Goal: Transaction & Acquisition: Purchase product/service

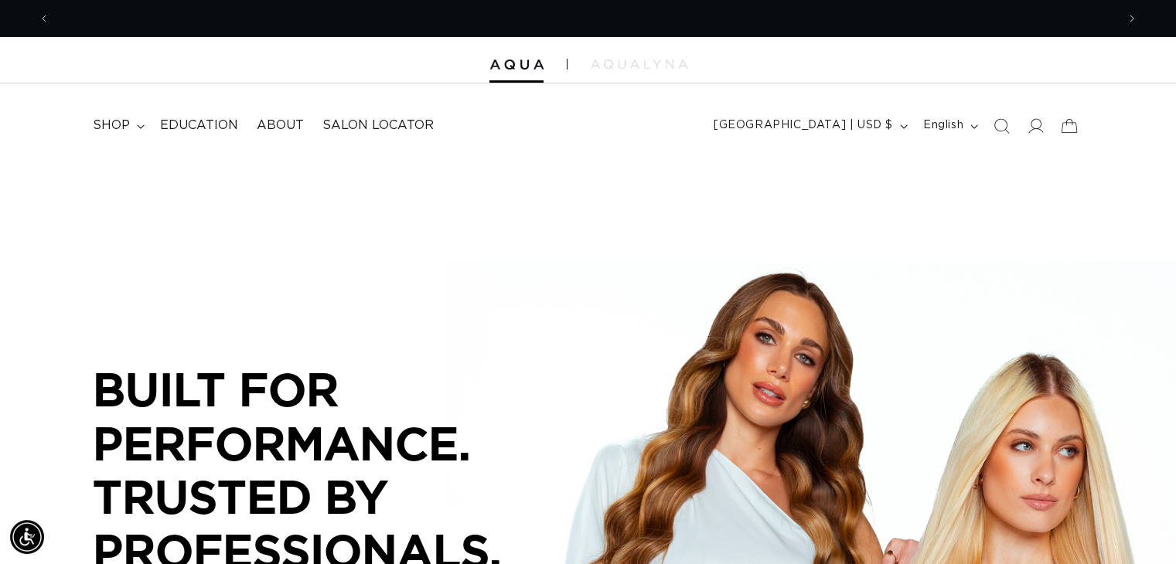
scroll to position [0, 1066]
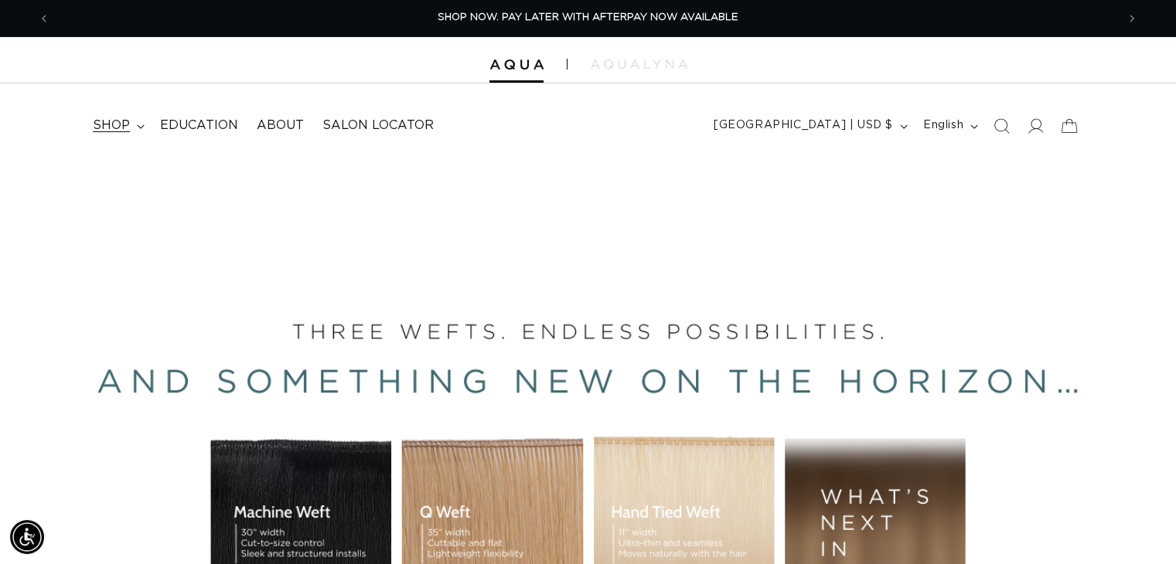
click at [144, 116] on summary "shop" at bounding box center [116, 125] width 67 height 35
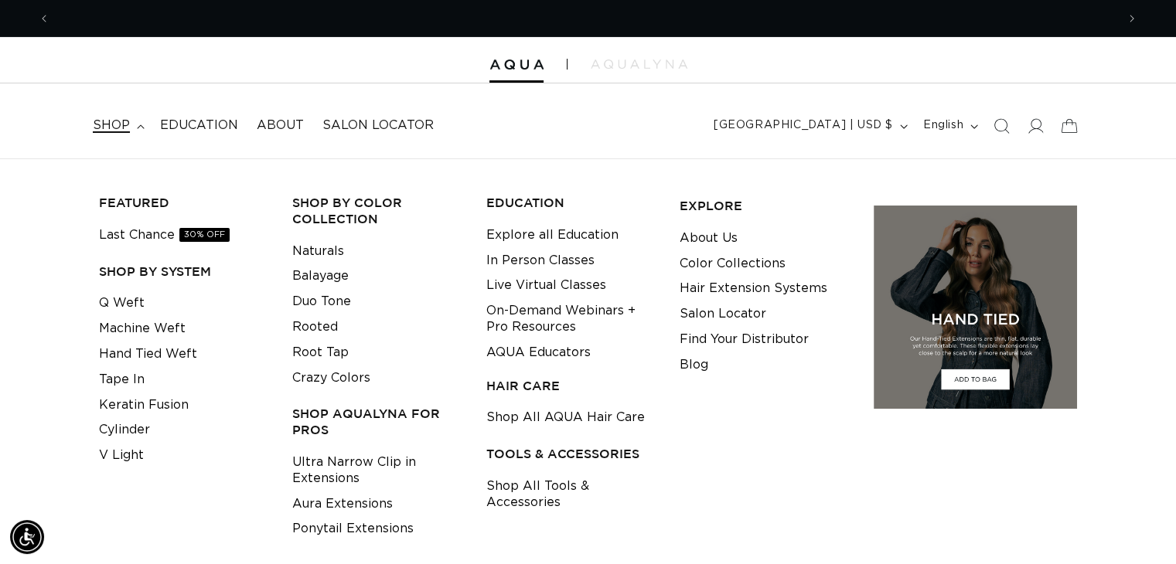
scroll to position [0, 2131]
click at [127, 297] on link "Q Weft" at bounding box center [122, 304] width 46 height 26
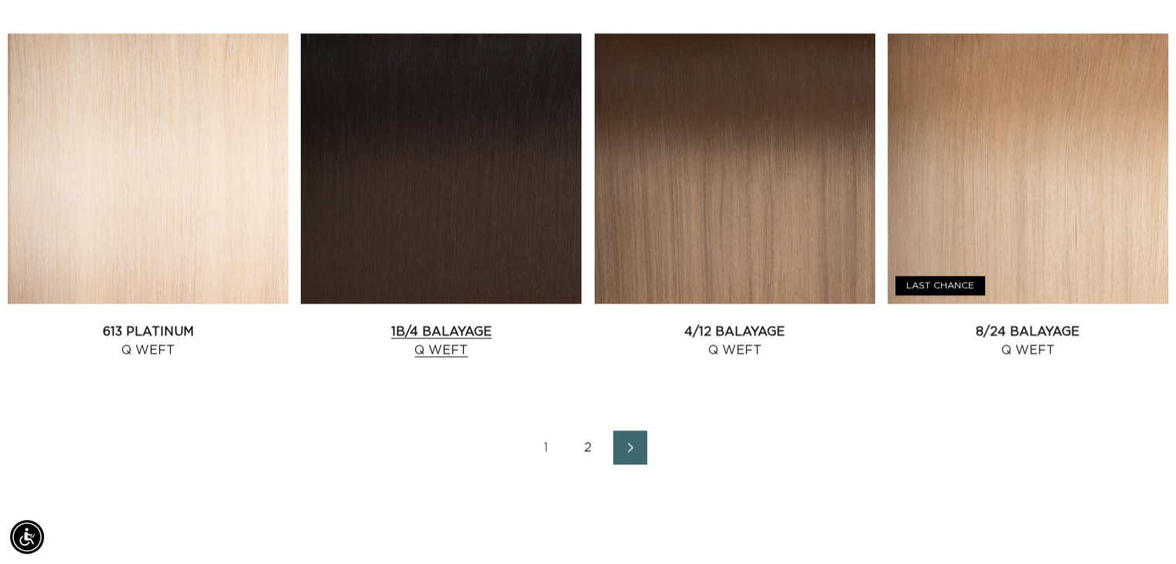
scroll to position [0, 2131]
click at [593, 458] on link "2" at bounding box center [588, 447] width 34 height 34
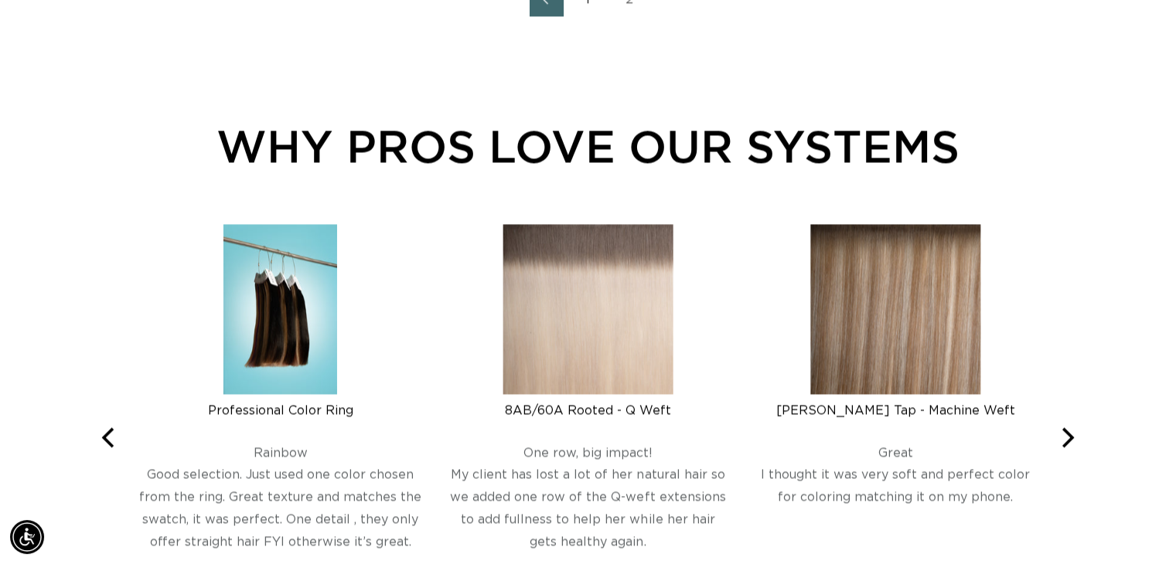
scroll to position [2009, 0]
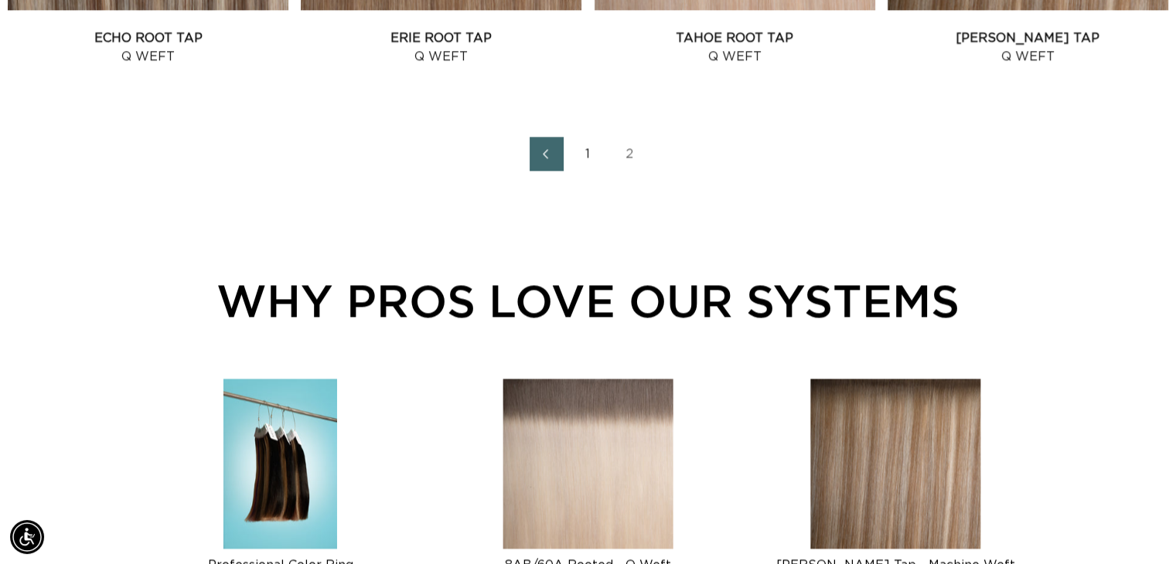
click at [590, 154] on link "1" at bounding box center [588, 154] width 34 height 34
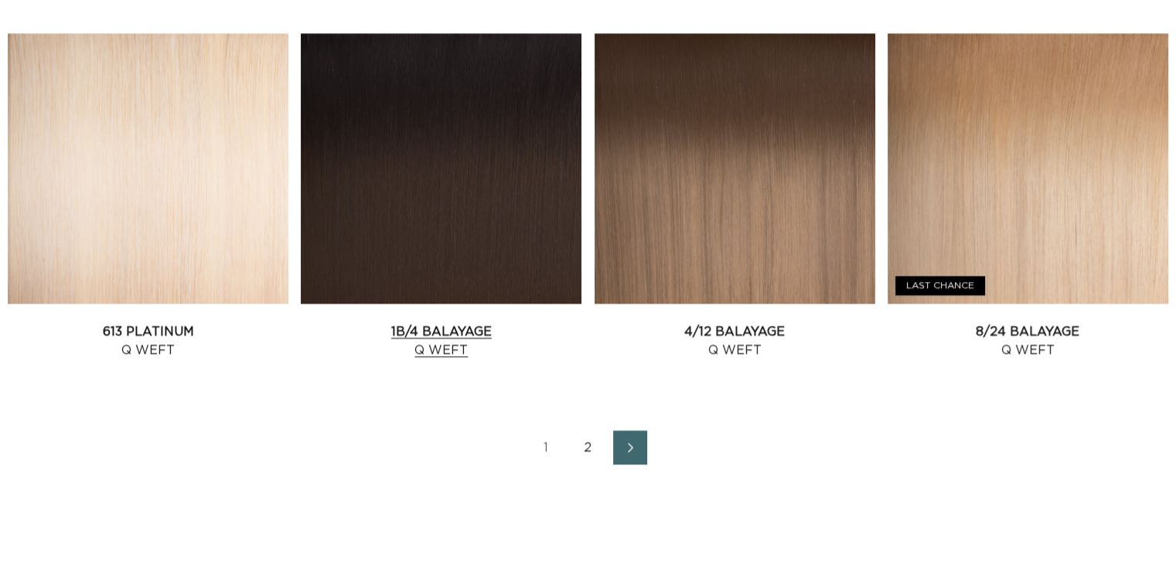
click at [433, 322] on link "1B/4 Balayage Q Weft" at bounding box center [441, 340] width 281 height 37
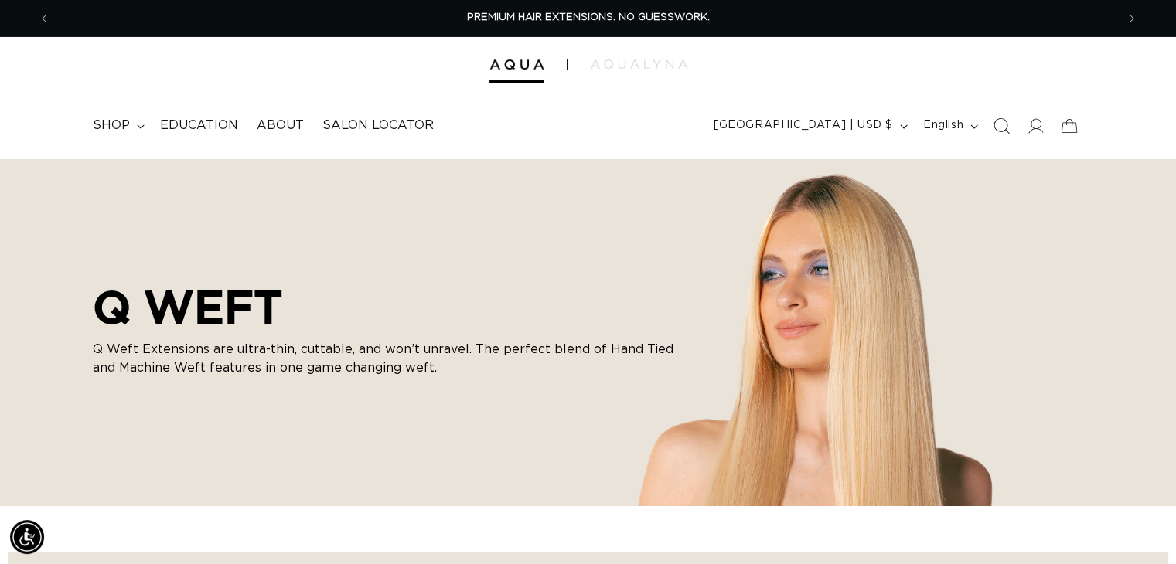
click at [1002, 125] on icon "Search" at bounding box center [1000, 125] width 16 height 16
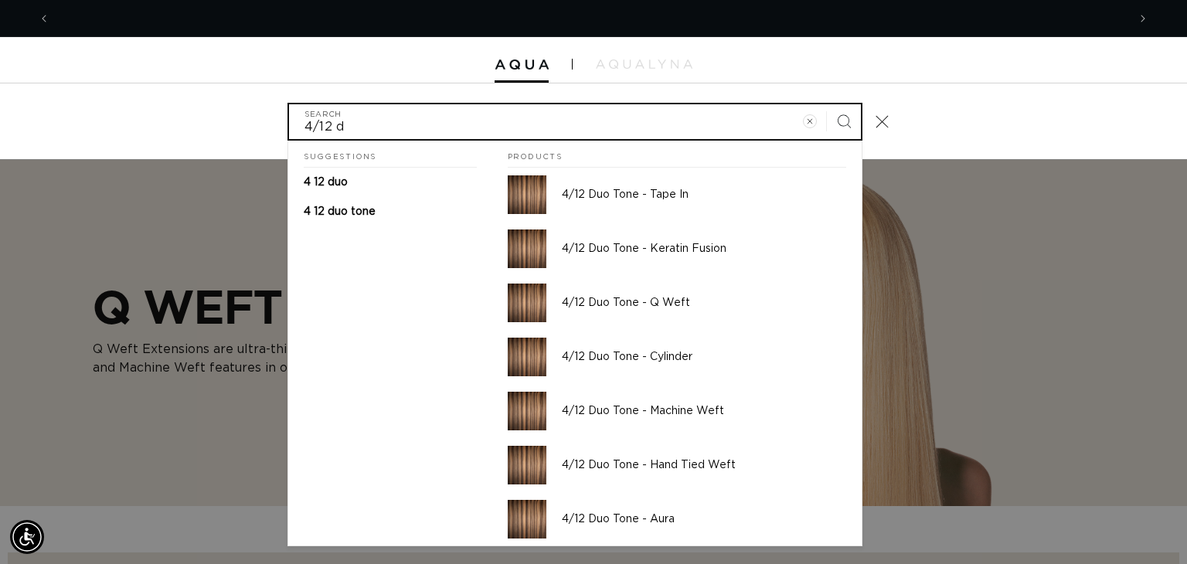
scroll to position [0, 2155]
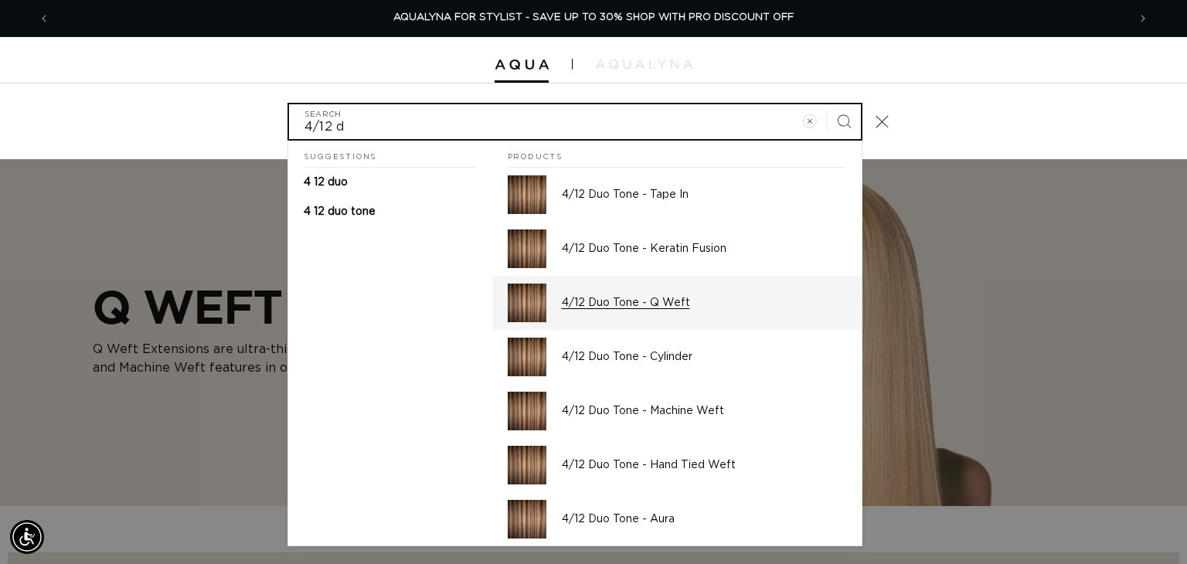
type input "4/12 d"
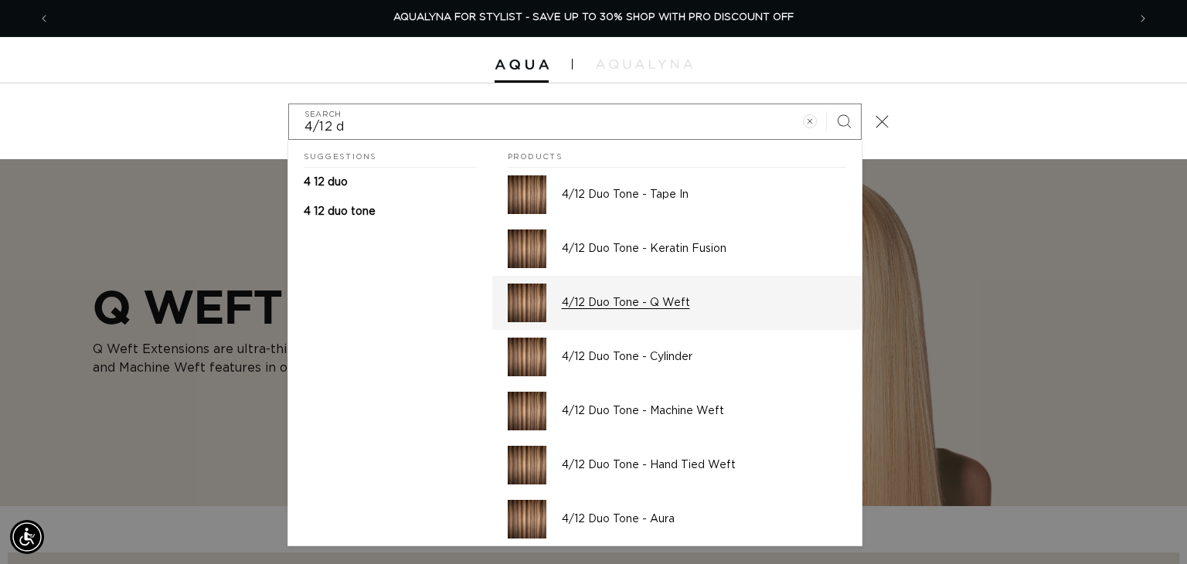
click at [678, 299] on p "4/12 Duo Tone - Q Weft" at bounding box center [704, 303] width 284 height 14
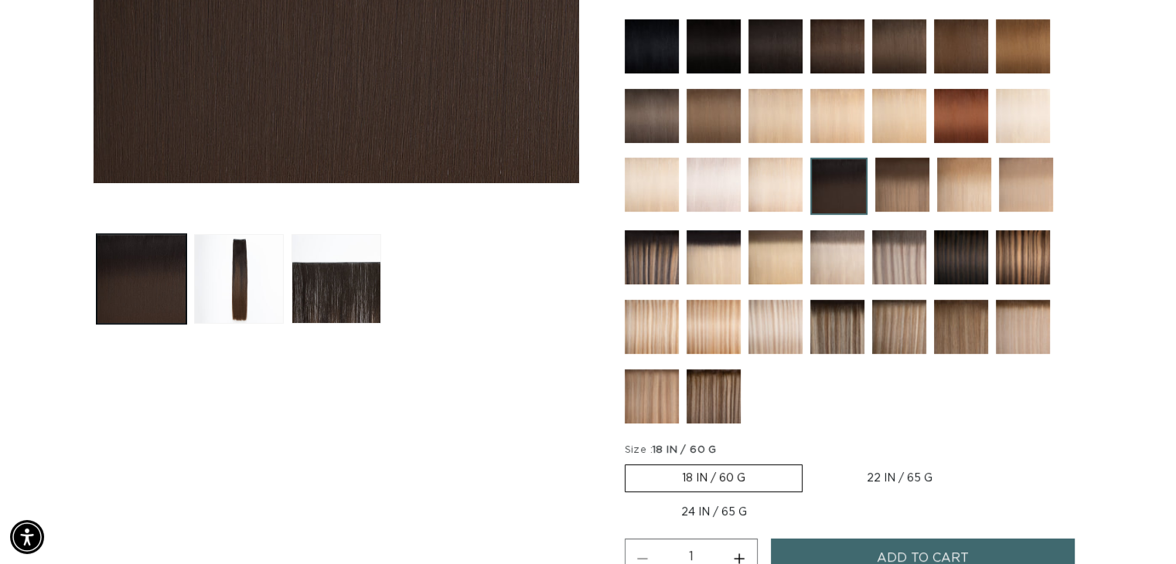
scroll to position [0, 1066]
click at [723, 507] on label "24 IN / 65 G Variant sold out or unavailable" at bounding box center [713, 512] width 179 height 26
click at [996, 462] on input "24 IN / 65 G Variant sold out or unavailable" at bounding box center [996, 461] width 1 height 1
radio input "true"
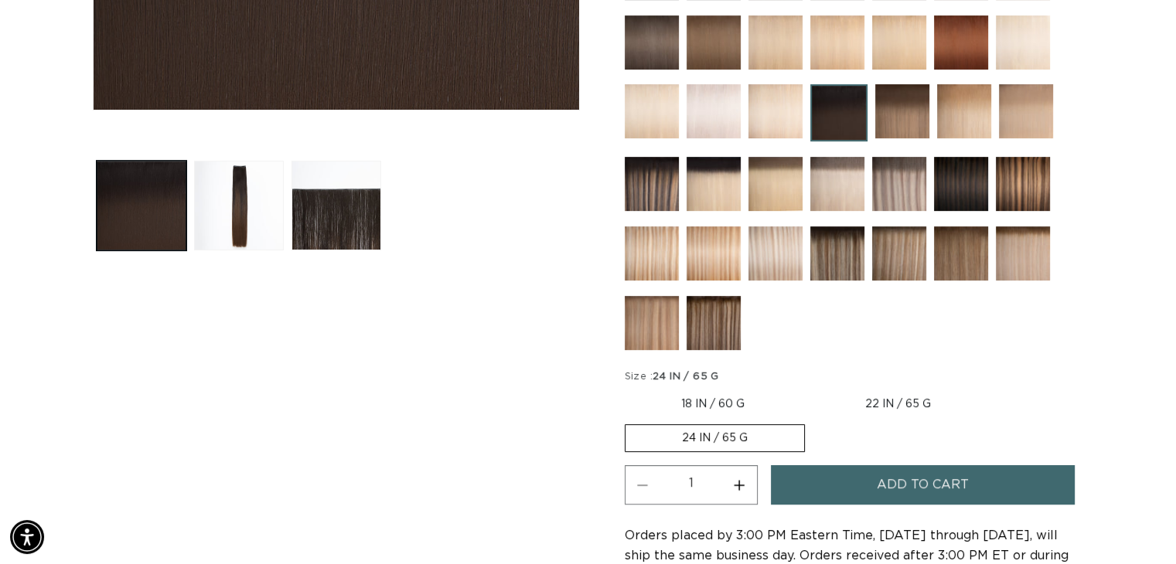
scroll to position [541, 0]
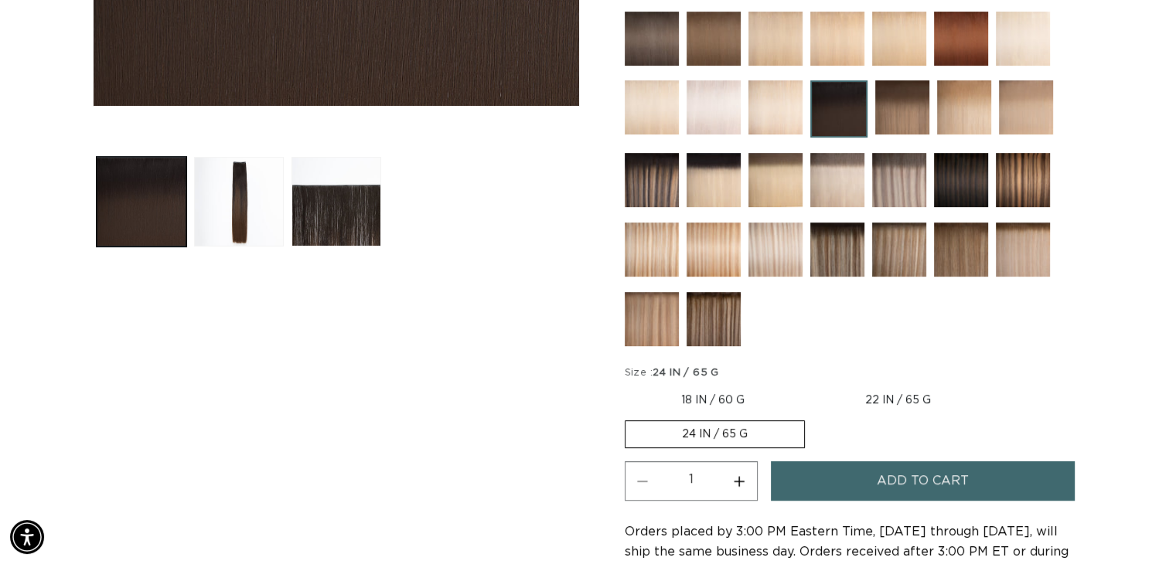
click at [736, 480] on button "Increase quantity for 1B/4 Balayage - Q Weft" at bounding box center [739, 480] width 35 height 39
type input "2"
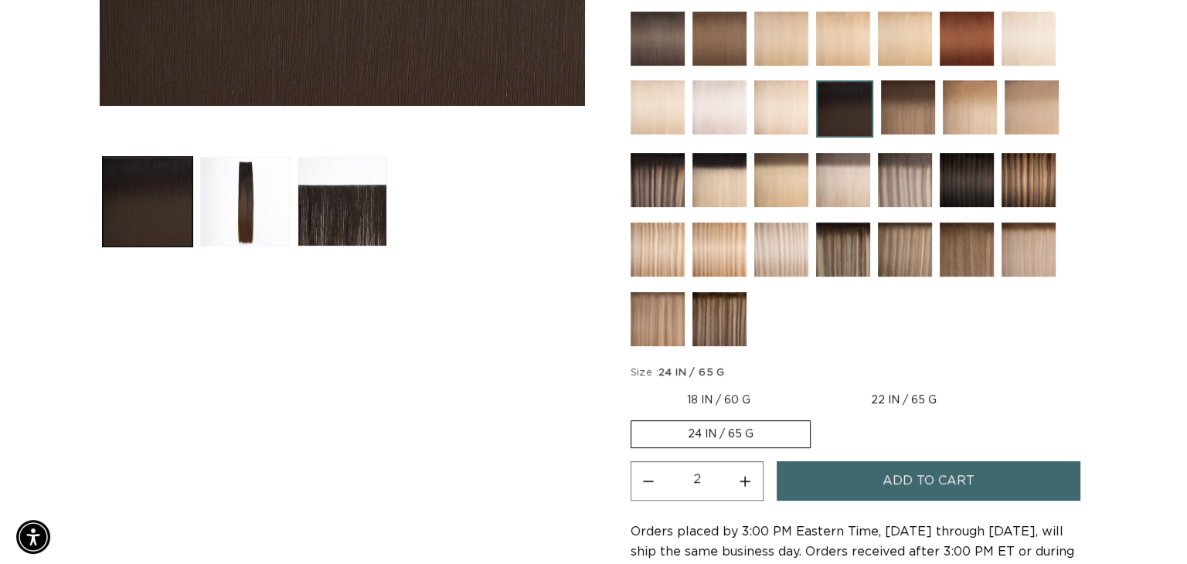
scroll to position [0, 2131]
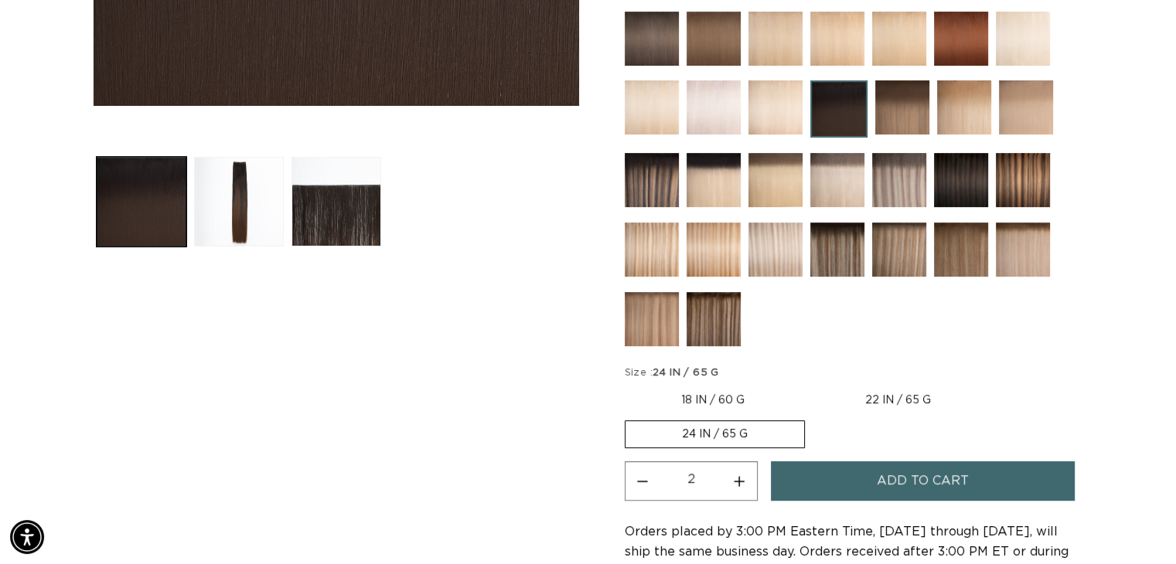
click at [917, 477] on span "Add to cart" at bounding box center [922, 480] width 92 height 39
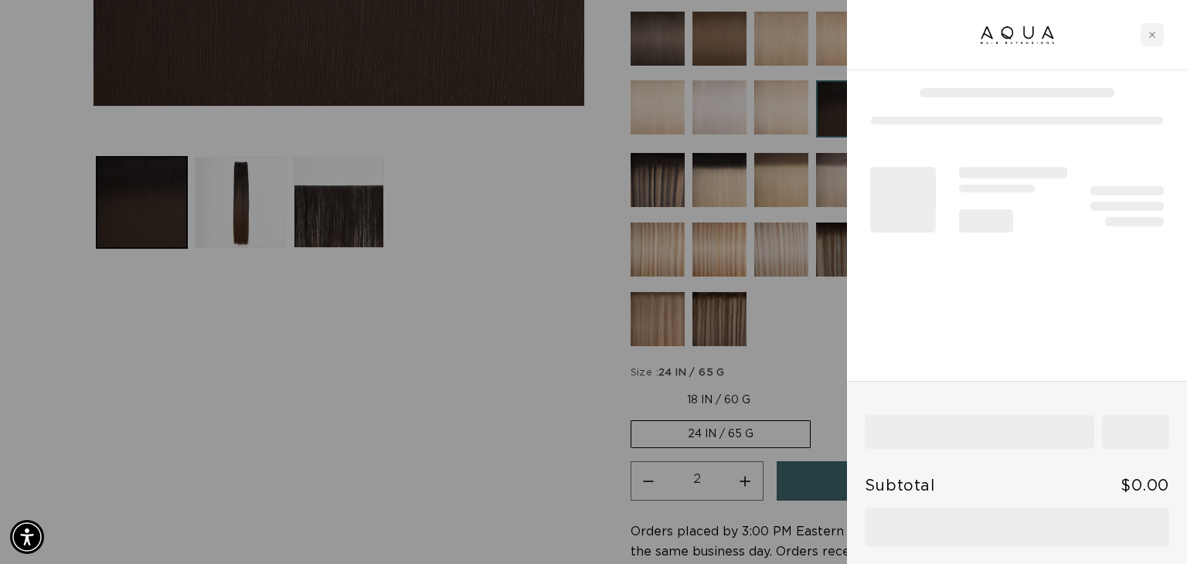
scroll to position [0, 0]
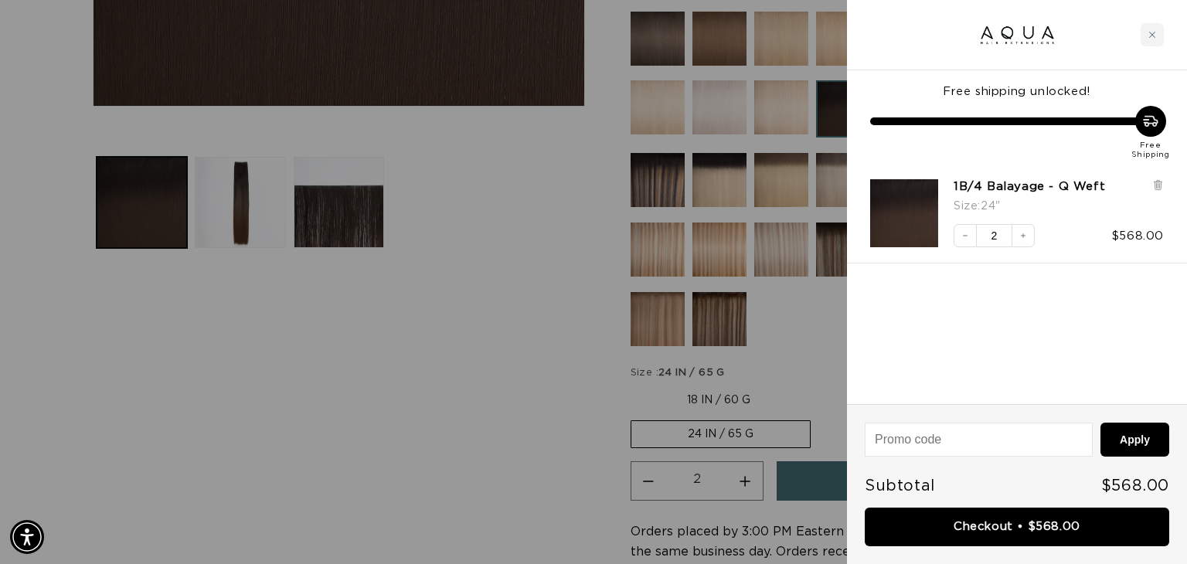
click at [471, 360] on div at bounding box center [593, 282] width 1187 height 564
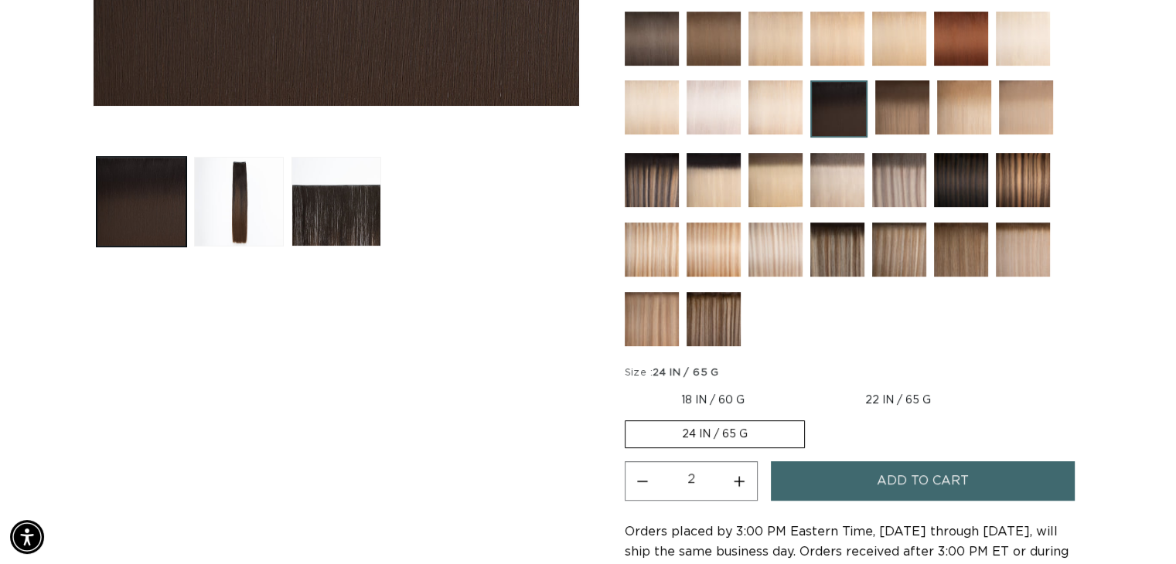
scroll to position [0, 2131]
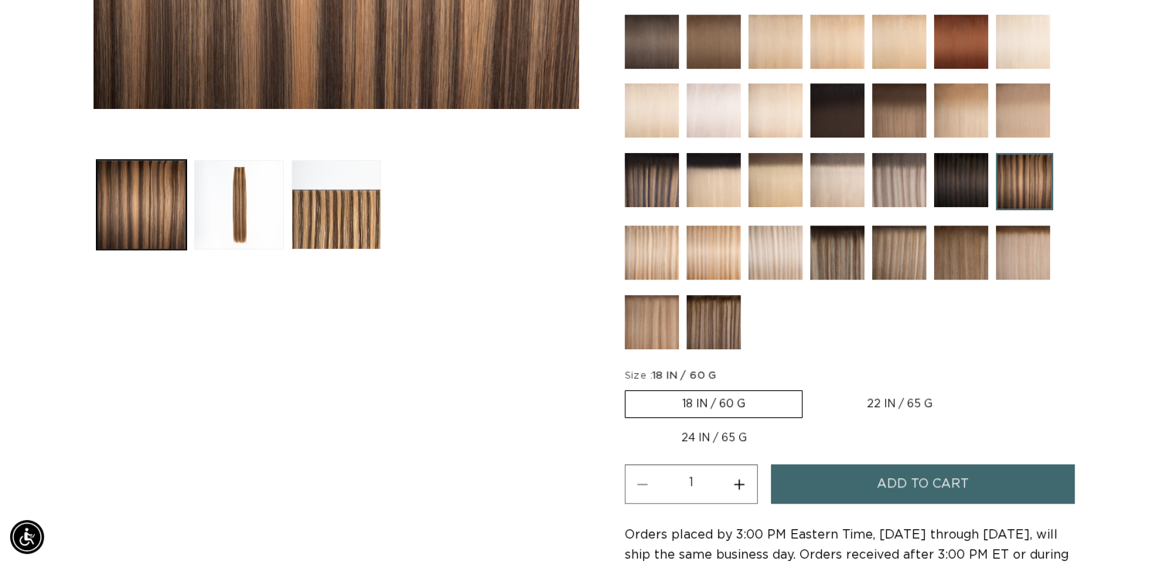
scroll to position [618, 0]
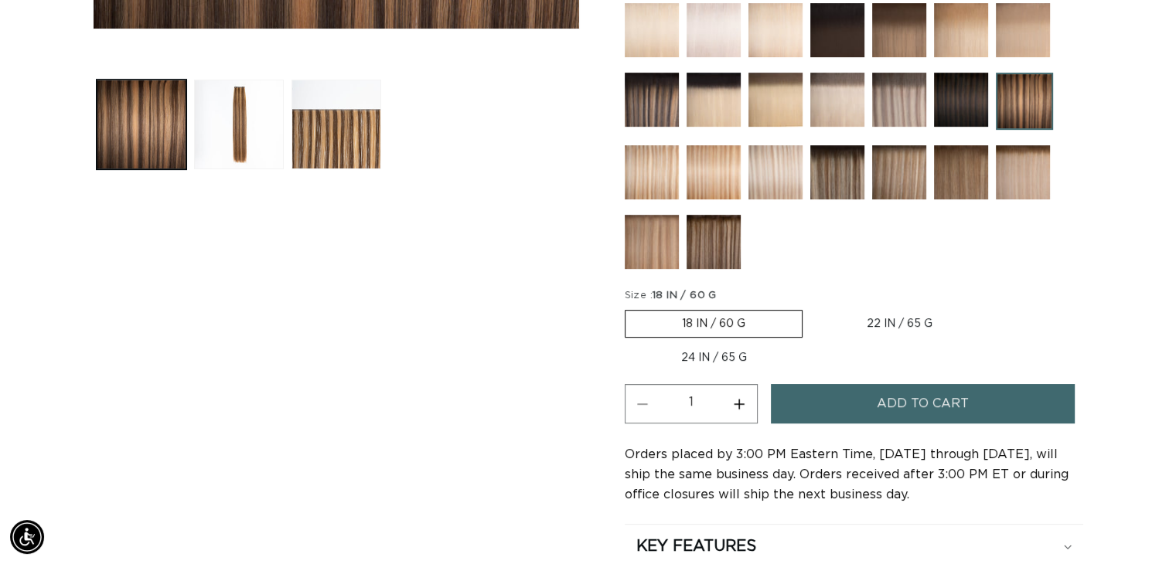
click at [696, 349] on label "24 IN / 65 G Variant sold out or unavailable" at bounding box center [713, 358] width 179 height 26
click at [996, 308] on input "24 IN / 65 G Variant sold out or unavailable" at bounding box center [996, 307] width 1 height 1
radio input "true"
click at [849, 404] on button "Add to cart" at bounding box center [923, 403] width 305 height 39
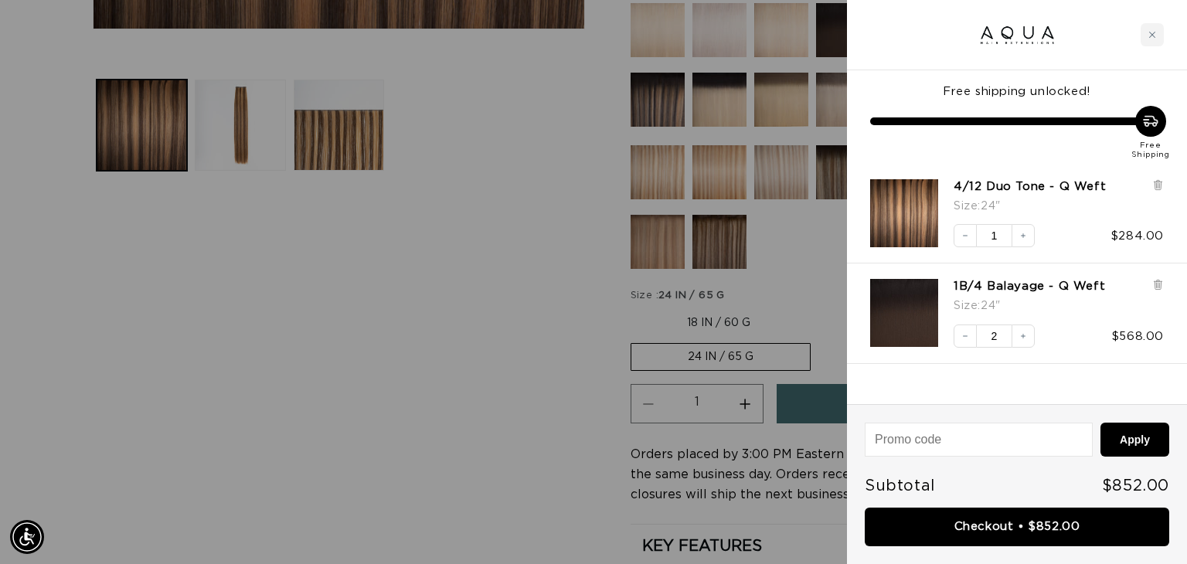
click at [306, 373] on div at bounding box center [593, 282] width 1187 height 564
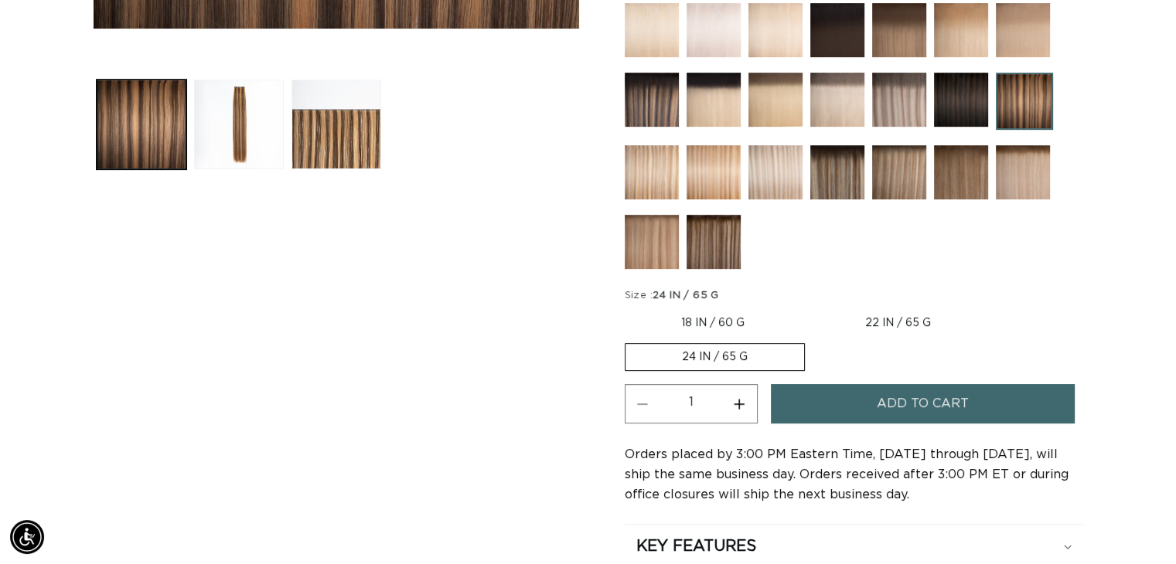
scroll to position [0, 1066]
click at [699, 242] on img at bounding box center [713, 242] width 54 height 54
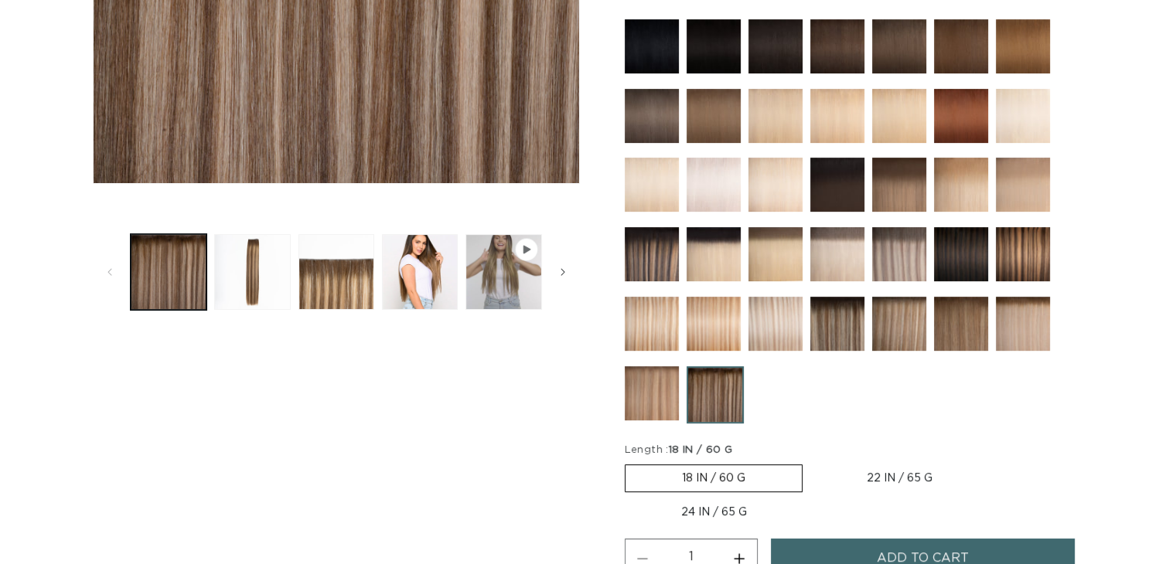
scroll to position [464, 0]
click at [839, 332] on img at bounding box center [837, 324] width 54 height 54
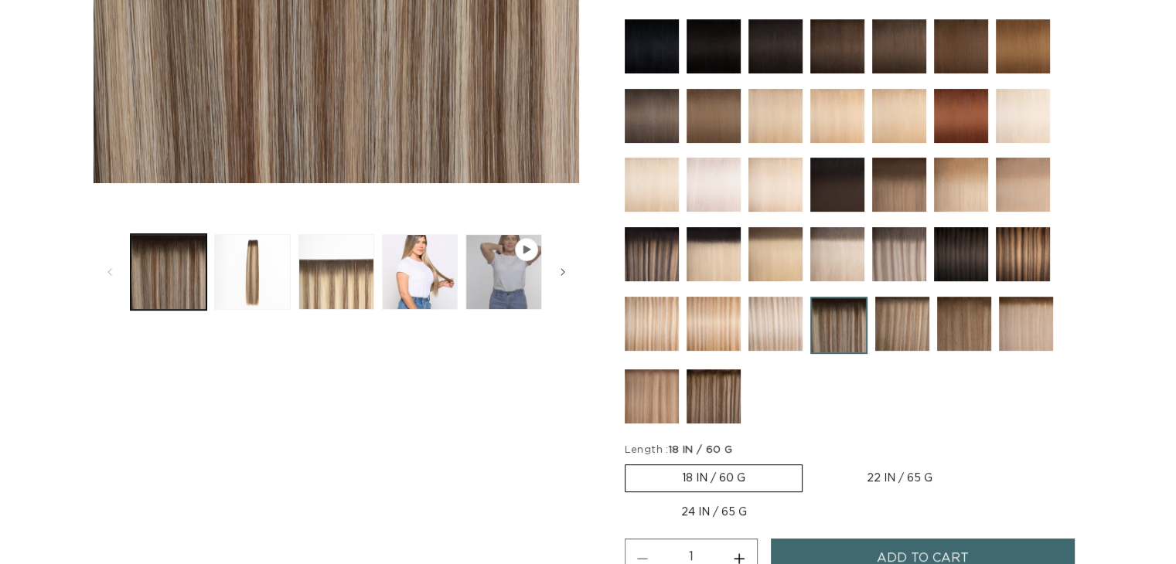
click at [968, 334] on img at bounding box center [964, 324] width 54 height 54
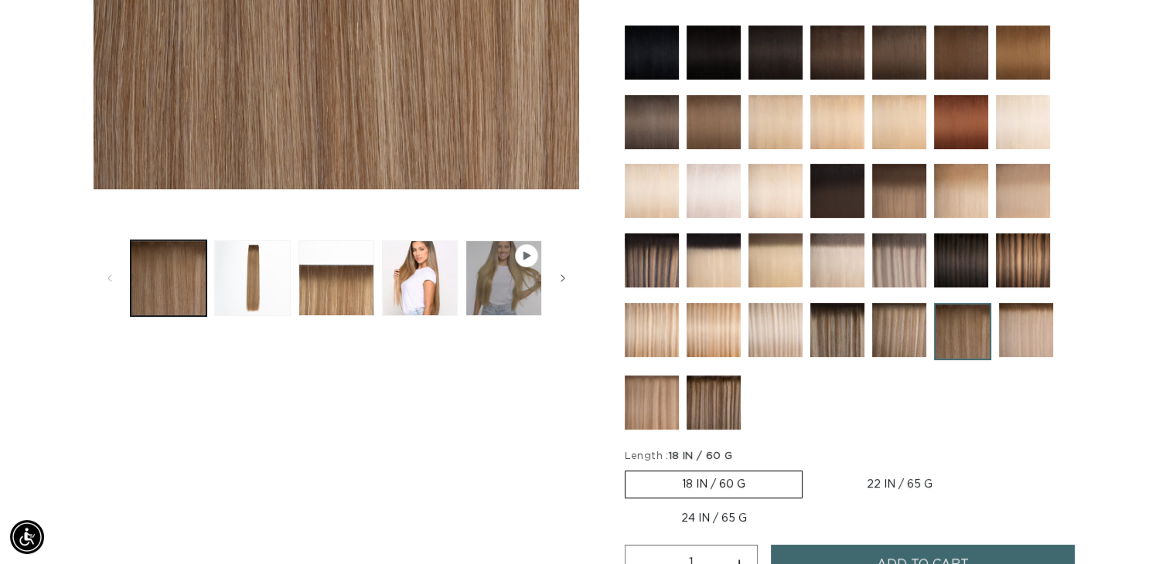
scroll to position [541, 0]
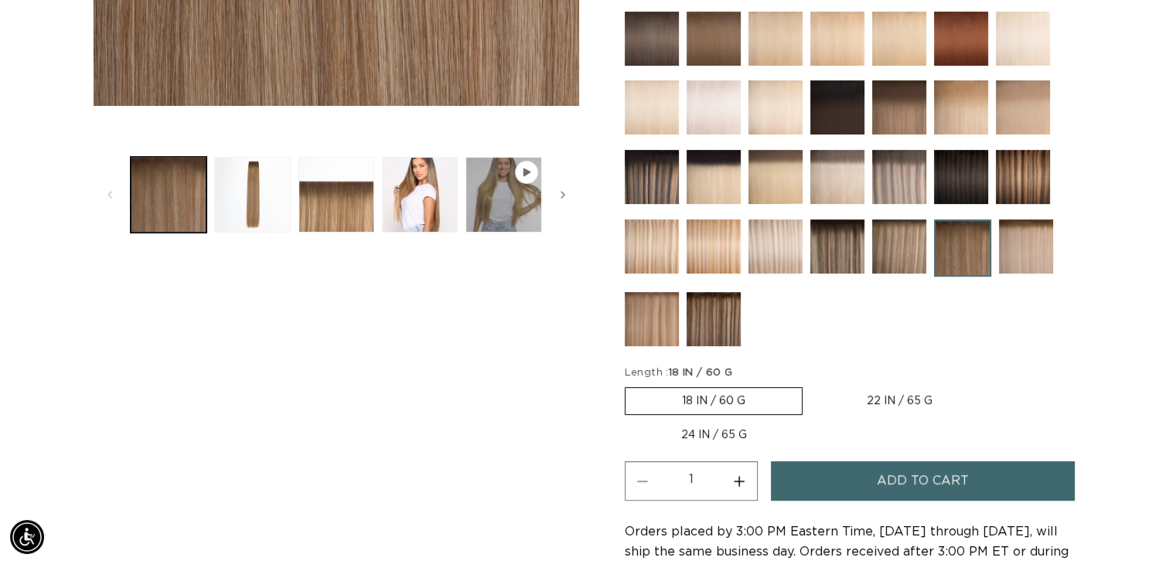
click at [924, 464] on span "Add to cart" at bounding box center [922, 480] width 92 height 39
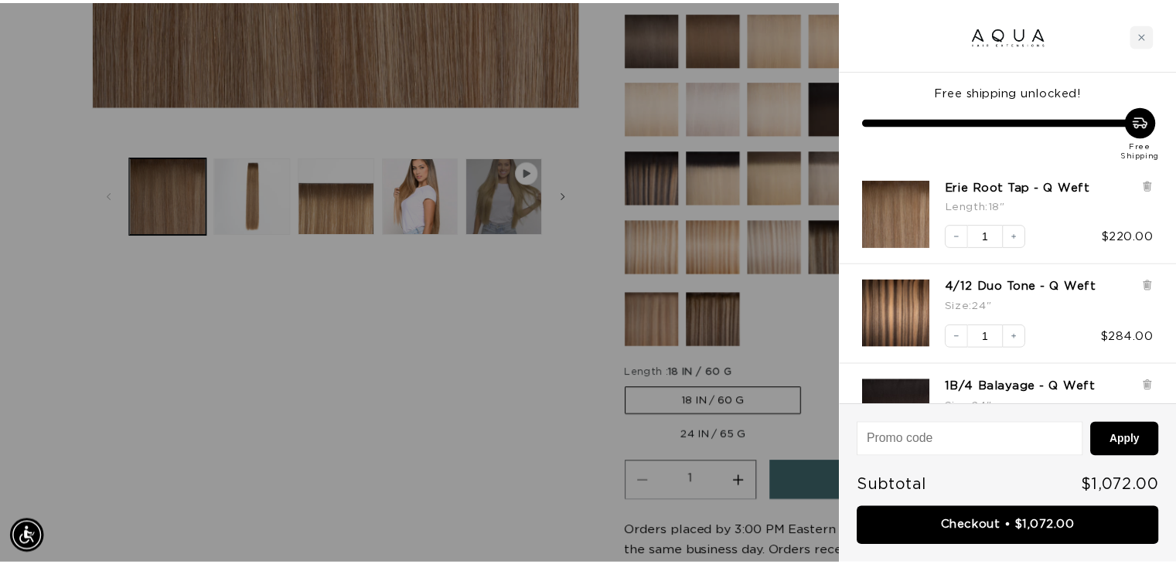
scroll to position [0, 0]
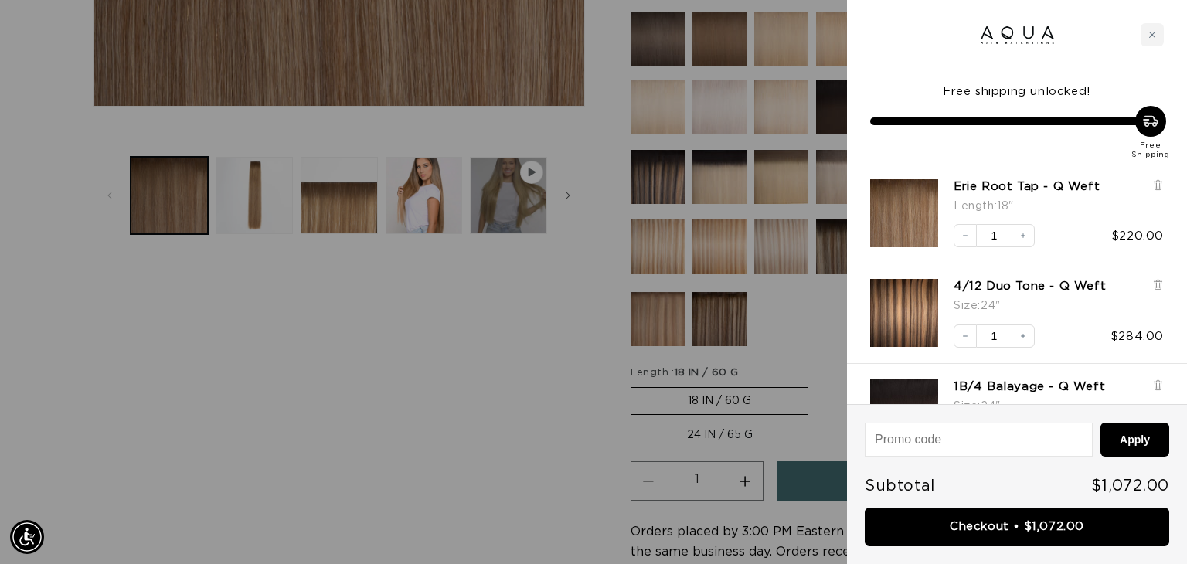
click at [329, 440] on div at bounding box center [593, 282] width 1187 height 564
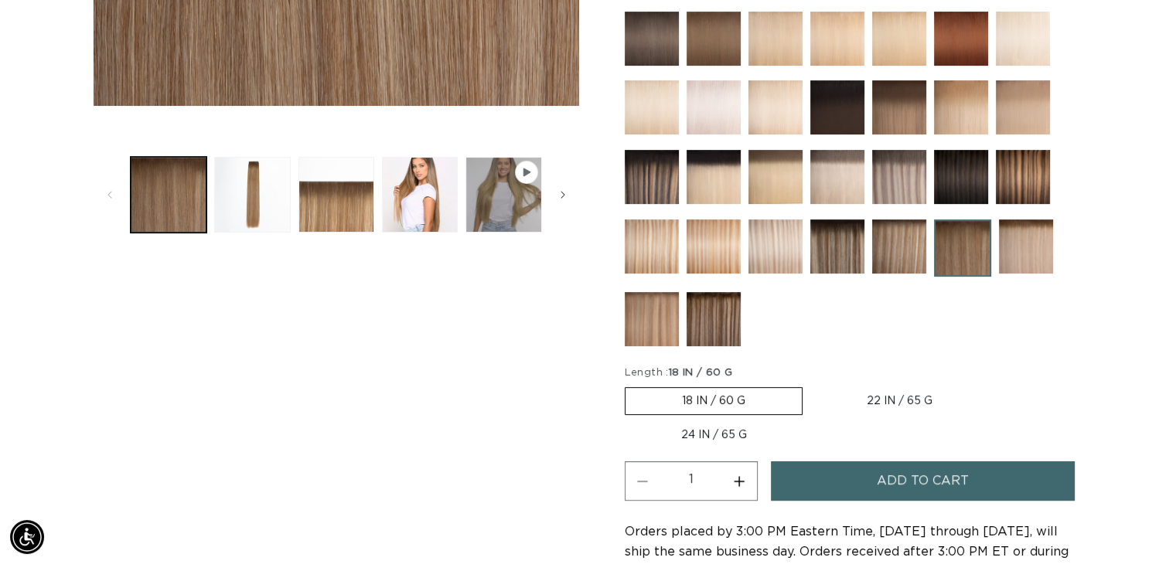
click at [853, 255] on img at bounding box center [837, 246] width 54 height 54
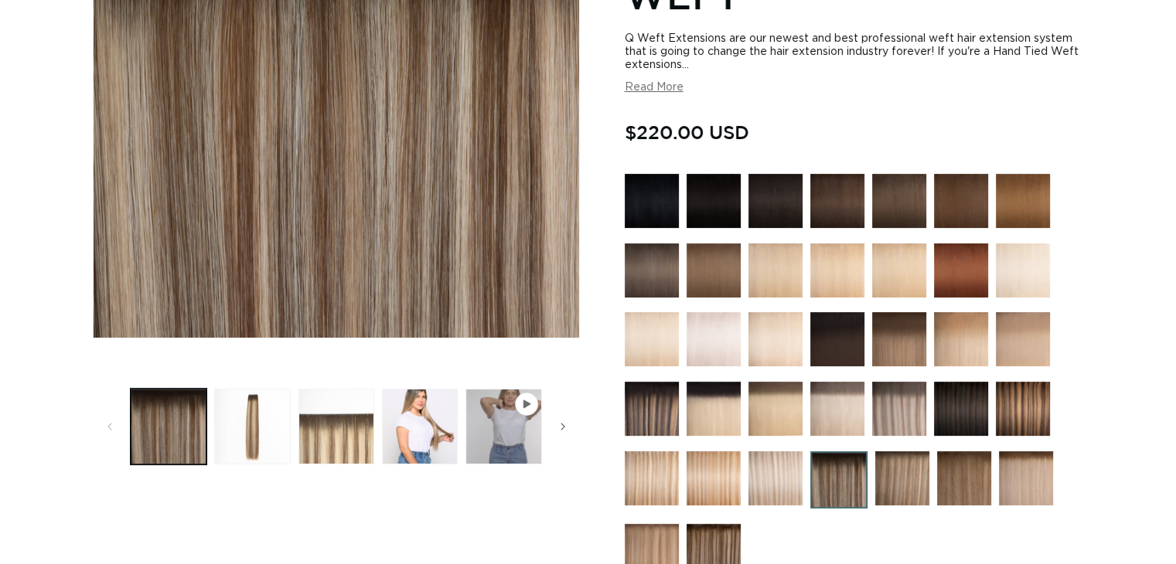
click at [903, 459] on img at bounding box center [902, 478] width 54 height 54
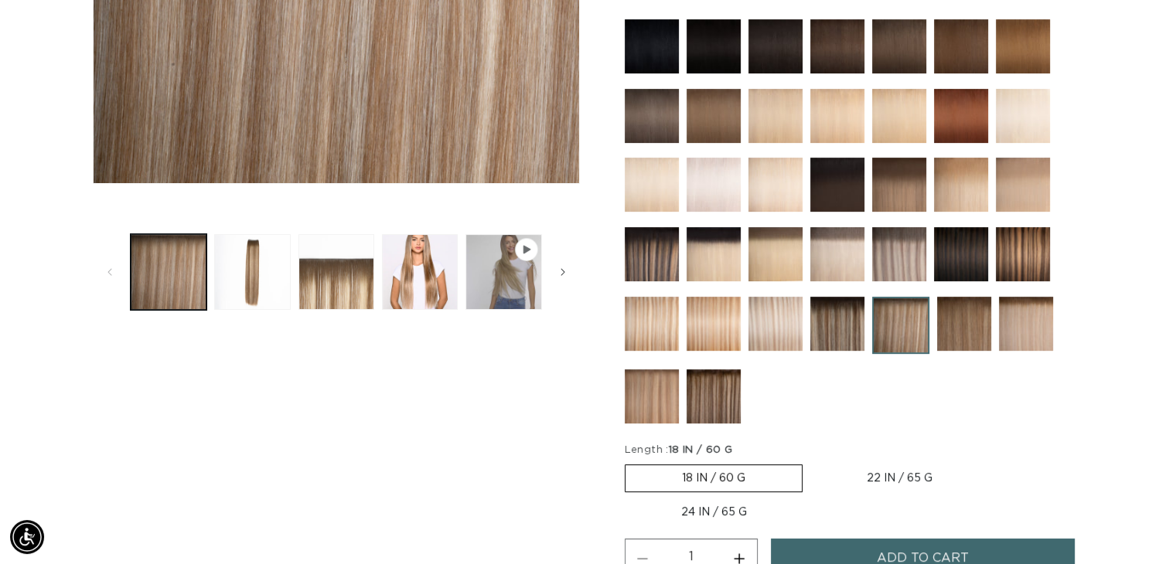
click at [860, 543] on button "Add to cart" at bounding box center [923, 558] width 305 height 39
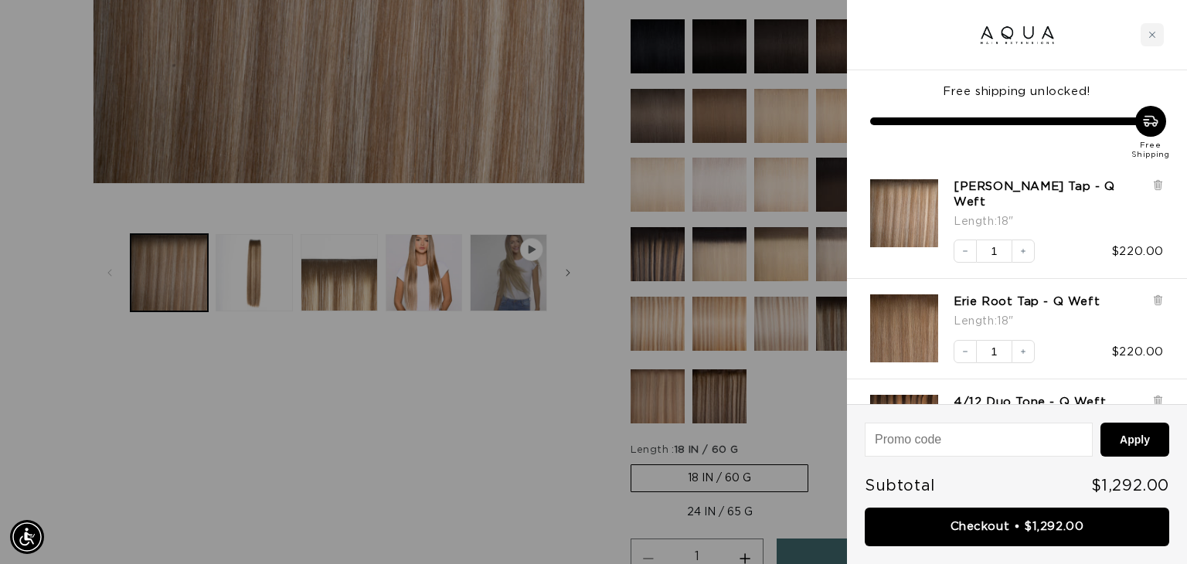
drag, startPoint x: 311, startPoint y: 410, endPoint x: 282, endPoint y: 396, distance: 32.2
click at [311, 410] on div at bounding box center [593, 282] width 1187 height 564
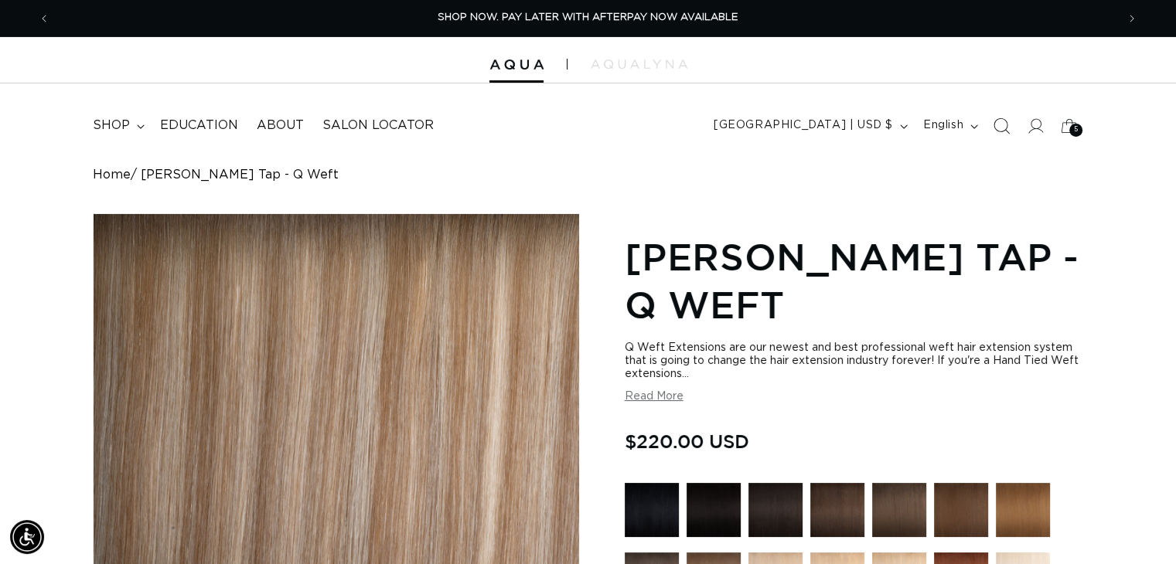
click at [995, 124] on icon "Search" at bounding box center [1000, 125] width 16 height 16
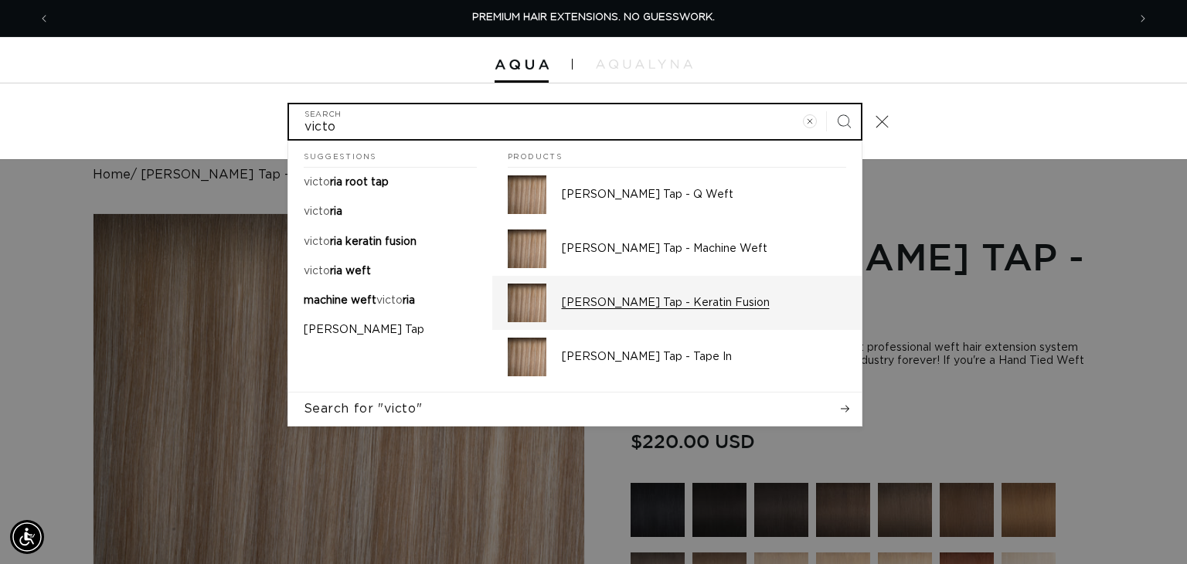
type input "victo"
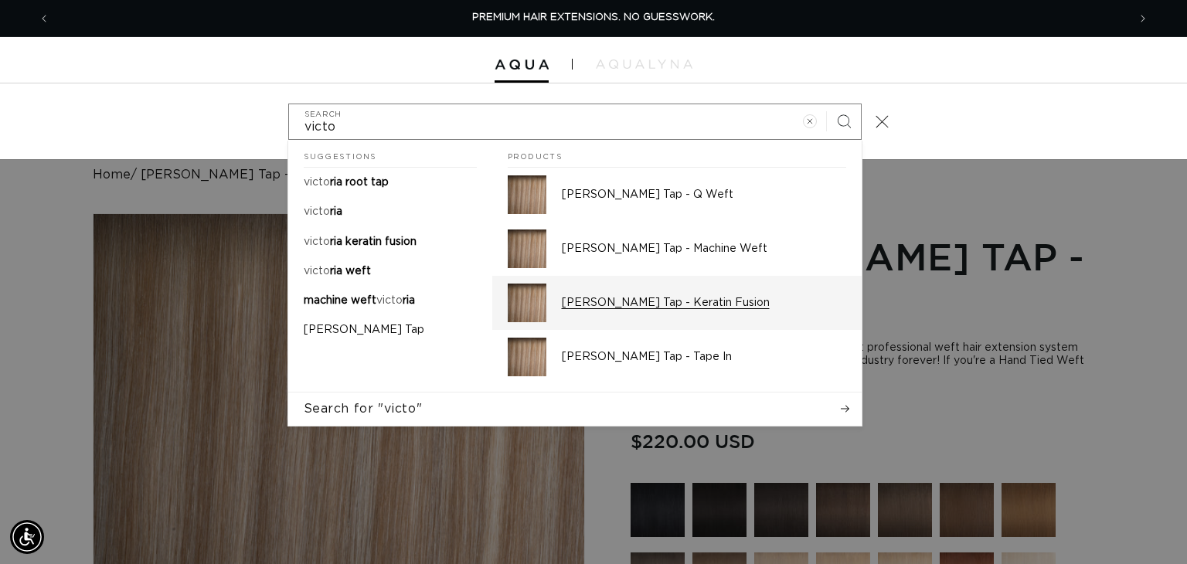
click at [679, 314] on div "[PERSON_NAME] Tap - Keratin Fusion" at bounding box center [704, 303] width 284 height 39
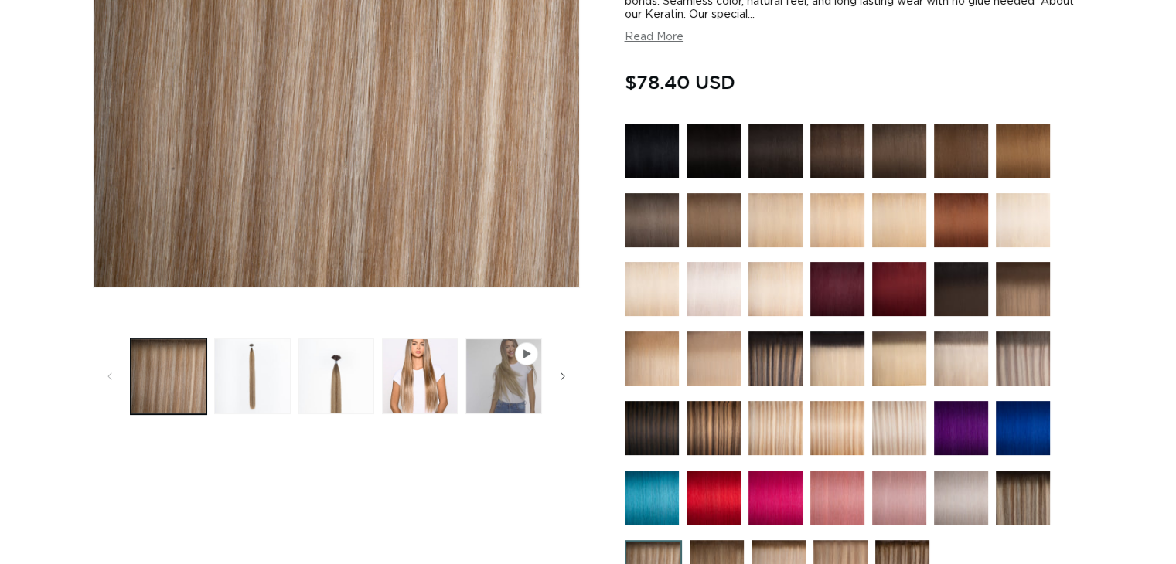
scroll to position [541, 0]
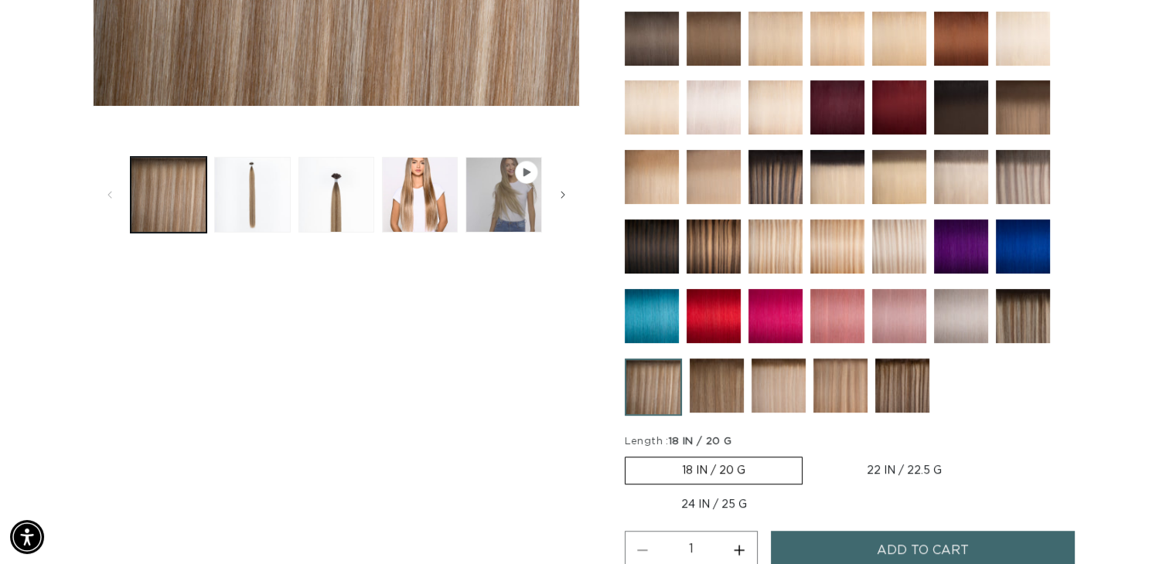
click at [917, 550] on span "Add to cart" at bounding box center [922, 550] width 92 height 39
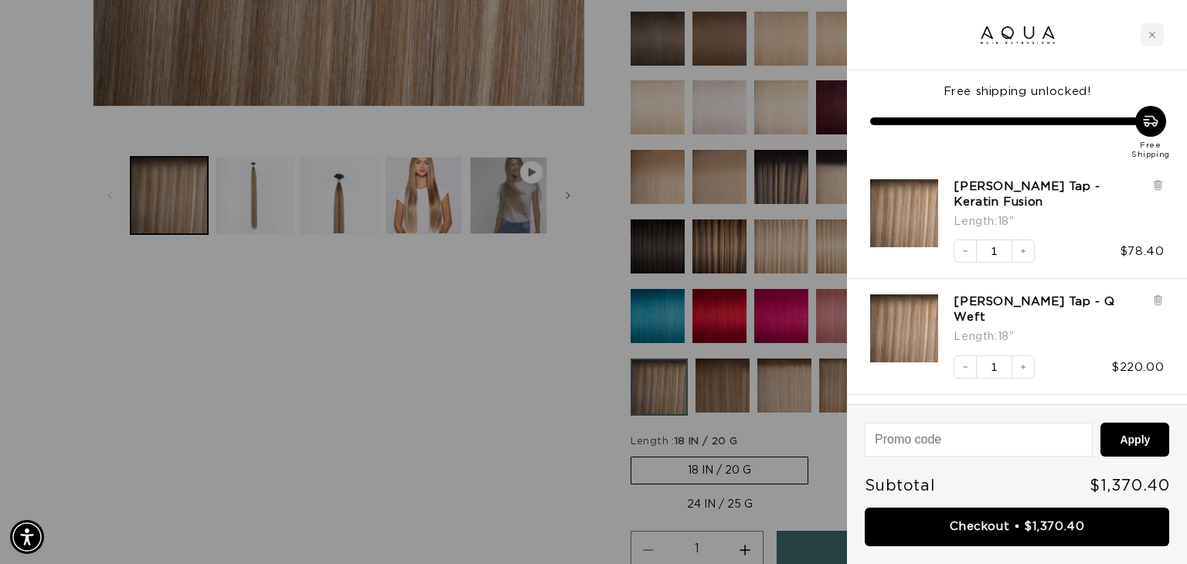
scroll to position [0, 0]
click at [464, 396] on div at bounding box center [593, 282] width 1187 height 564
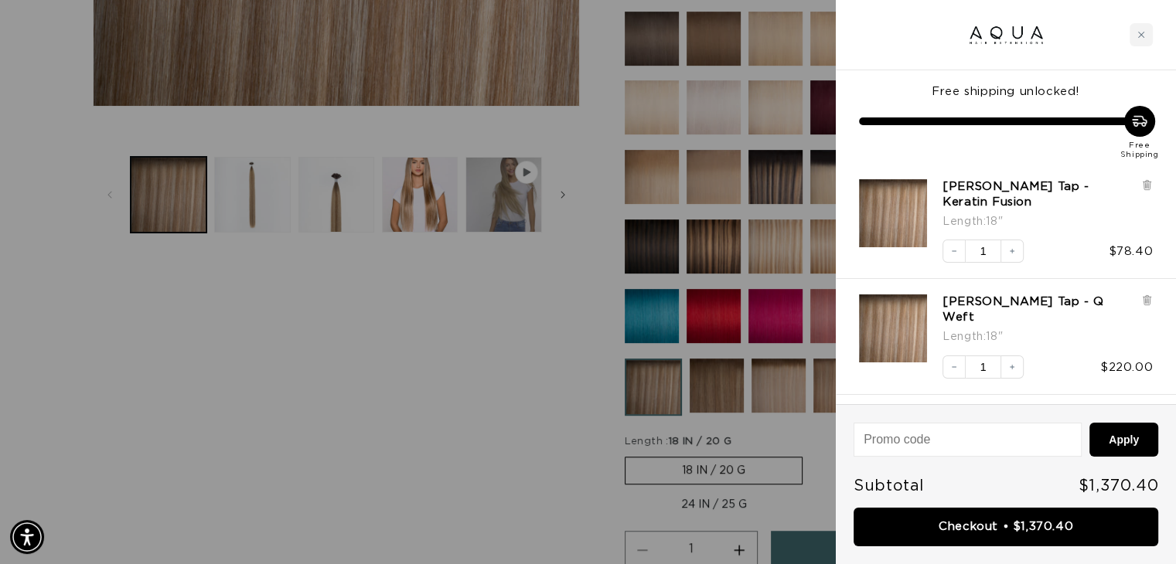
scroll to position [0, 1066]
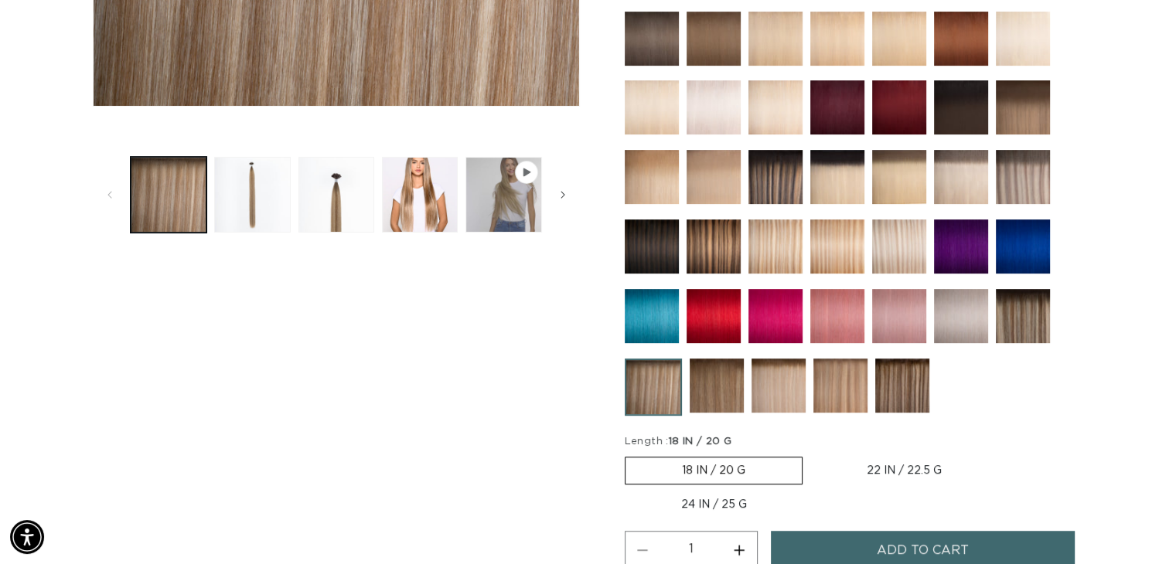
click at [556, 359] on div "Skip to product information Open media 1 in modal Open media 2 in modal Open me…" at bounding box center [336, 237] width 487 height 1131
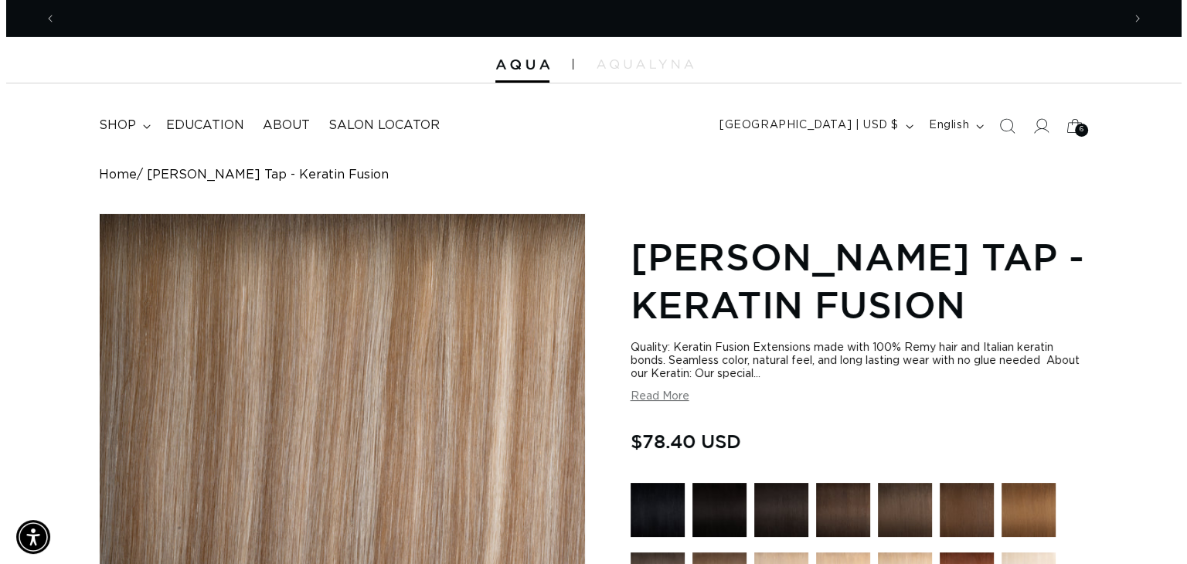
scroll to position [0, 0]
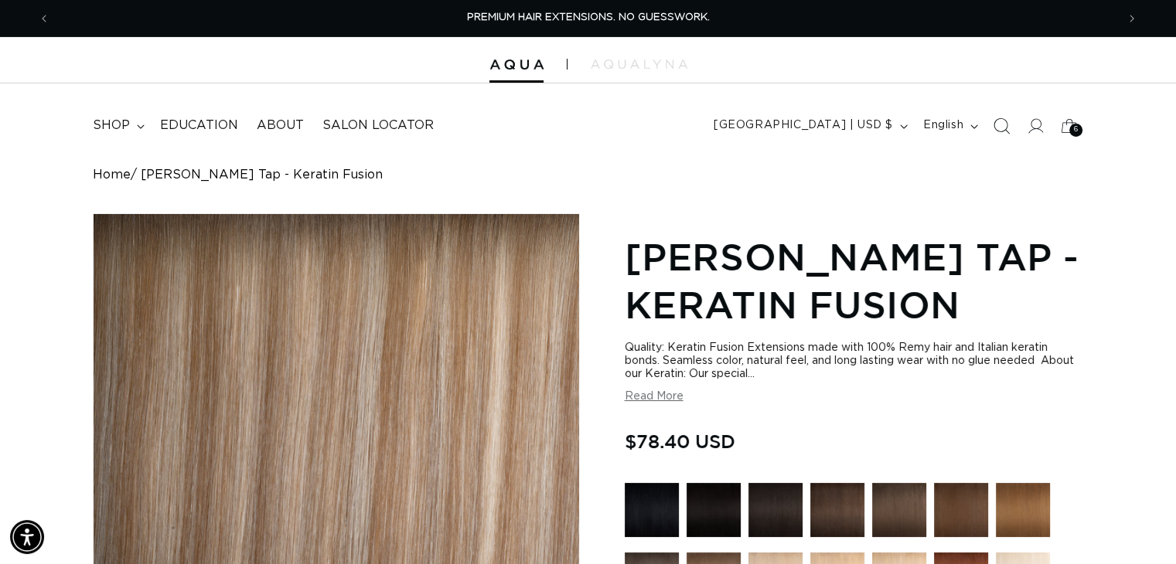
click at [995, 124] on icon "Search" at bounding box center [1000, 125] width 16 height 16
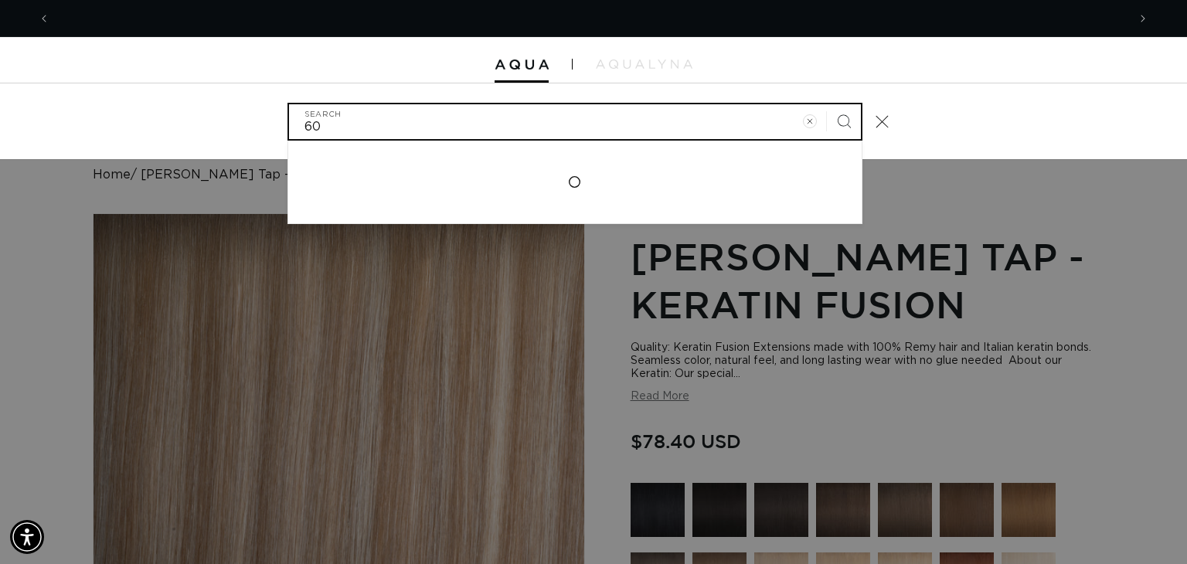
scroll to position [0, 1077]
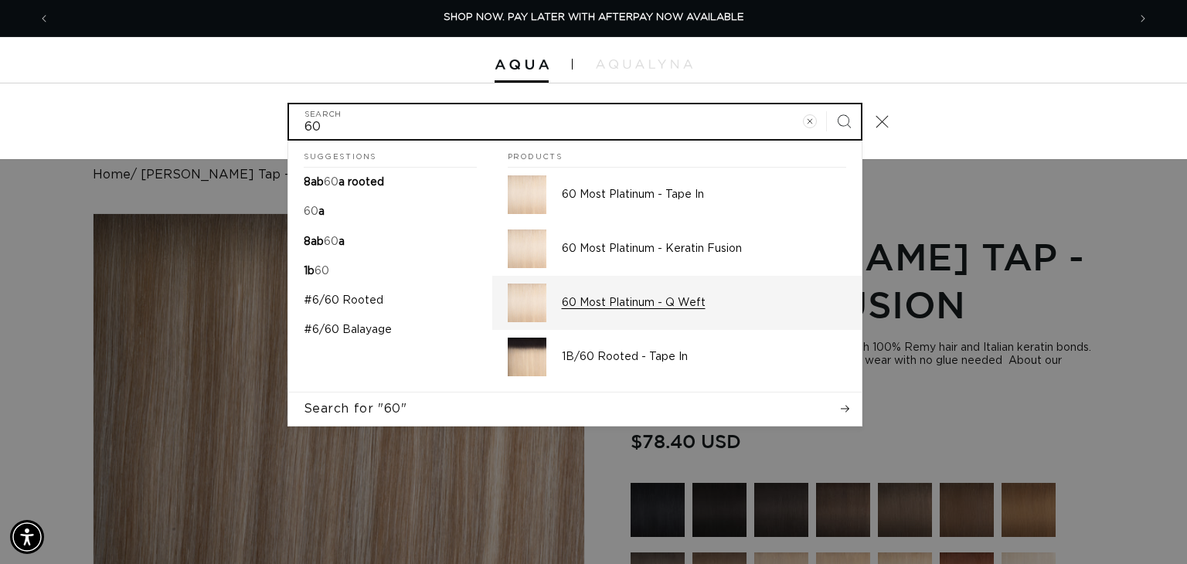
type input "60"
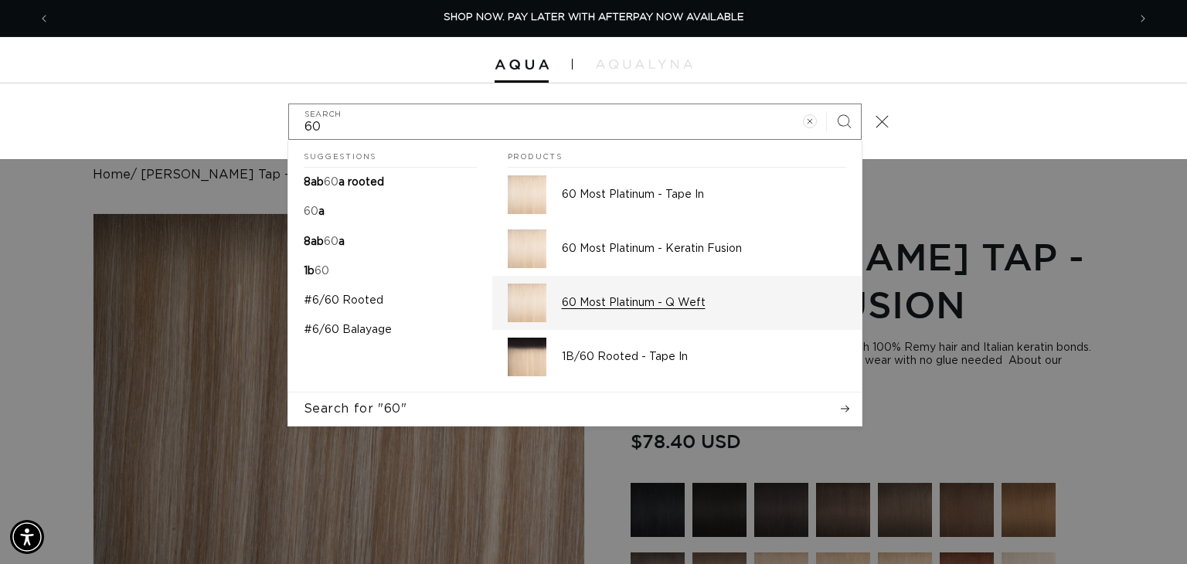
click at [658, 314] on div "60 Most Platinum - Q Weft" at bounding box center [704, 303] width 284 height 39
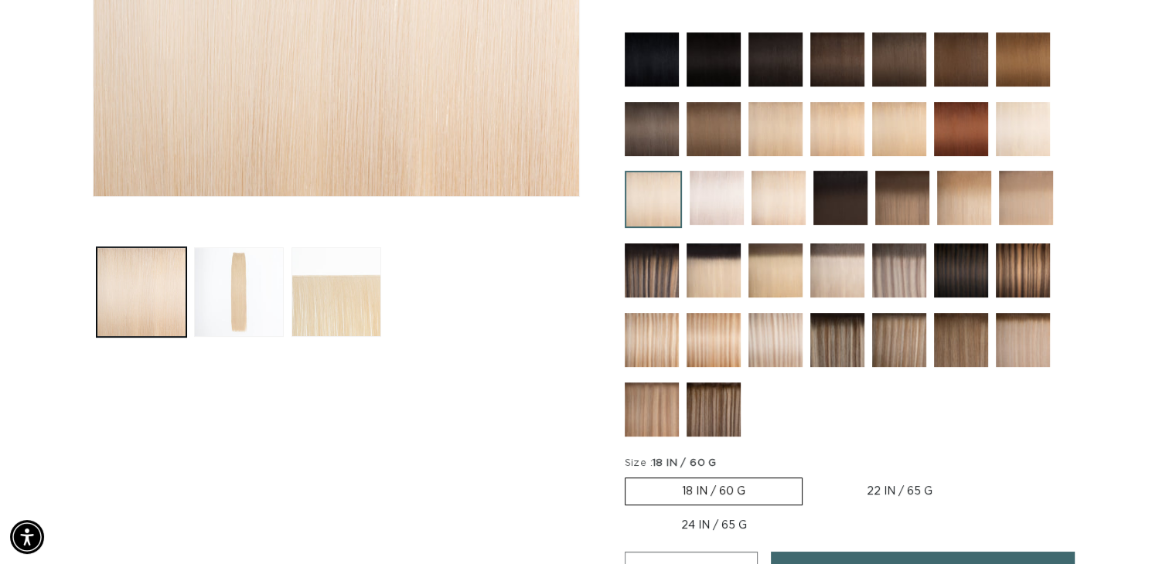
scroll to position [541, 0]
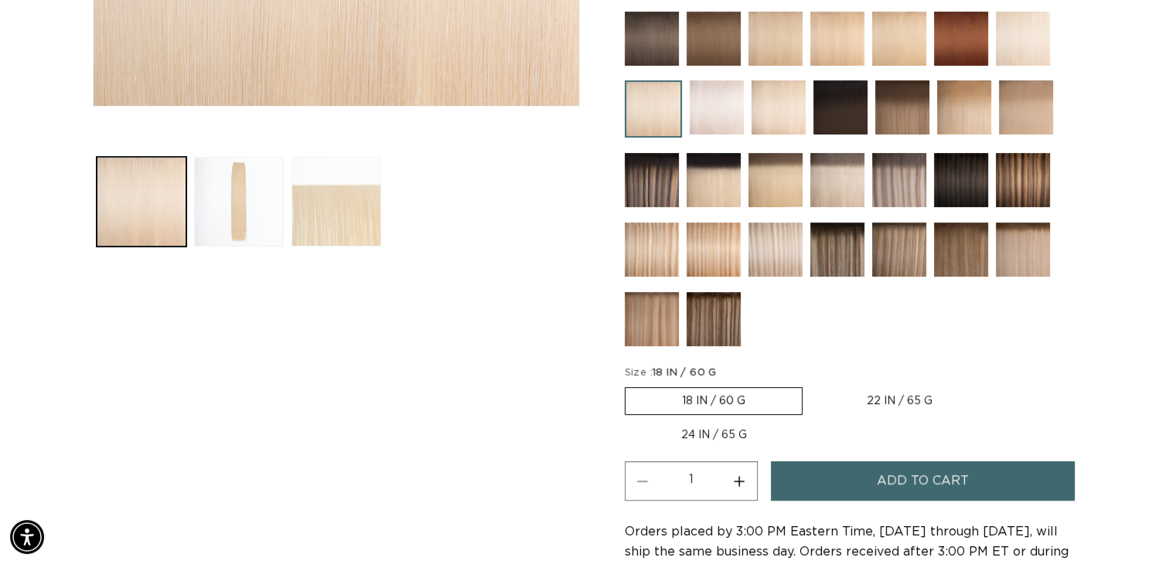
click at [547, 398] on div "Skip to product information Open media 1 in modal Open media 2 in modal Open me…" at bounding box center [336, 203] width 487 height 1062
click at [735, 478] on button "Increase quantity for 60 Most Platinum - Q Weft" at bounding box center [739, 480] width 35 height 39
type input "3"
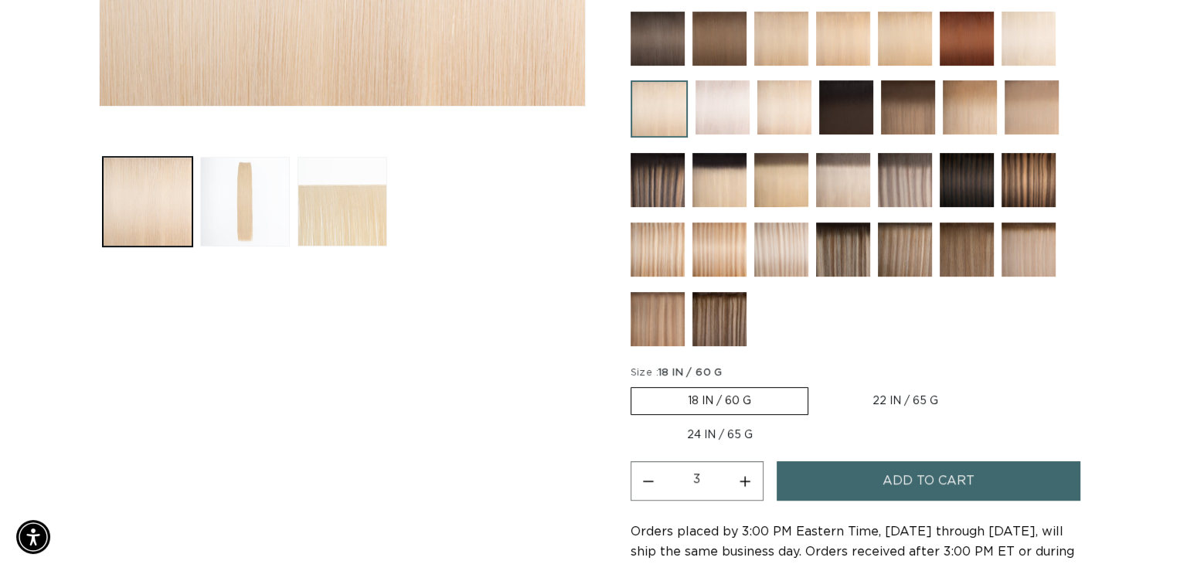
scroll to position [0, 1066]
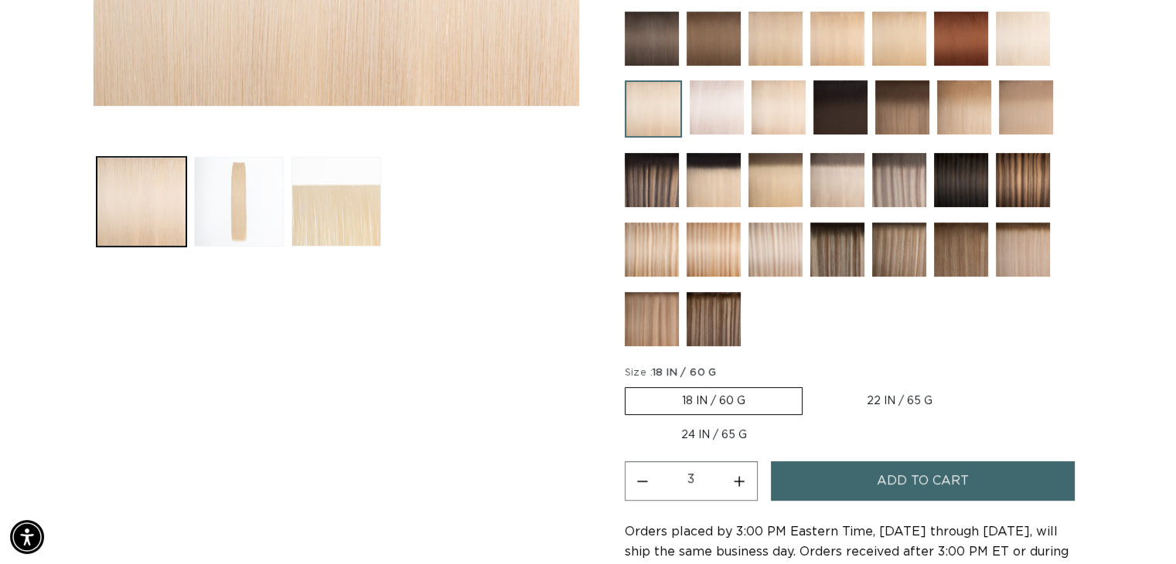
click at [850, 477] on button "Add to cart" at bounding box center [923, 480] width 305 height 39
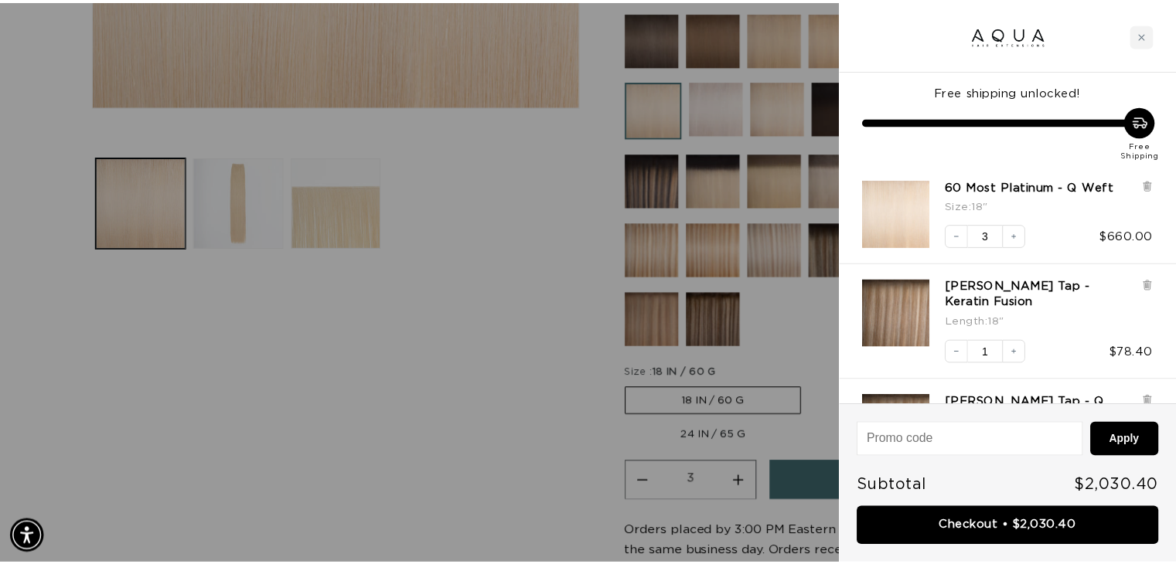
scroll to position [0, 0]
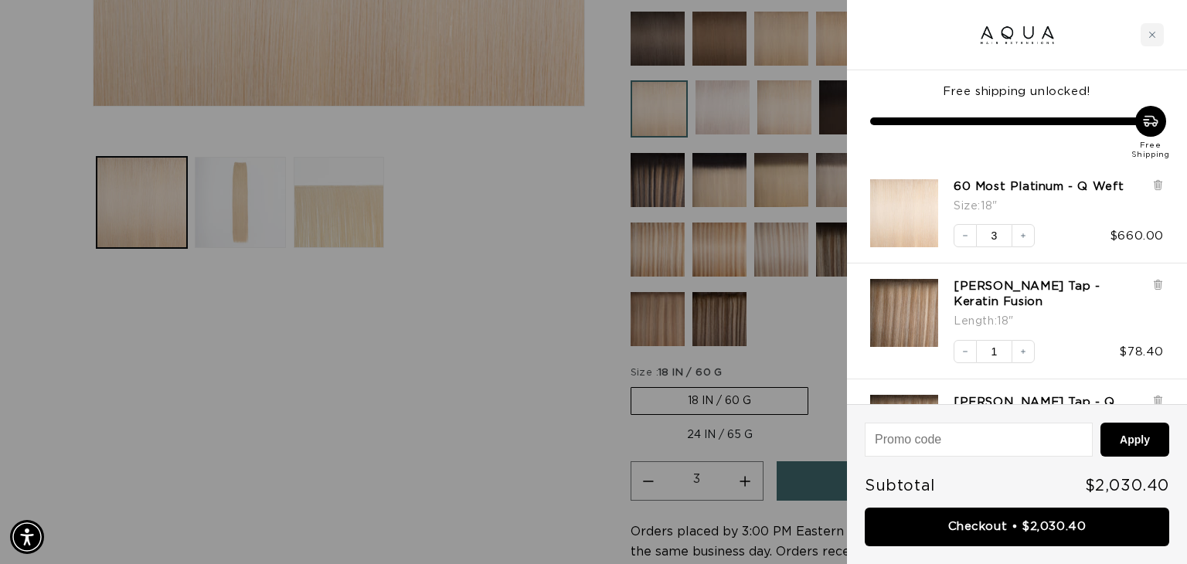
drag, startPoint x: 456, startPoint y: 349, endPoint x: 570, endPoint y: 324, distance: 117.2
click at [456, 349] on div at bounding box center [593, 282] width 1187 height 564
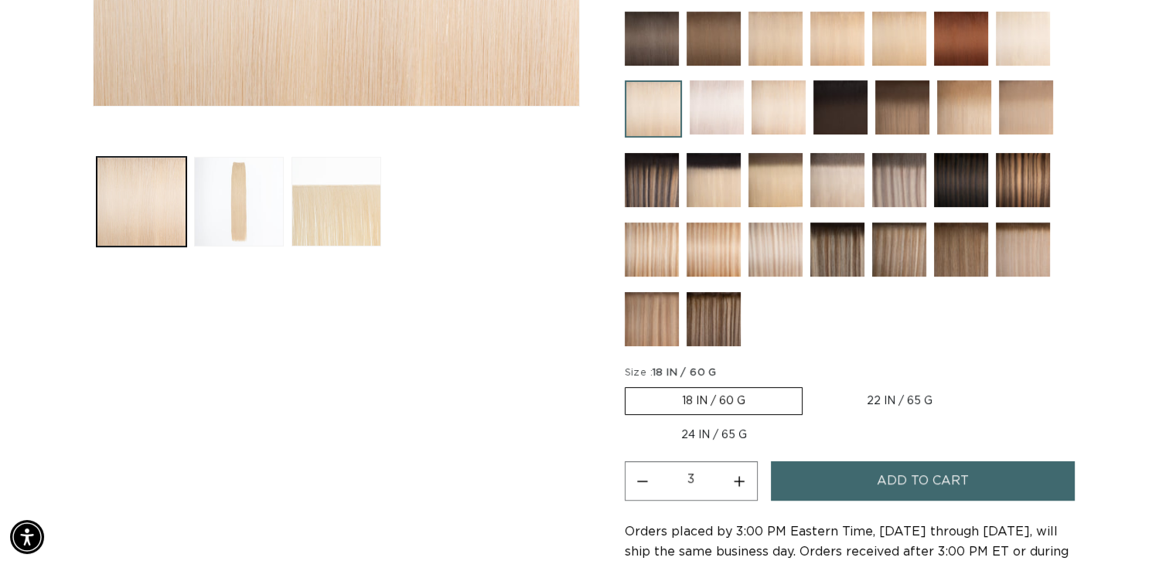
scroll to position [0, 1066]
click at [1002, 233] on img at bounding box center [1022, 250] width 54 height 54
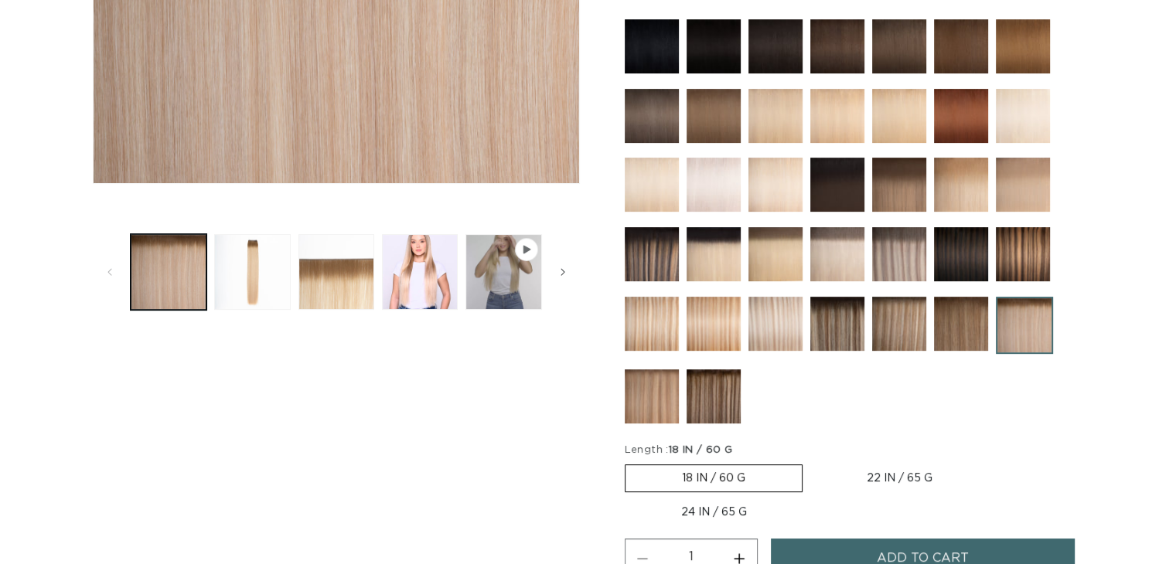
click at [639, 397] on img at bounding box center [651, 396] width 54 height 54
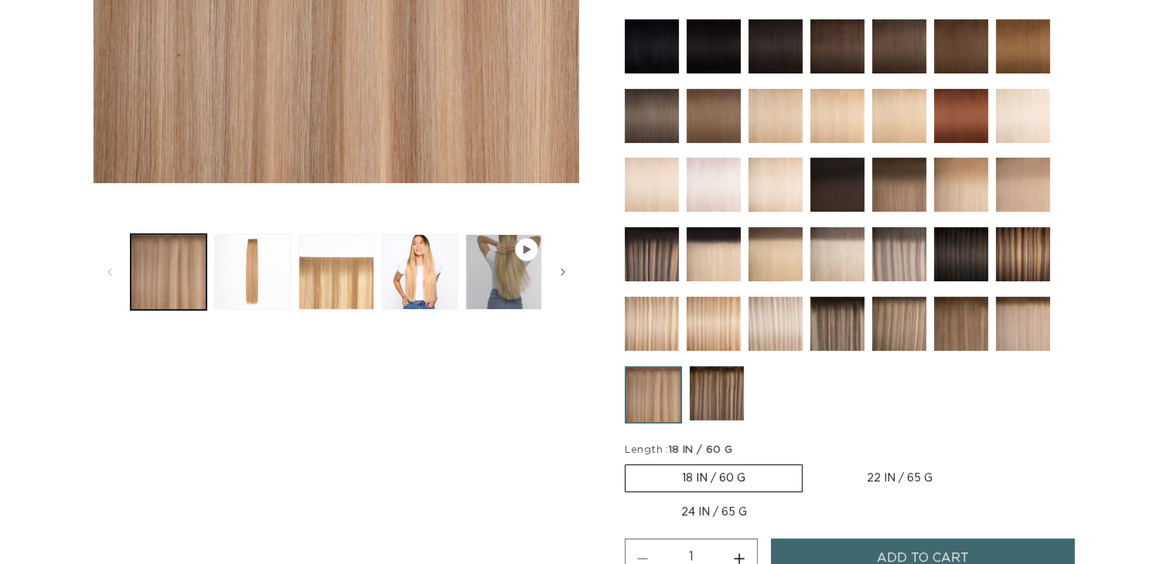
scroll to position [464, 0]
click at [897, 323] on img at bounding box center [899, 324] width 54 height 54
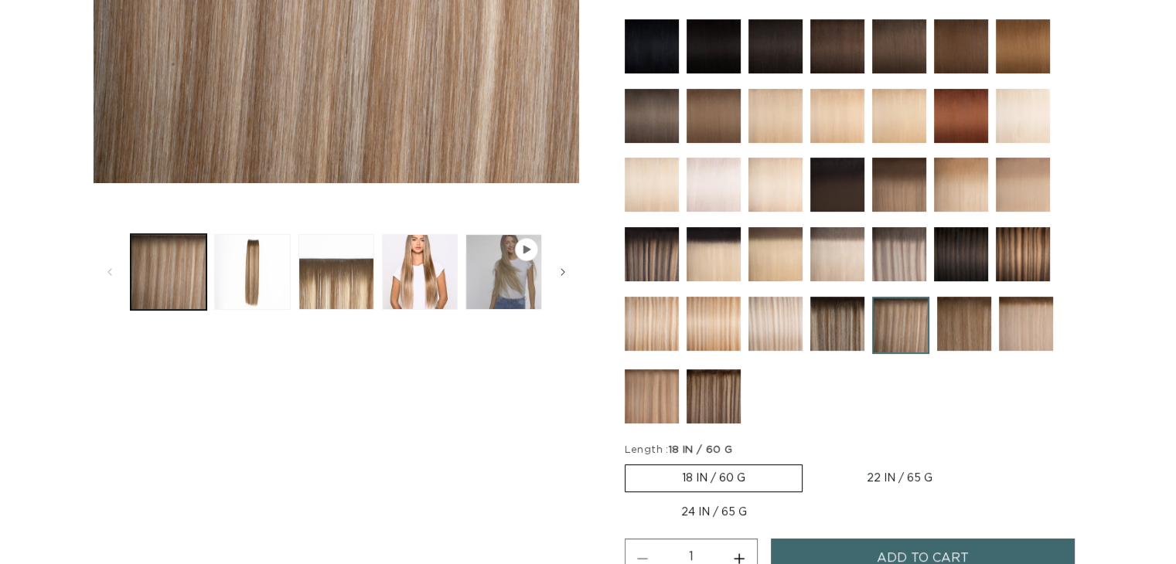
click at [853, 326] on img at bounding box center [837, 324] width 54 height 54
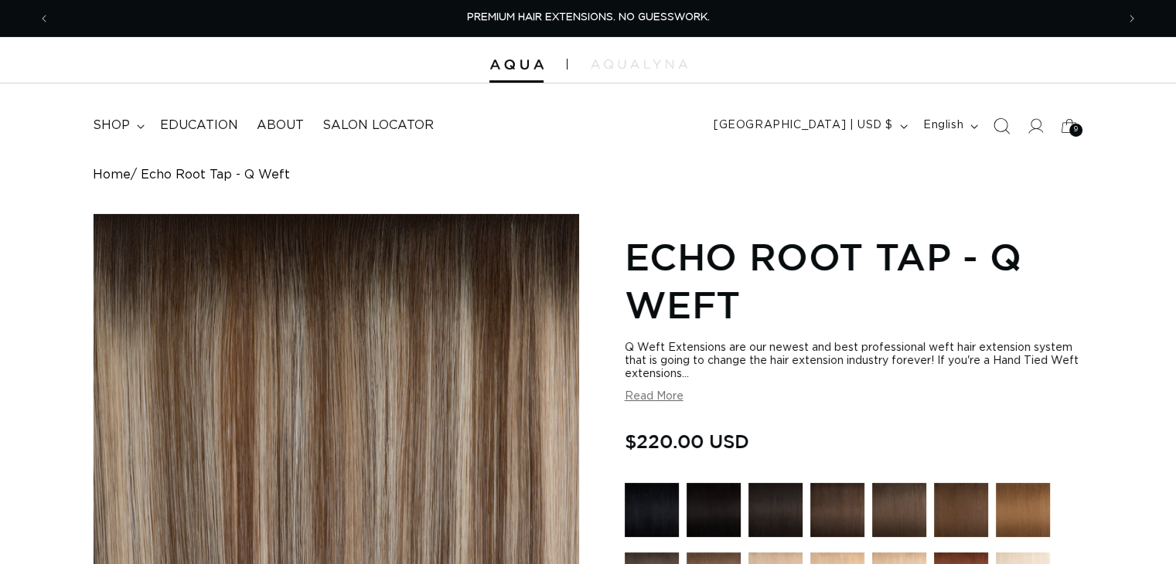
click at [998, 121] on icon "Search" at bounding box center [1000, 125] width 16 height 16
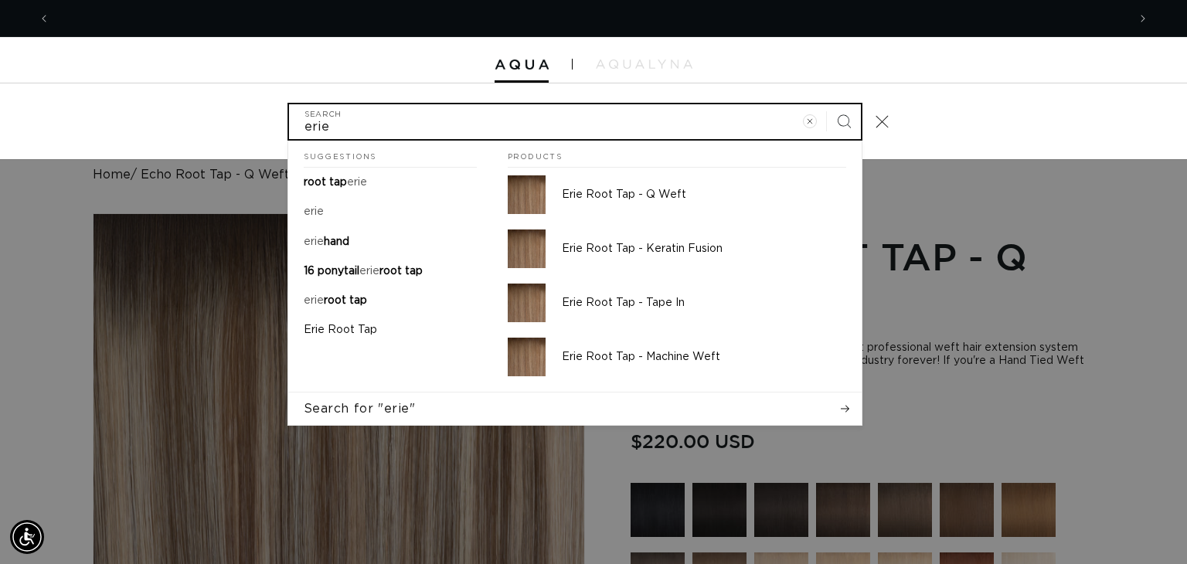
scroll to position [0, 1077]
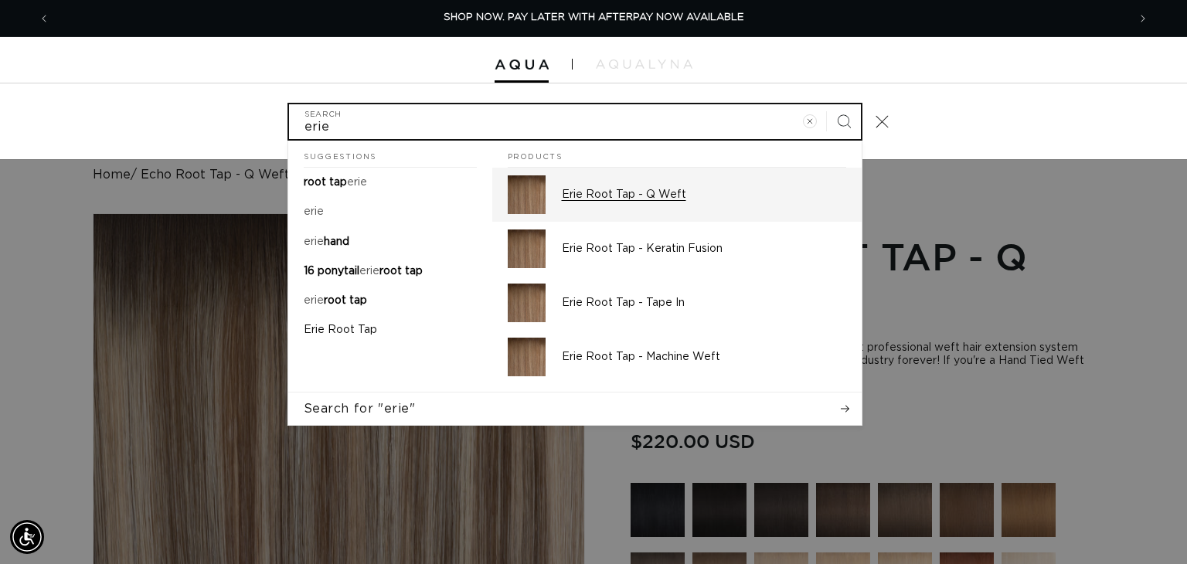
type input "erie"
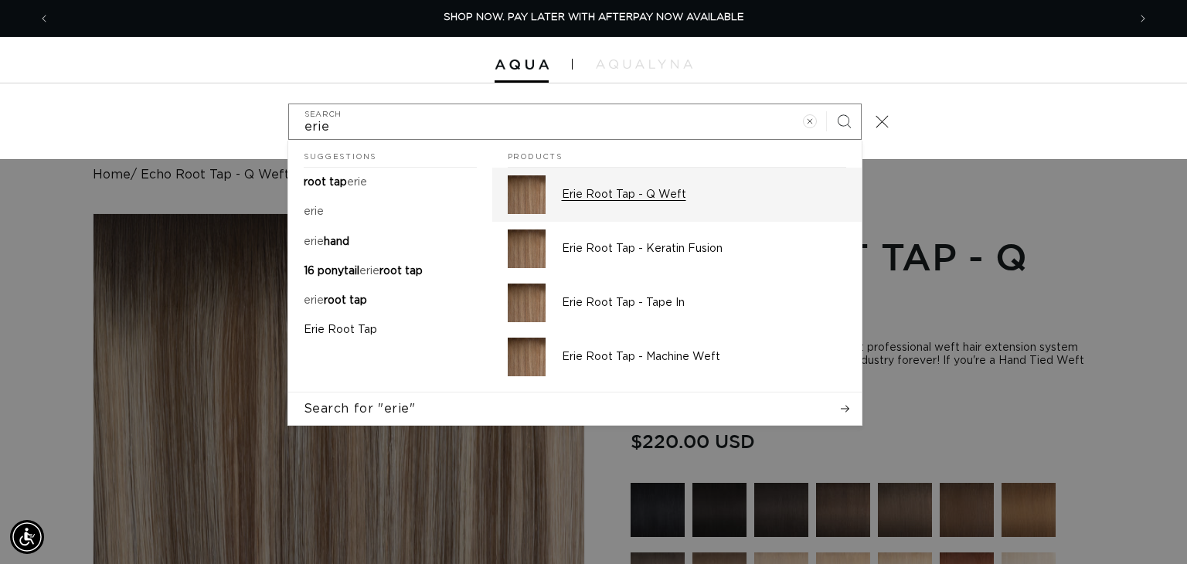
click at [675, 195] on p "Erie Root Tap - Q Weft" at bounding box center [704, 195] width 284 height 14
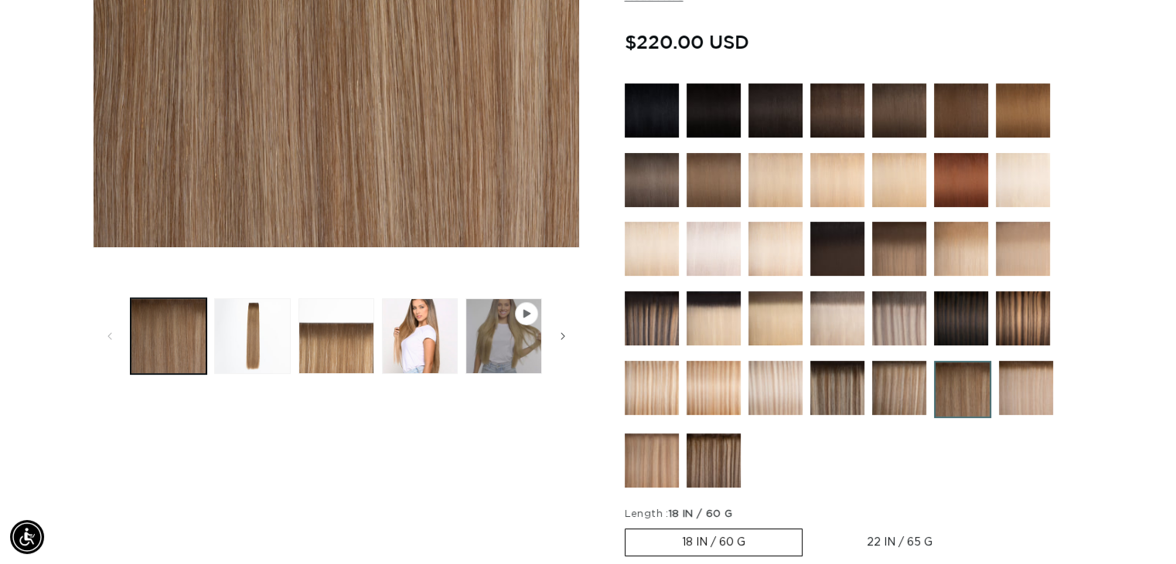
scroll to position [464, 0]
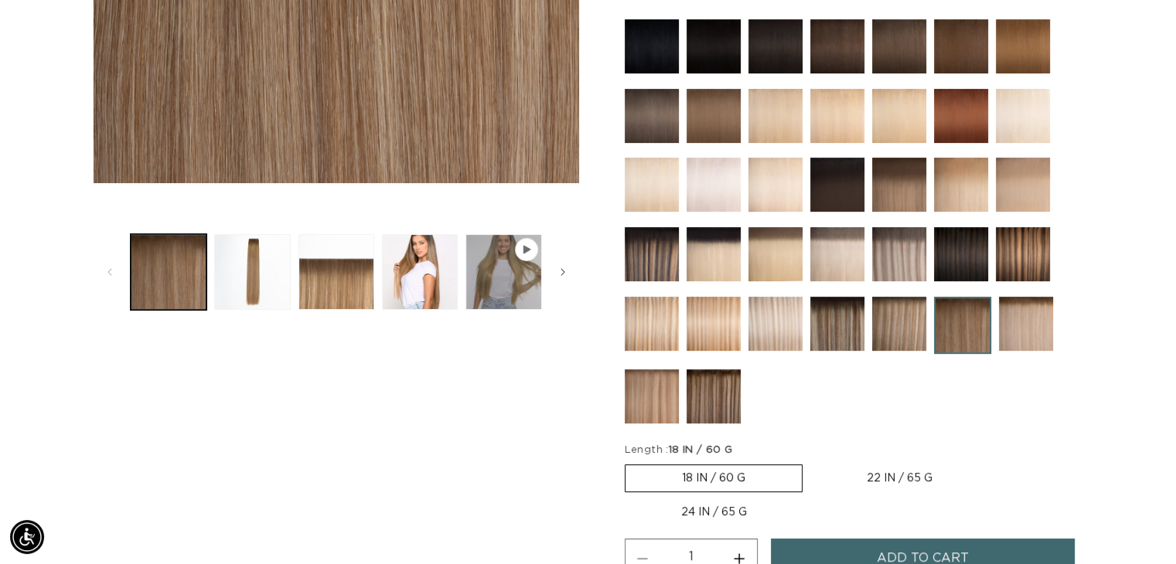
click at [891, 475] on label "22 IN / 65 G Variant sold out or unavailable" at bounding box center [899, 478] width 179 height 26
click at [811, 462] on input "22 IN / 65 G Variant sold out or unavailable" at bounding box center [810, 461] width 1 height 1
radio input "true"
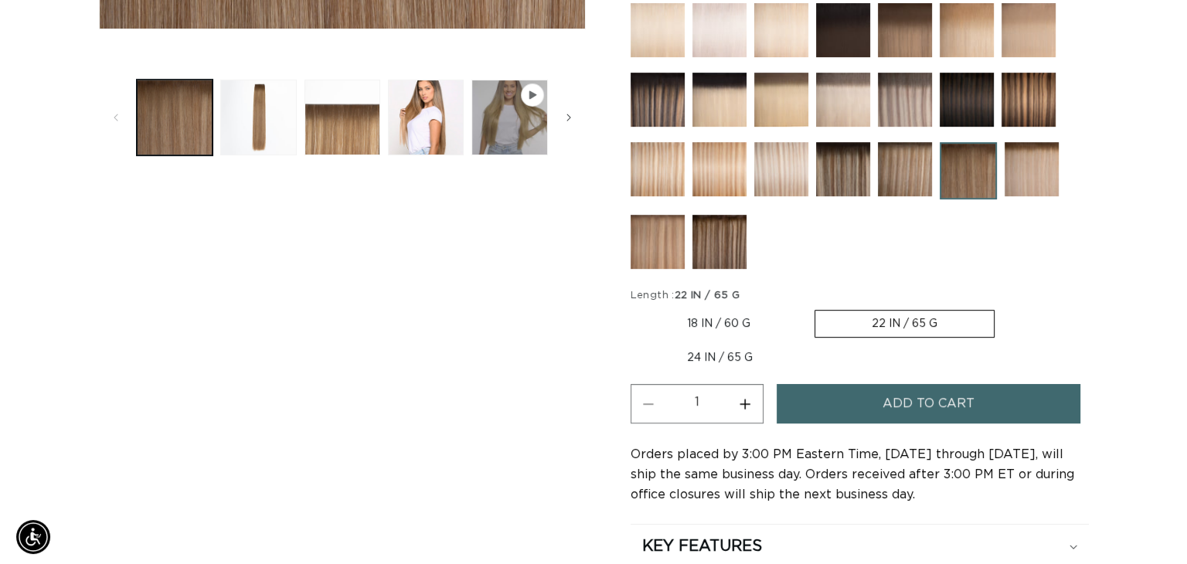
scroll to position [0, 2131]
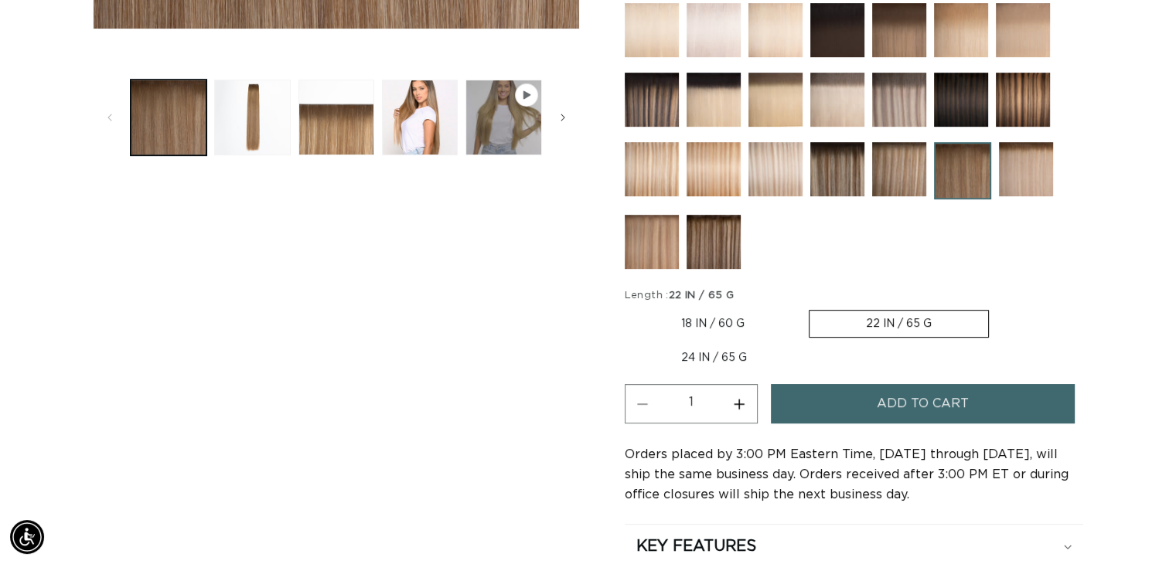
click at [750, 402] on button "Increase quantity for Erie Root Tap - Q Weft" at bounding box center [739, 403] width 35 height 39
type input "2"
click at [877, 389] on span "Add to cart" at bounding box center [922, 403] width 92 height 39
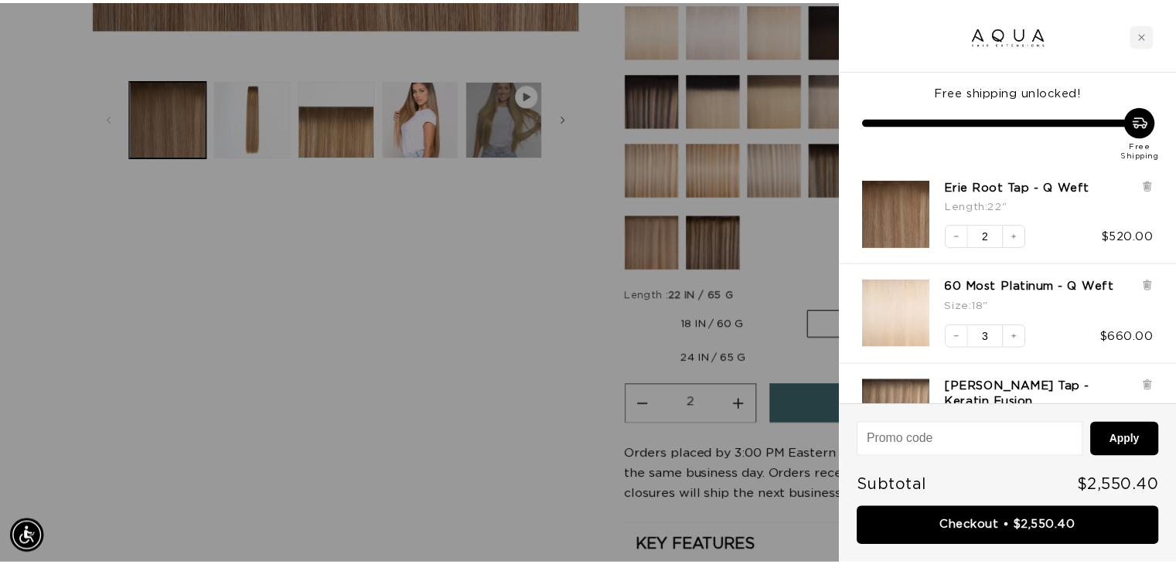
scroll to position [0, 0]
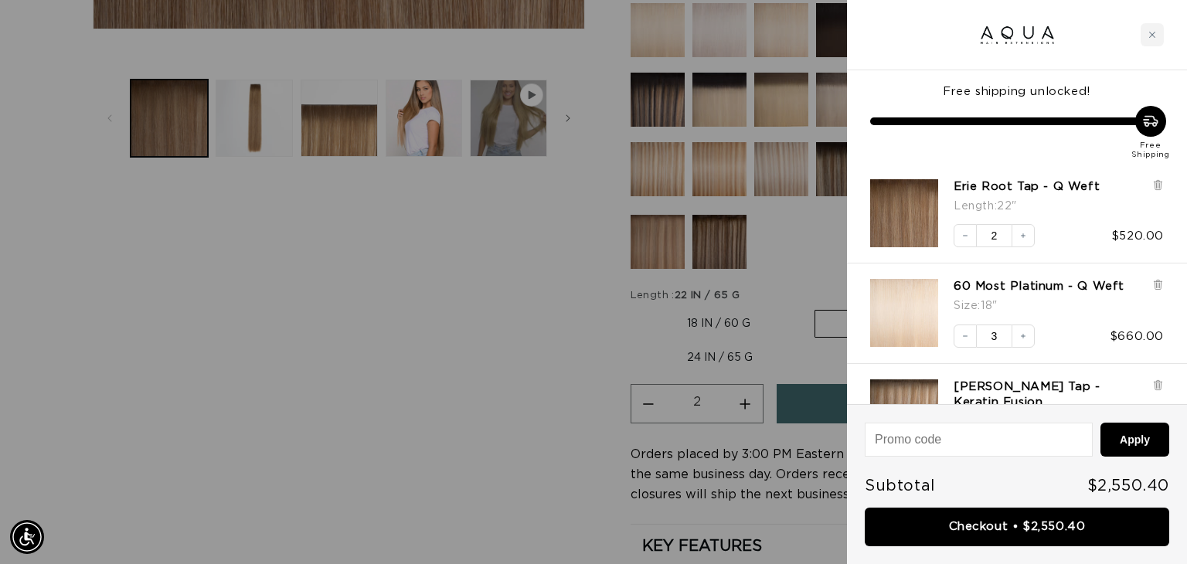
click at [505, 333] on div at bounding box center [593, 282] width 1187 height 564
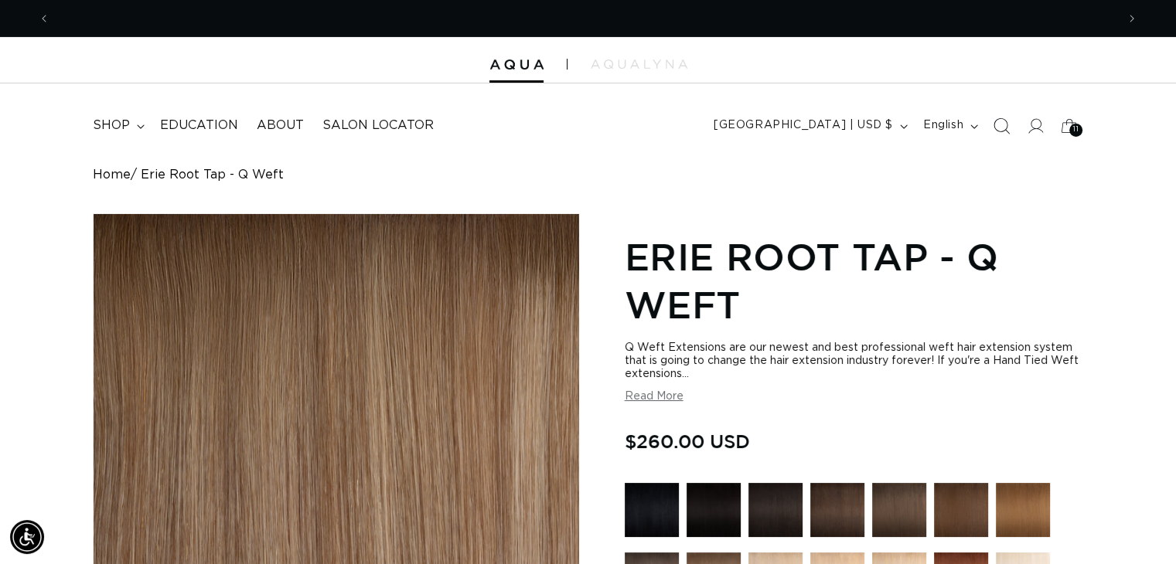
click at [1001, 124] on icon "Search" at bounding box center [1000, 125] width 16 height 16
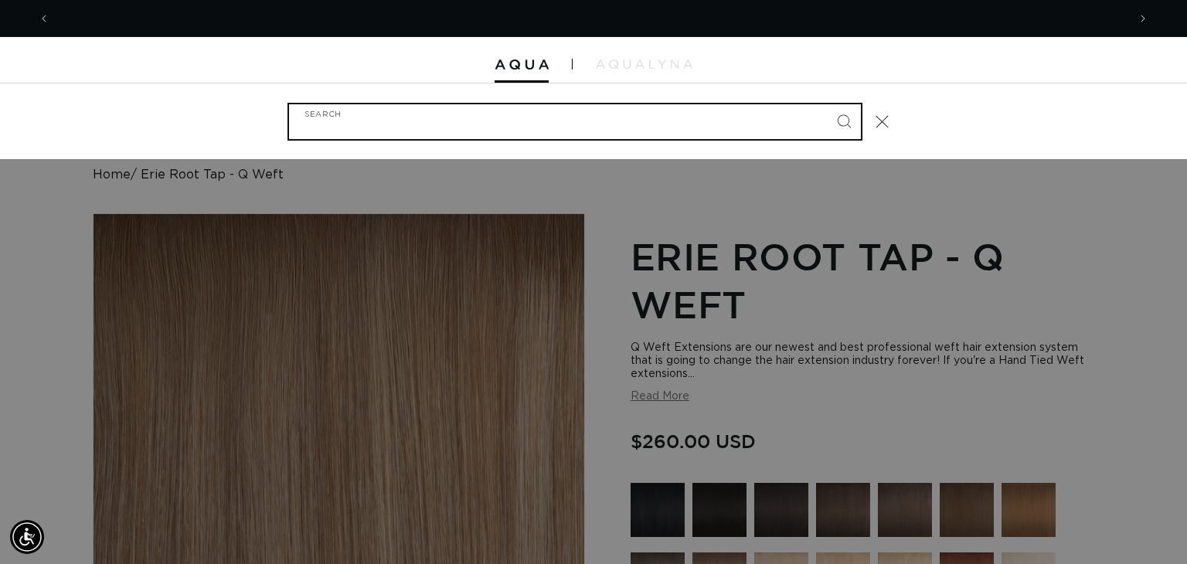
scroll to position [0, 1077]
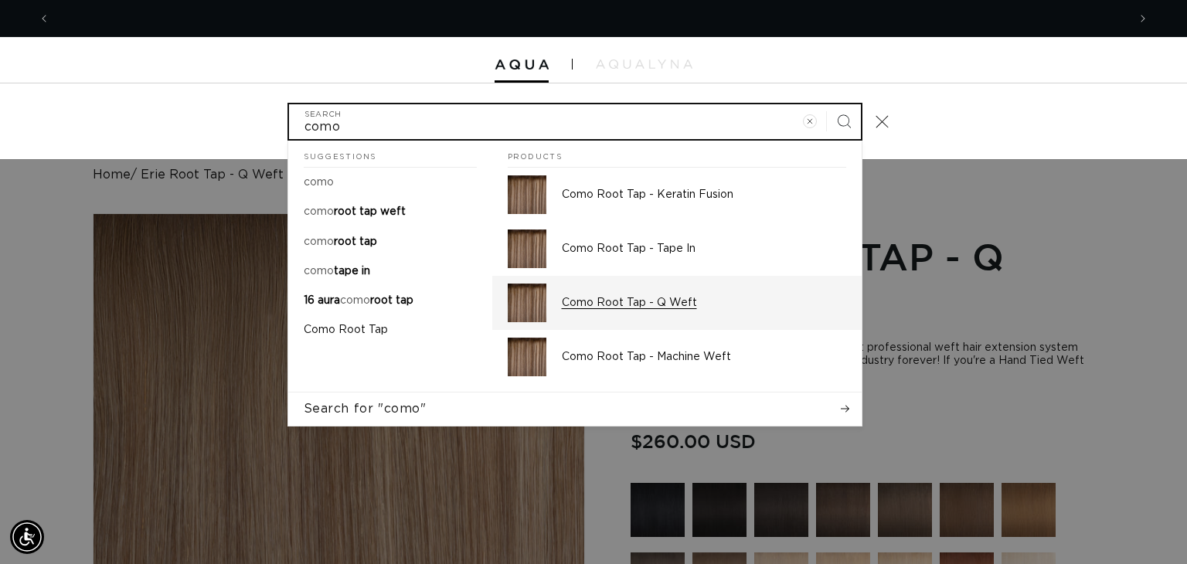
type input "como"
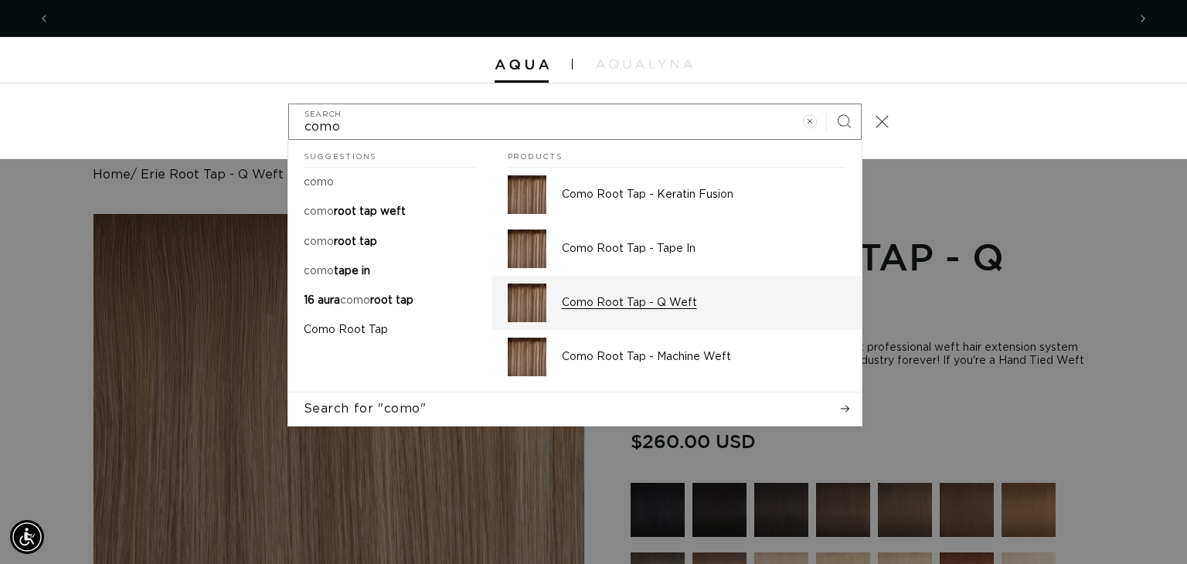
click at [642, 297] on p "Como Root Tap - Q Weft" at bounding box center [704, 303] width 284 height 14
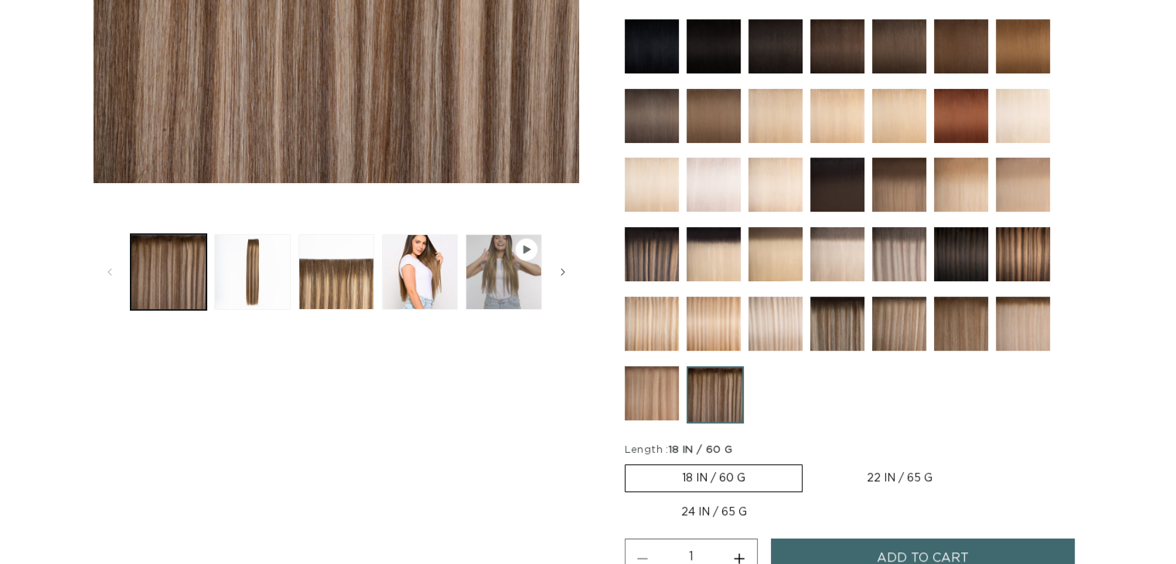
click at [883, 471] on label "22 IN / 65 G Variant sold out or unavailable" at bounding box center [899, 478] width 179 height 26
click at [811, 462] on input "22 IN / 65 G Variant sold out or unavailable" at bounding box center [810, 461] width 1 height 1
radio input "true"
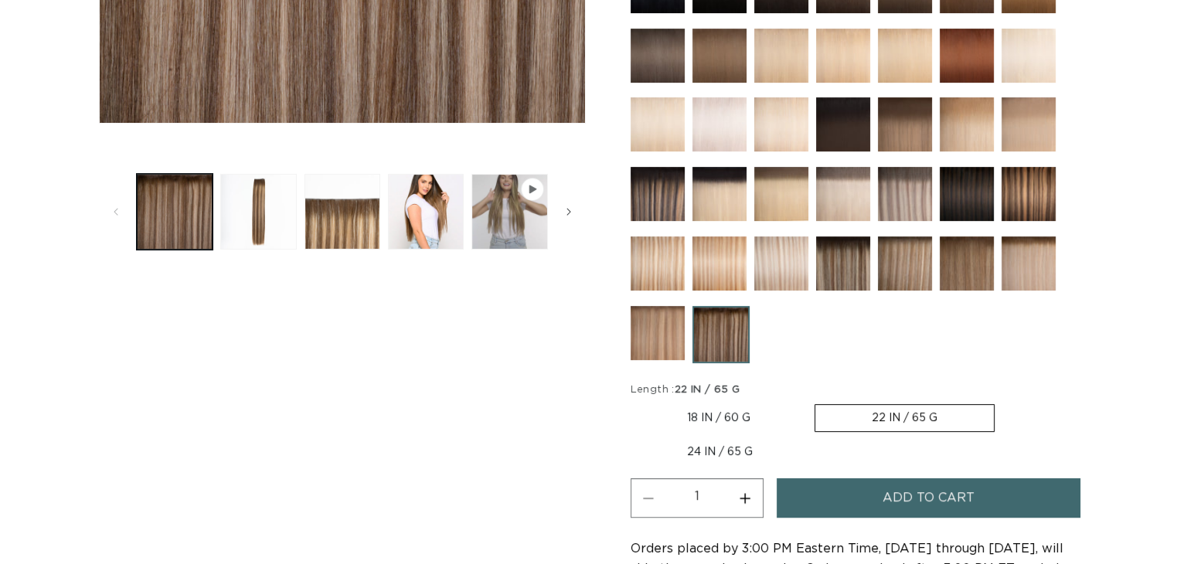
scroll to position [541, 0]
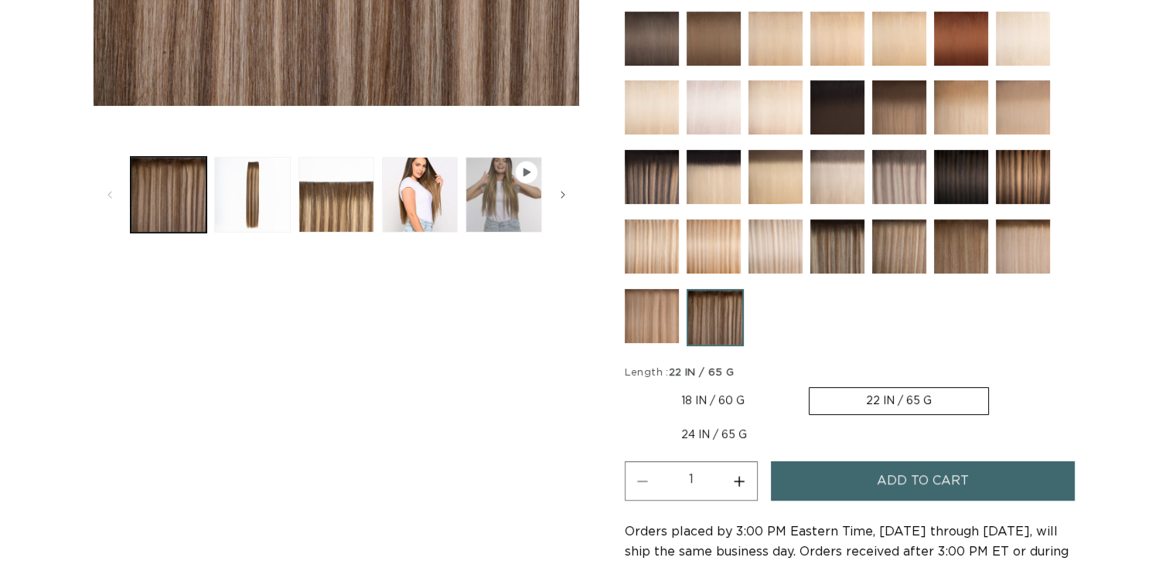
click at [744, 472] on button "Increase quantity for Como Root Tap - Q Weft" at bounding box center [739, 480] width 35 height 39
type input "2"
click at [825, 472] on button "Add to cart" at bounding box center [923, 480] width 305 height 39
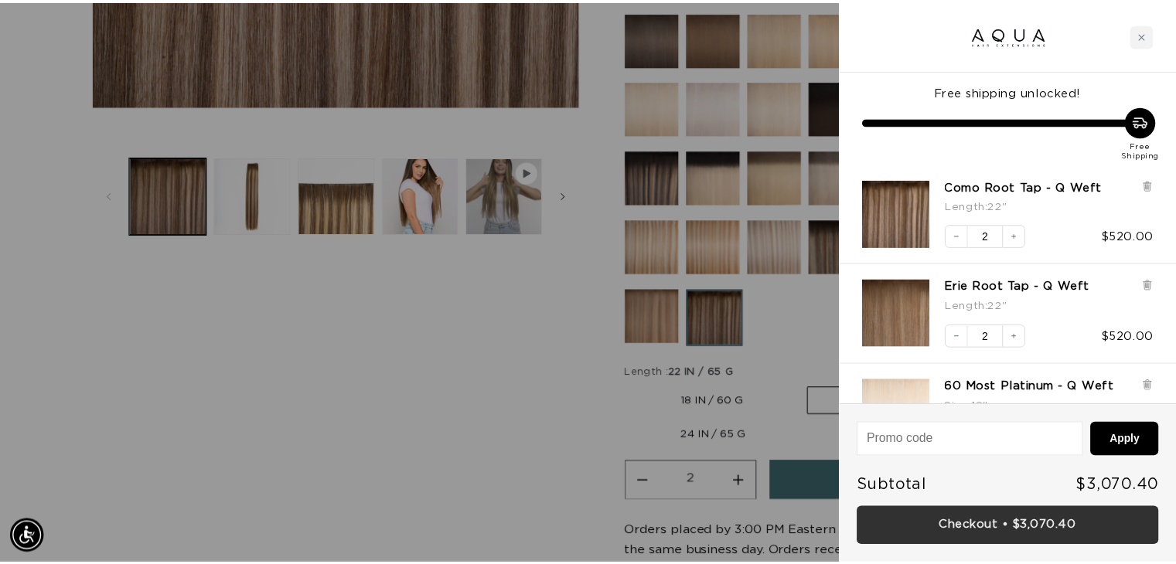
scroll to position [0, 0]
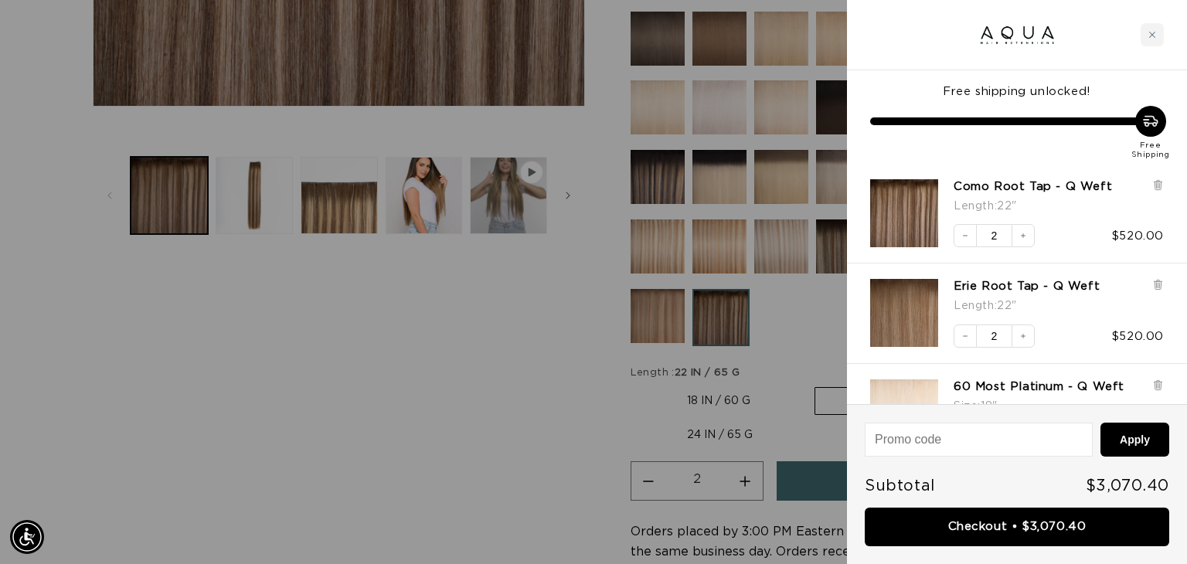
click at [464, 444] on div at bounding box center [593, 282] width 1187 height 564
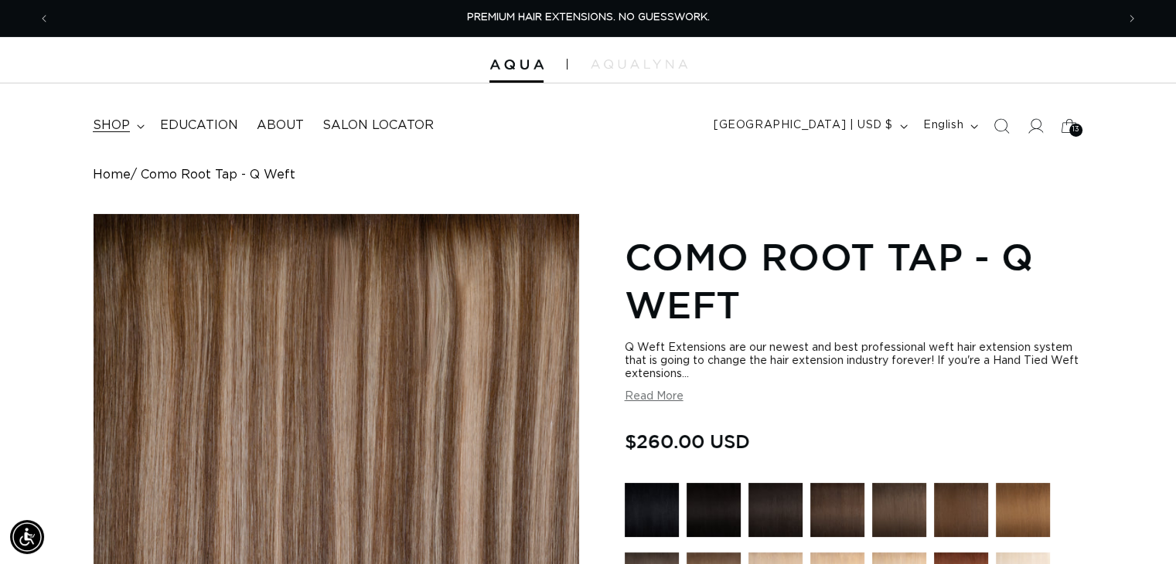
click at [137, 124] on icon at bounding box center [141, 126] width 8 height 5
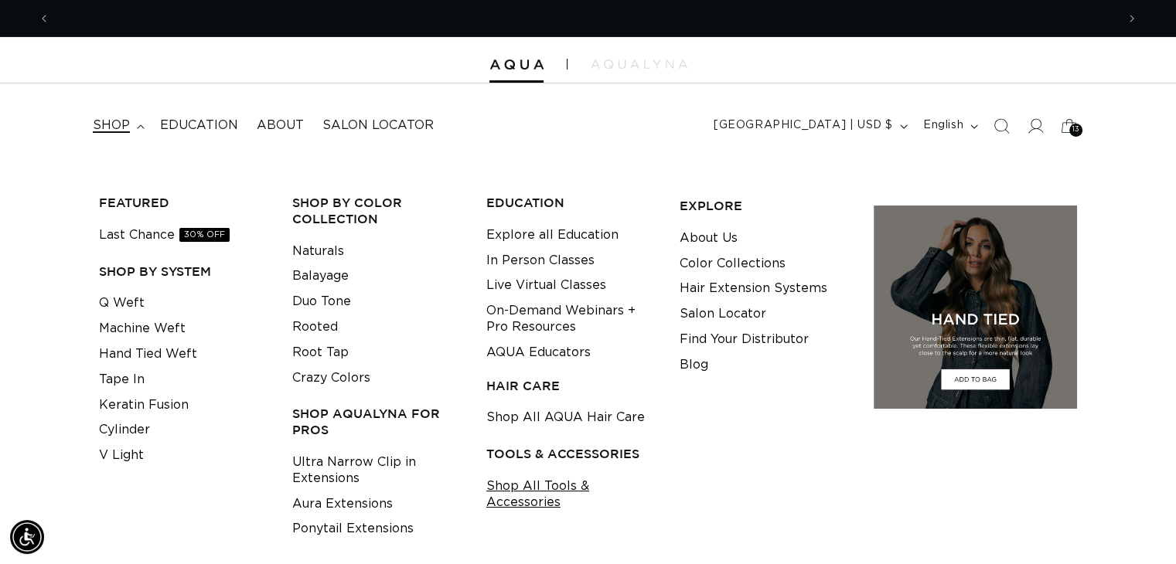
click at [535, 489] on link "Shop All Tools & Accessories" at bounding box center [570, 495] width 169 height 42
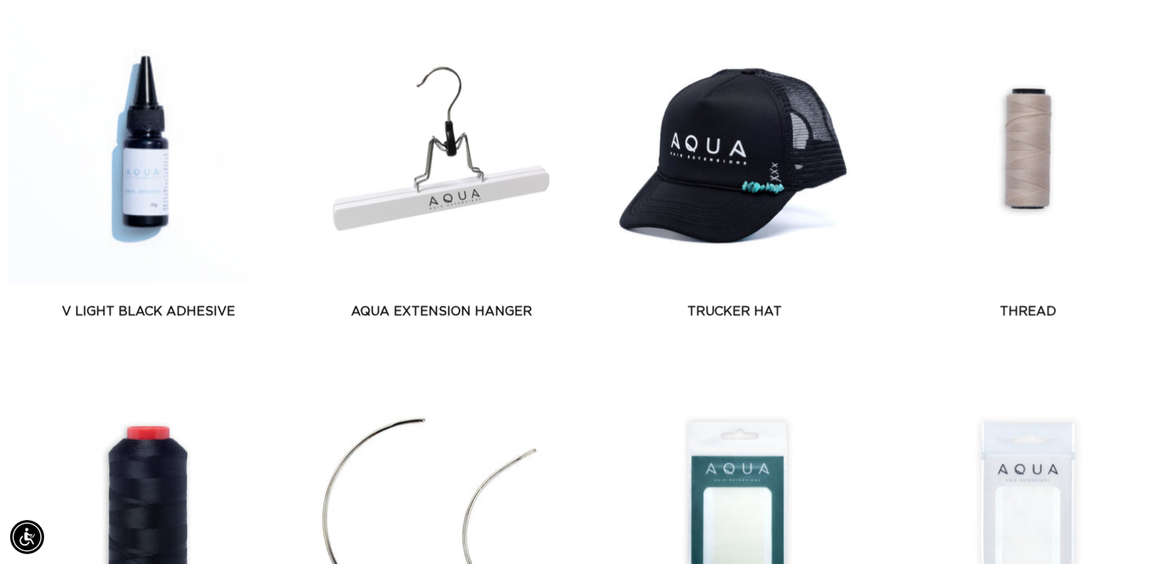
scroll to position [1082, 0]
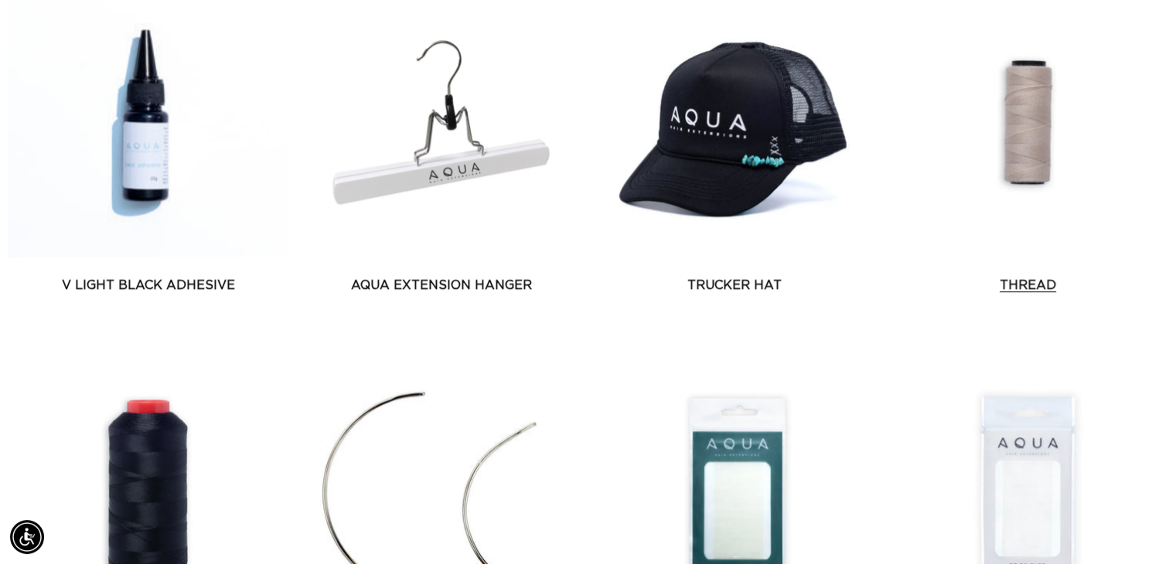
click at [1030, 276] on link "Thread" at bounding box center [1027, 285] width 281 height 19
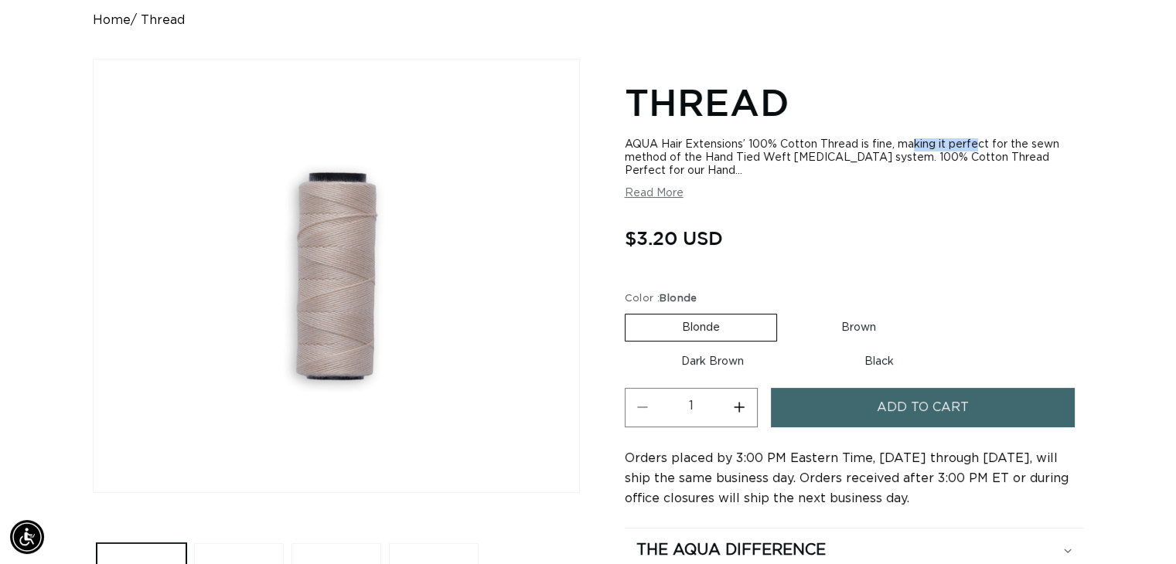
scroll to position [0, 2131]
drag, startPoint x: 781, startPoint y: 143, endPoint x: 859, endPoint y: 136, distance: 78.4
click at [859, 136] on section "Thread AQUA Hair Extensions’ 100% Cotton Thread is fine, making it perfect for …" at bounding box center [853, 345] width 458 height 543
click at [961, 205] on section "Thread AQUA Hair Extensions’ 100% Cotton Thread is fine, making it perfect for …" at bounding box center [853, 345] width 458 height 543
click at [840, 335] on label "Brown Variant sold out or unavailable" at bounding box center [858, 328] width 148 height 26
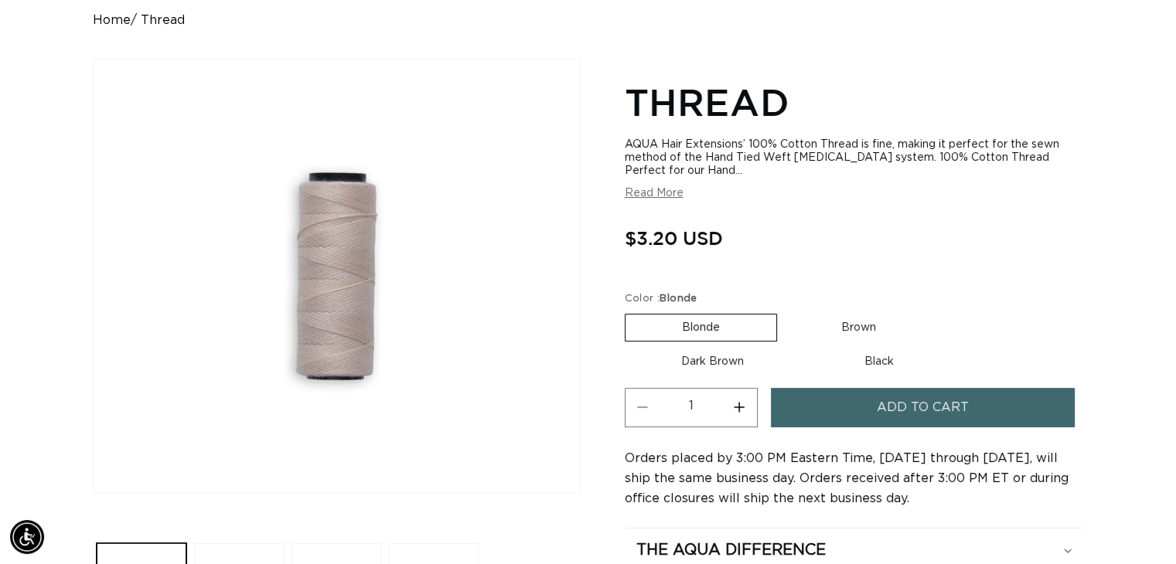
click at [785, 311] on input "Brown Variant sold out or unavailable" at bounding box center [784, 311] width 1 height 1
radio input "true"
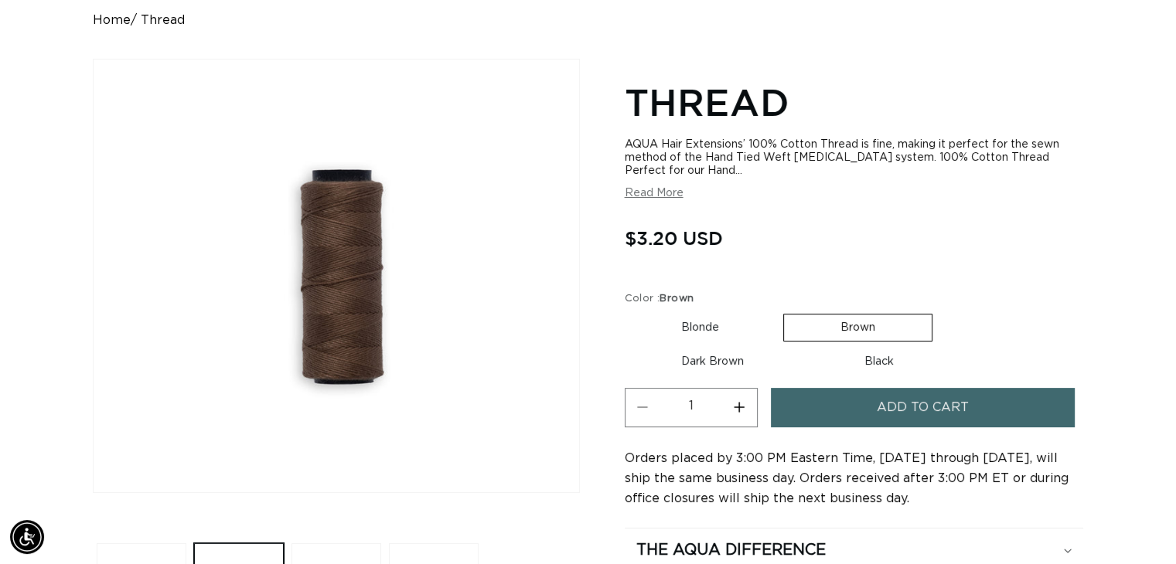
click at [873, 415] on button "Add to cart" at bounding box center [923, 407] width 305 height 39
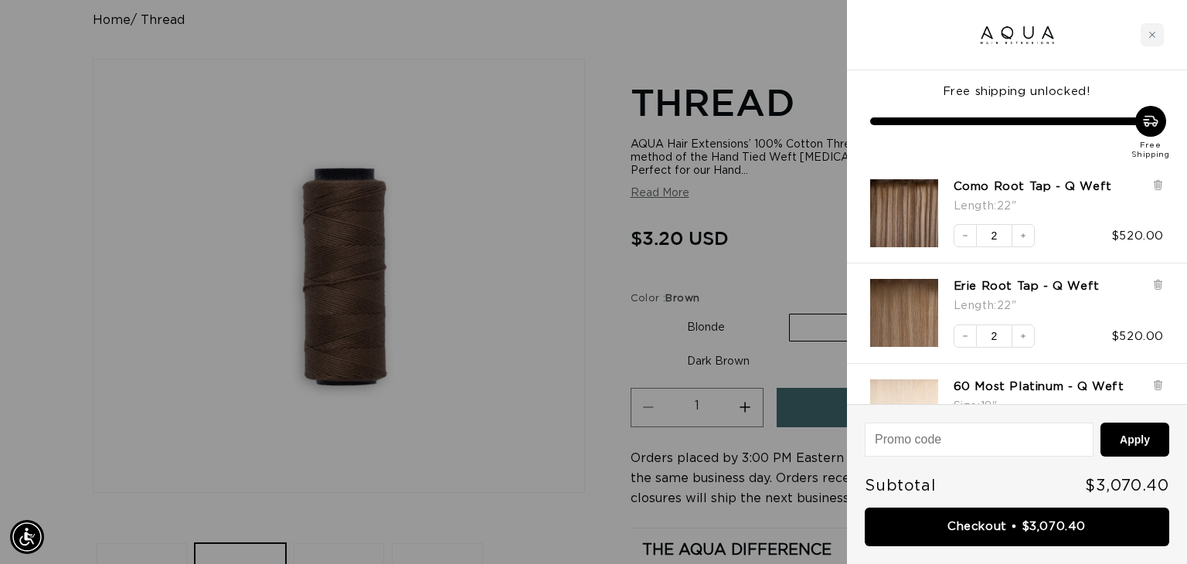
click at [791, 213] on div at bounding box center [593, 282] width 1187 height 564
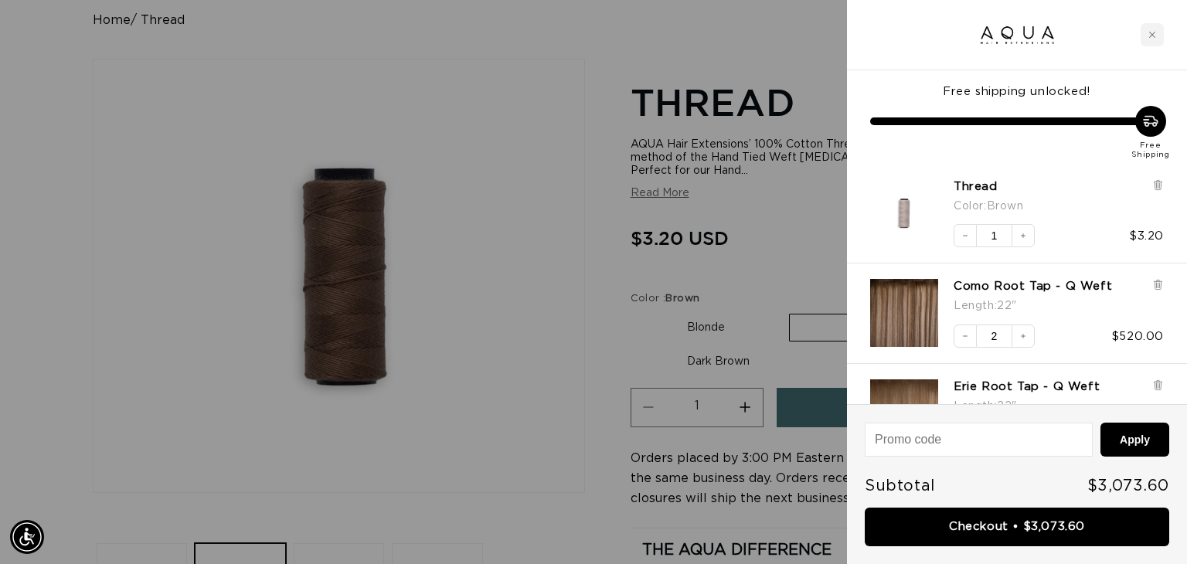
click at [59, 43] on div at bounding box center [593, 282] width 1187 height 564
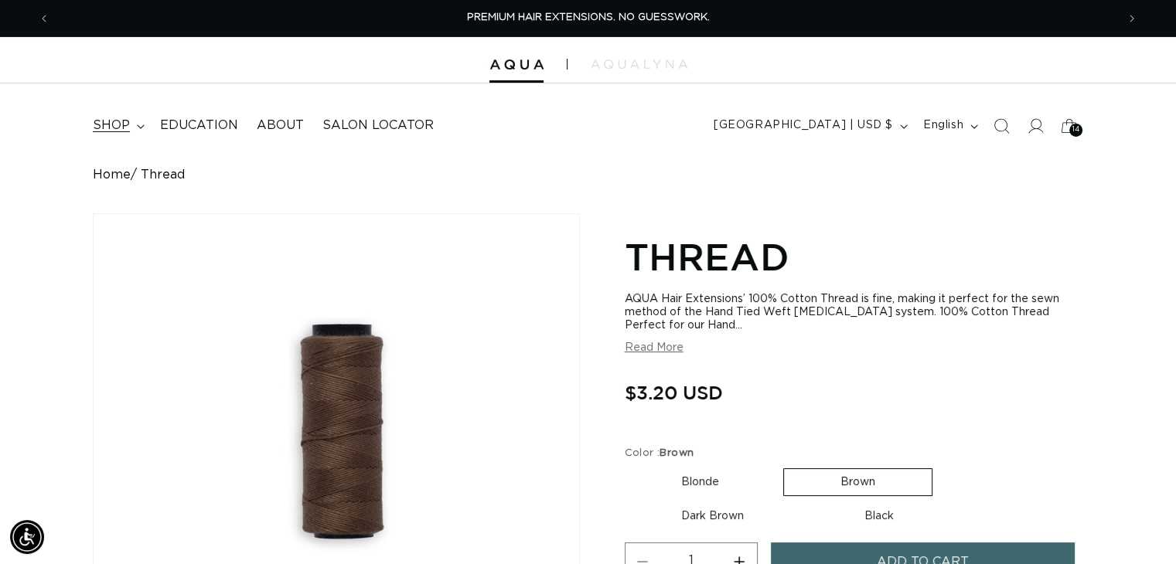
click at [128, 126] on span "shop" at bounding box center [111, 125] width 37 height 16
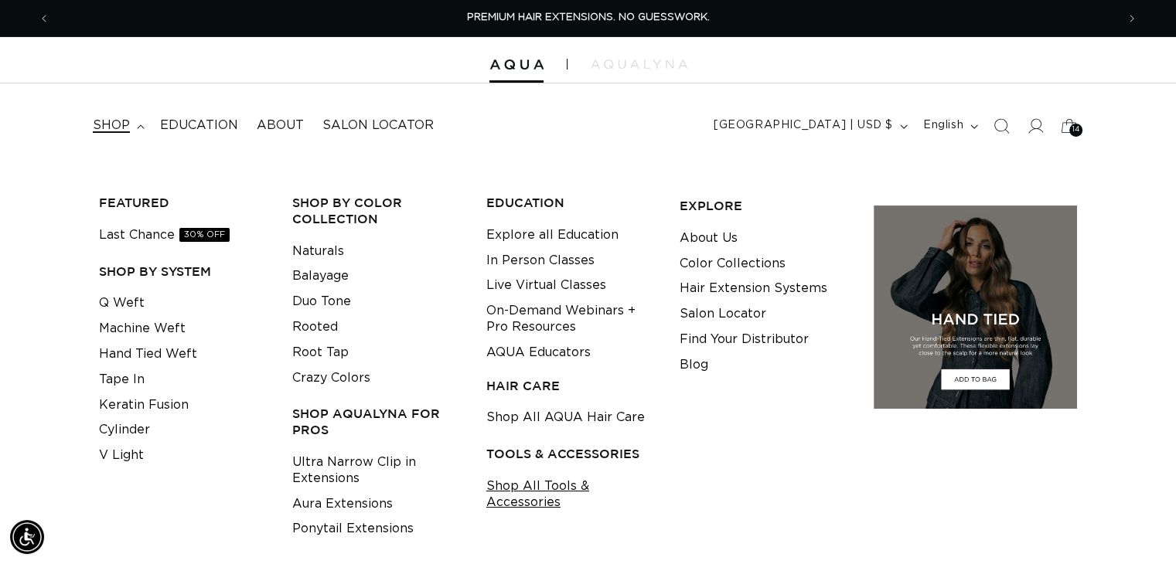
click at [537, 493] on link "Shop All Tools & Accessories" at bounding box center [570, 495] width 169 height 42
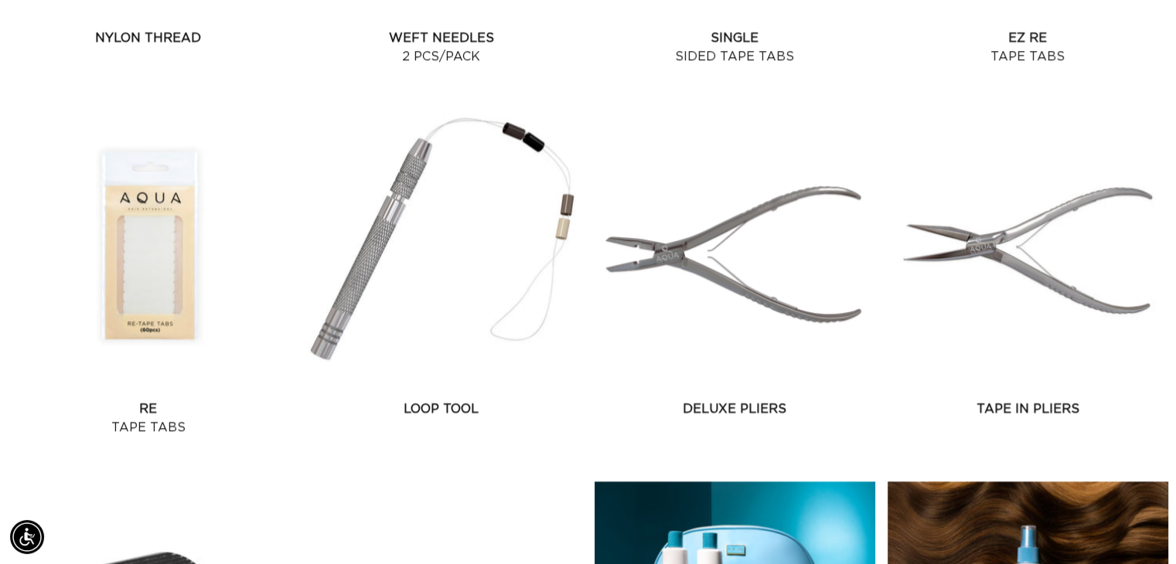
scroll to position [2087, 0]
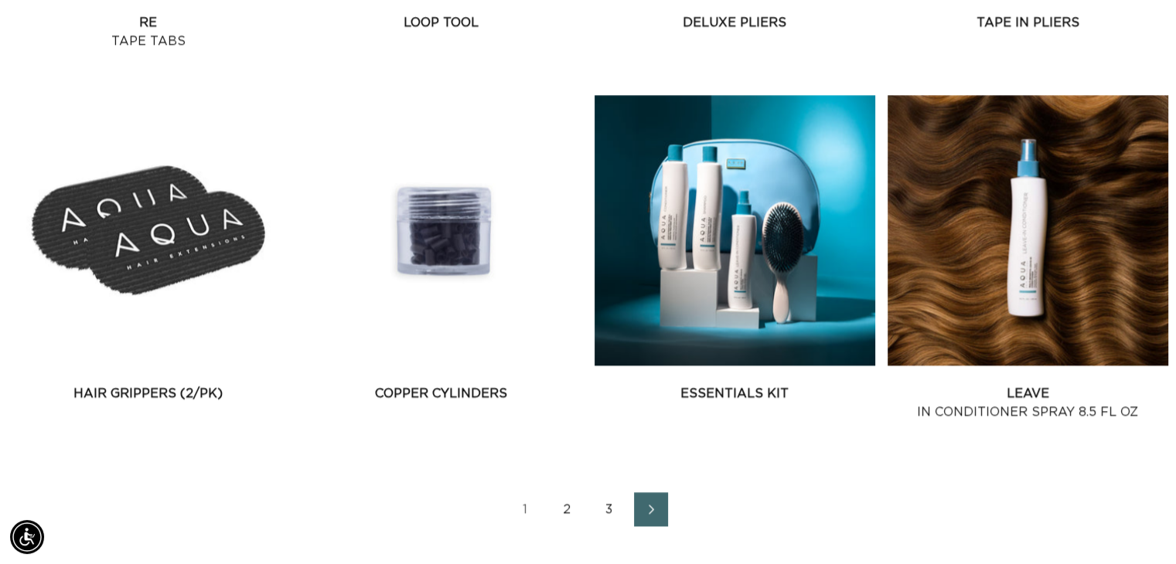
click at [575, 506] on link "2" at bounding box center [567, 509] width 34 height 34
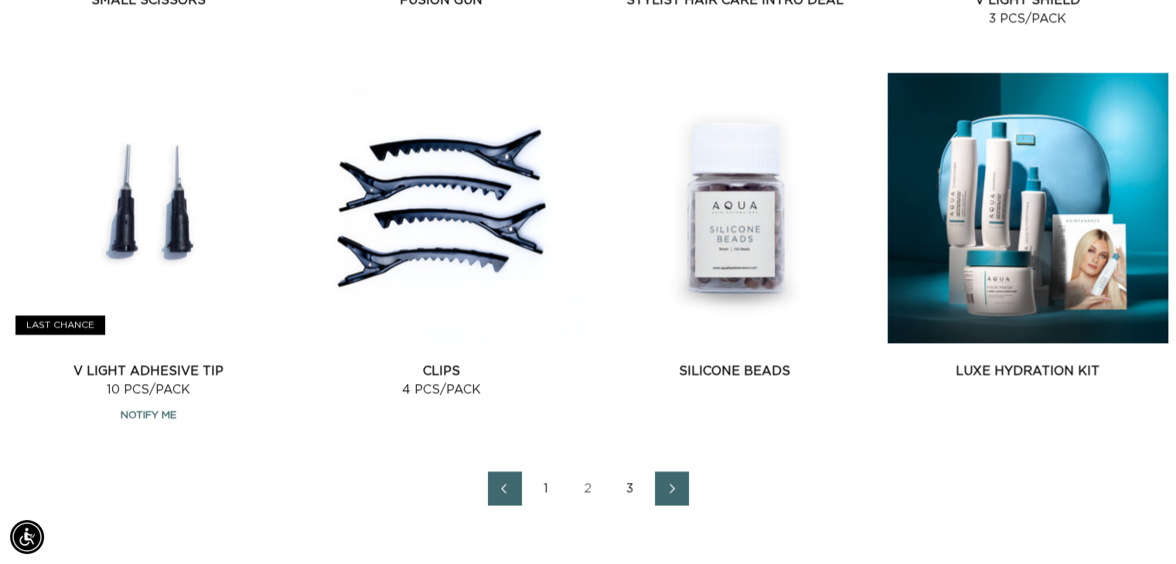
scroll to position [2241, 0]
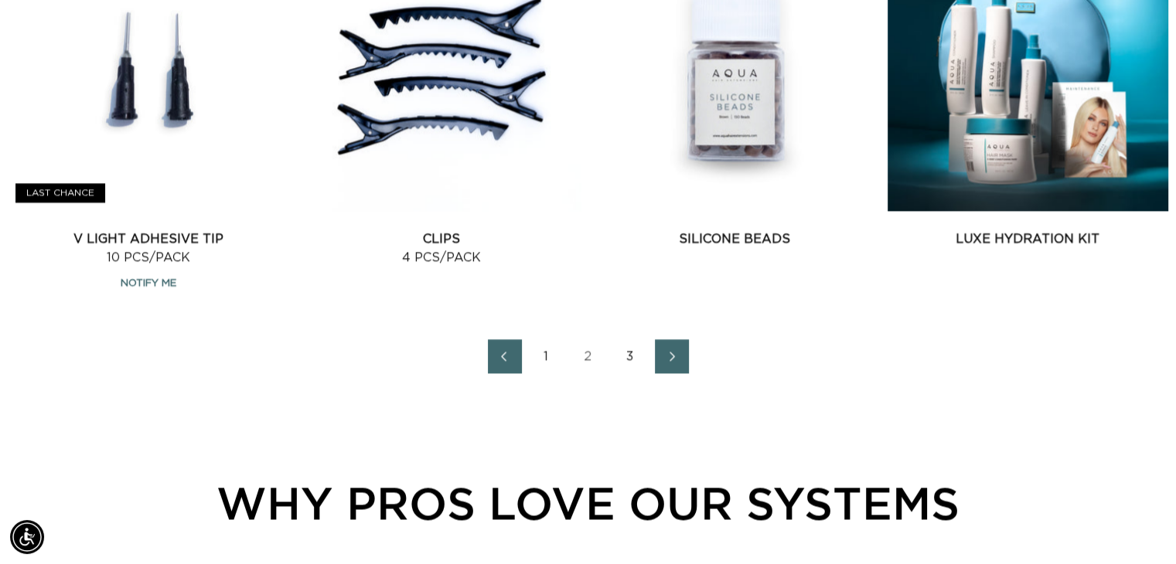
click at [628, 357] on link "3" at bounding box center [630, 356] width 34 height 34
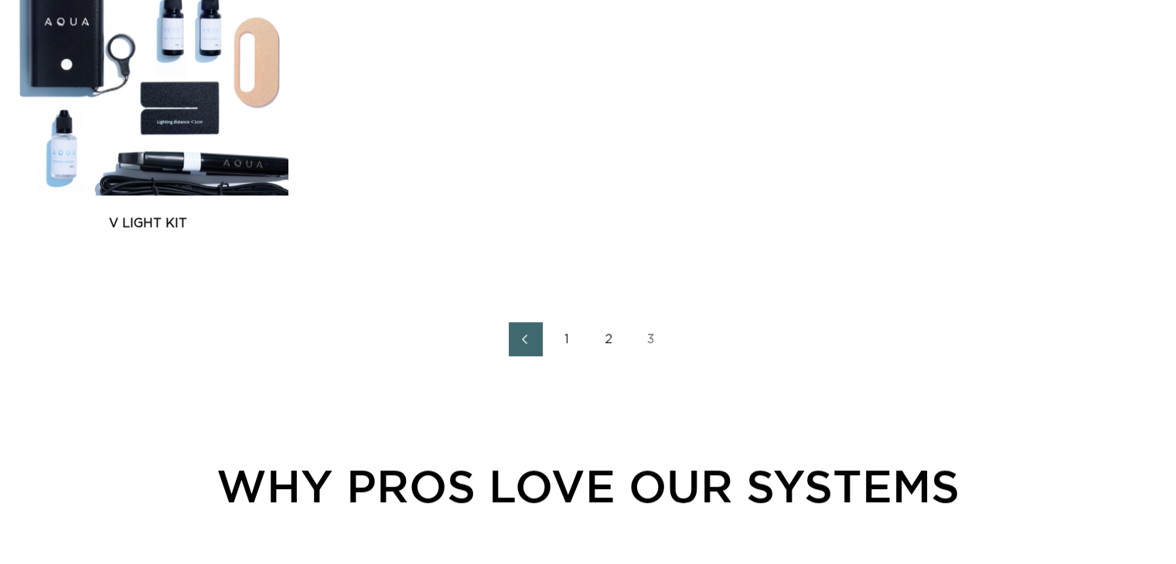
click at [603, 333] on link "2" at bounding box center [609, 339] width 34 height 34
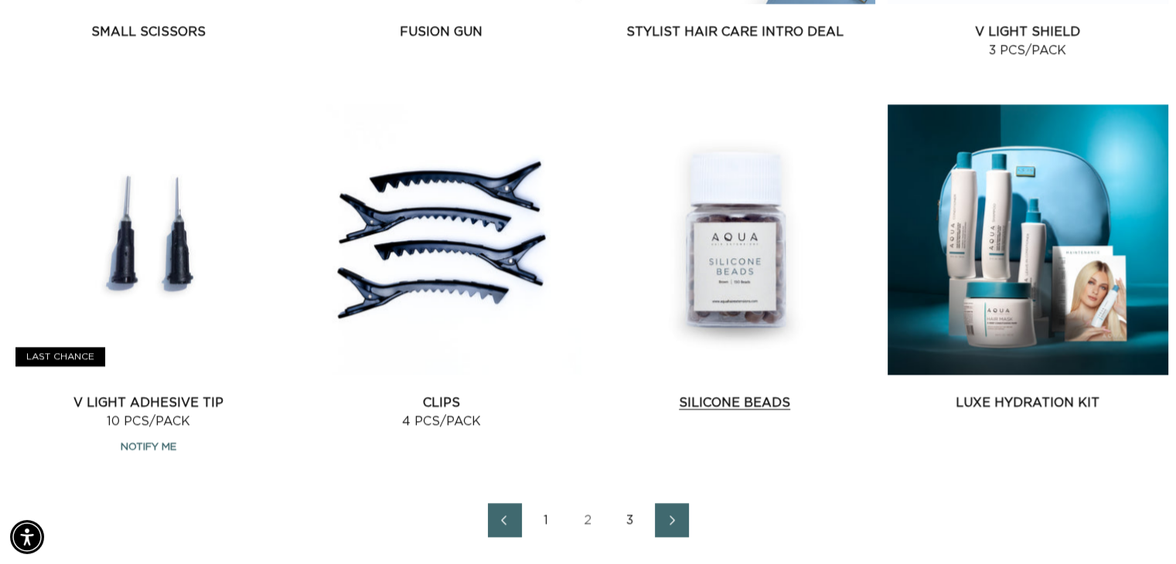
scroll to position [2105, 0]
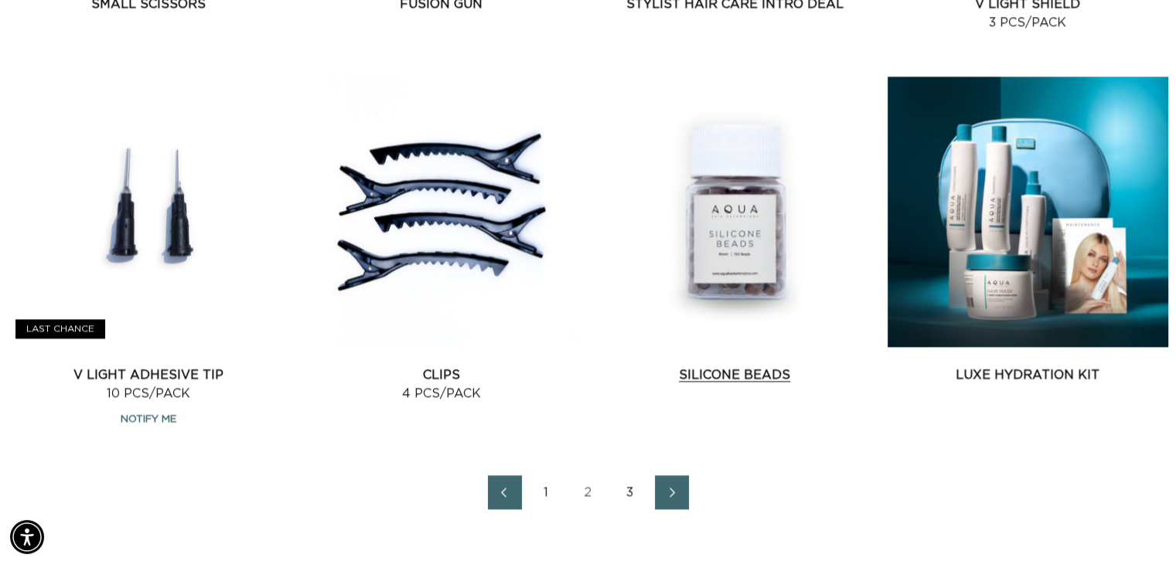
click at [755, 366] on link "Silicone Beads" at bounding box center [734, 375] width 281 height 19
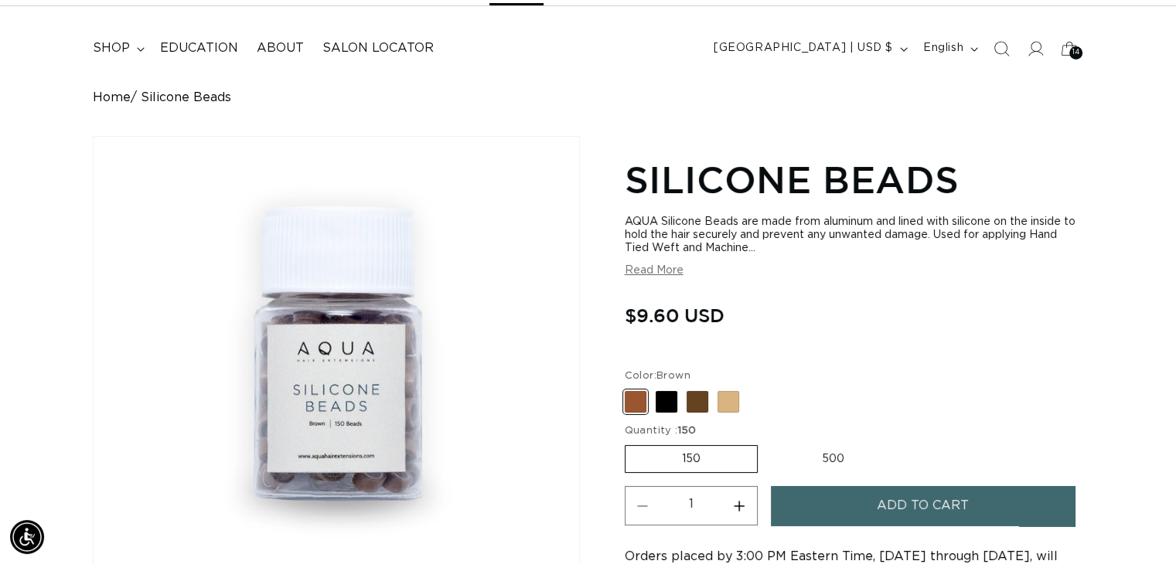
click at [809, 455] on label "500 Variant sold out or unavailable" at bounding box center [832, 459] width 135 height 26
click at [766, 443] on input "500 Variant sold out or unavailable" at bounding box center [765, 442] width 1 height 1
radio input "true"
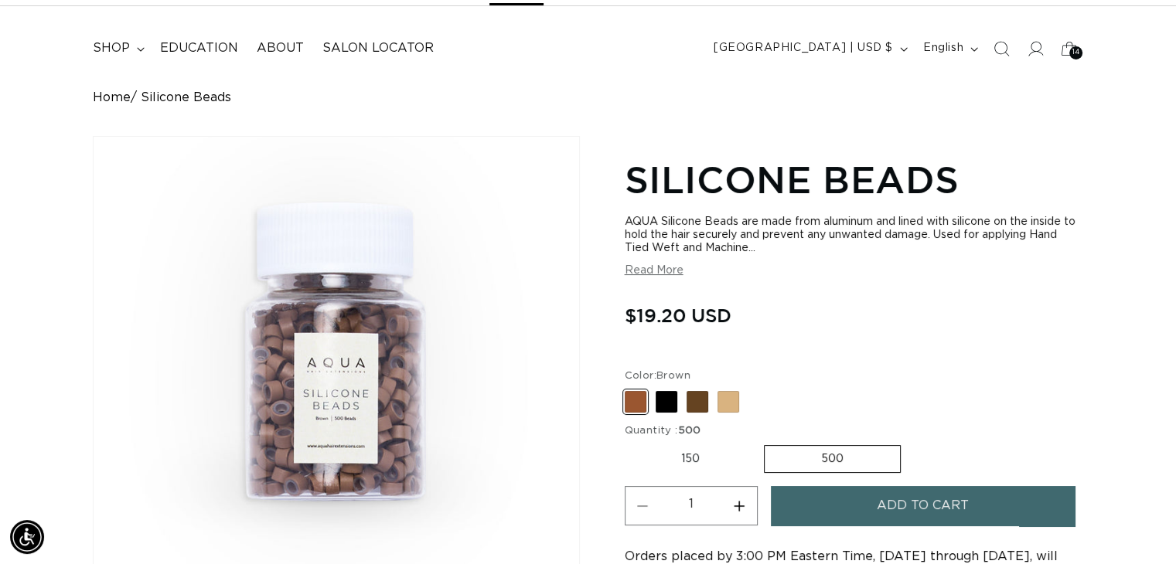
scroll to position [155, 0]
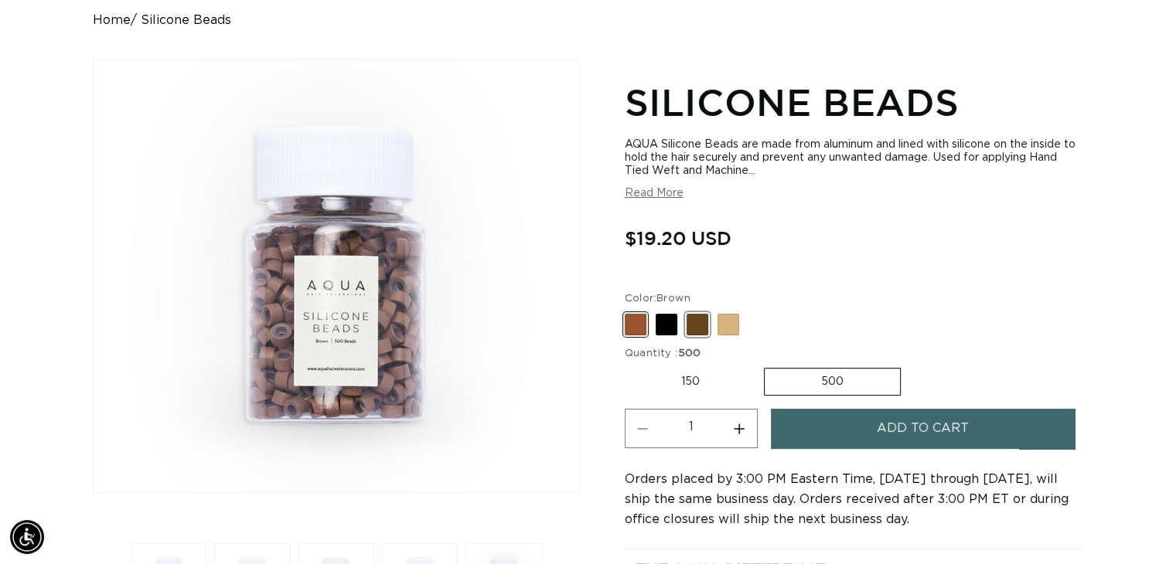
click at [690, 322] on span at bounding box center [697, 325] width 22 height 22
click at [629, 311] on input "Dark Brown Variant sold out or unavailable" at bounding box center [628, 311] width 1 height 1
radio input "true"
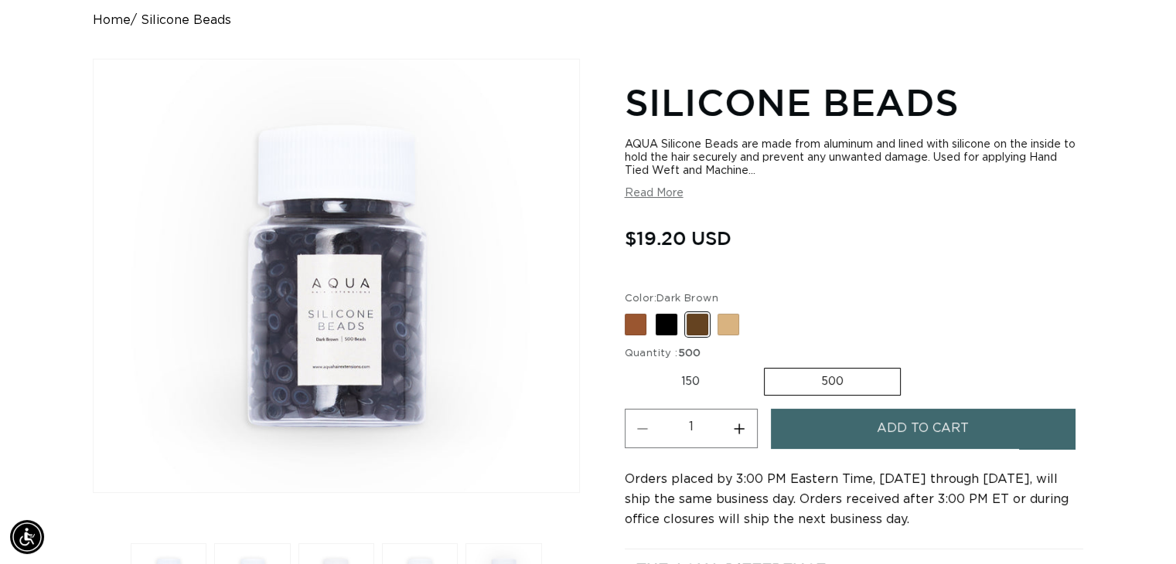
click at [825, 376] on label "500 Variant sold out or unavailable" at bounding box center [832, 382] width 137 height 28
click at [764, 366] on input "500 Variant sold out or unavailable" at bounding box center [764, 365] width 1 height 1
click at [702, 390] on label "150 Variant sold out or unavailable" at bounding box center [689, 382] width 131 height 26
click at [629, 366] on input "150 Variant sold out or unavailable" at bounding box center [628, 365] width 1 height 1
radio input "true"
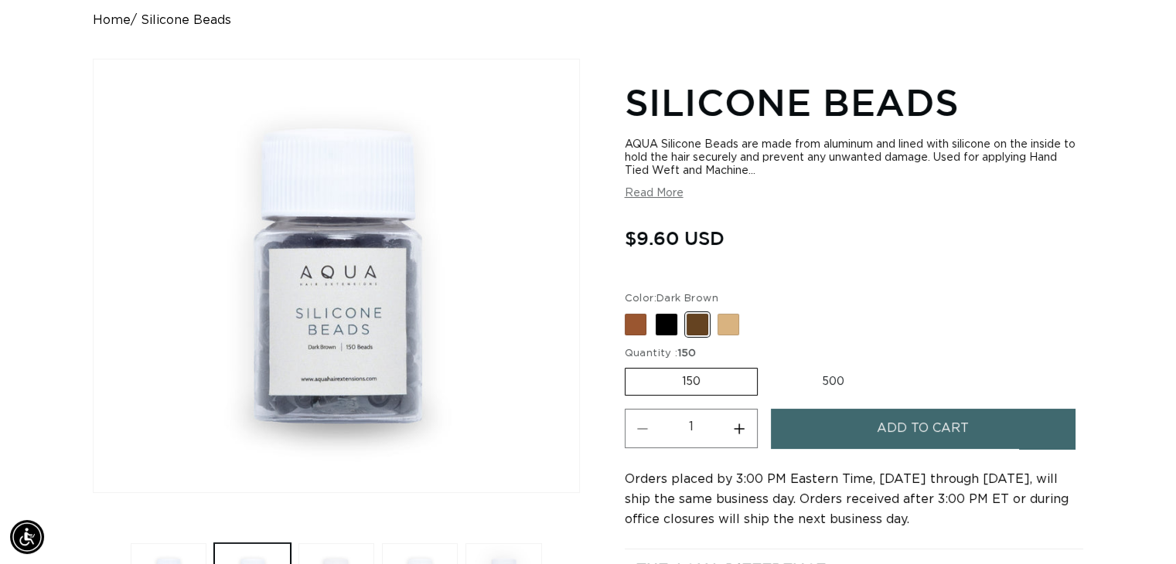
click at [839, 379] on label "500 Variant sold out or unavailable" at bounding box center [832, 382] width 135 height 26
click at [766, 366] on input "500 Variant sold out or unavailable" at bounding box center [765, 365] width 1 height 1
radio input "true"
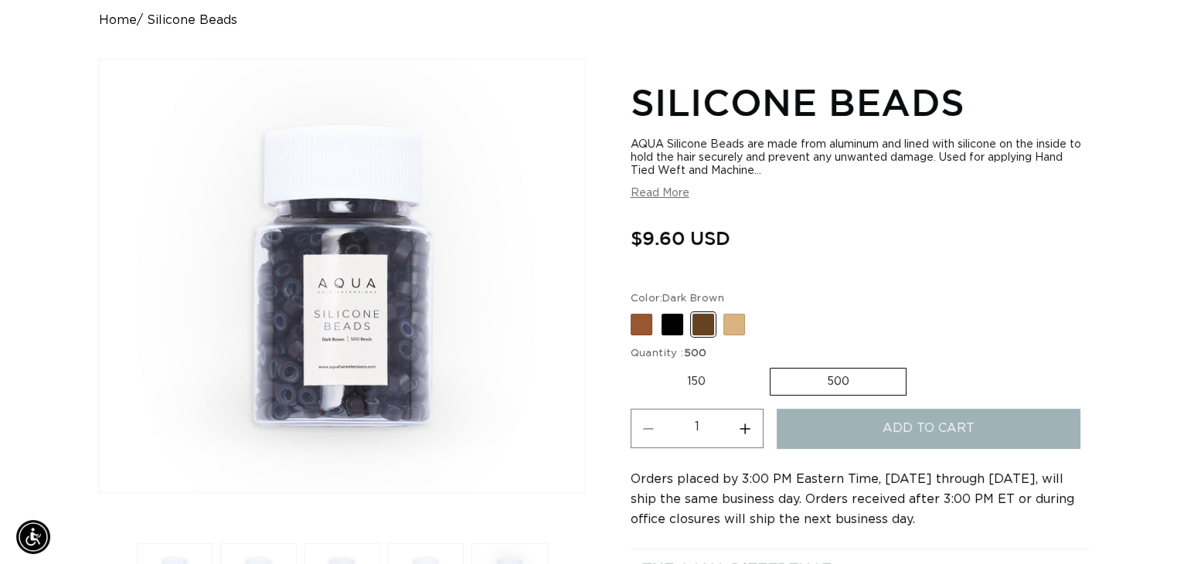
scroll to position [0, 1066]
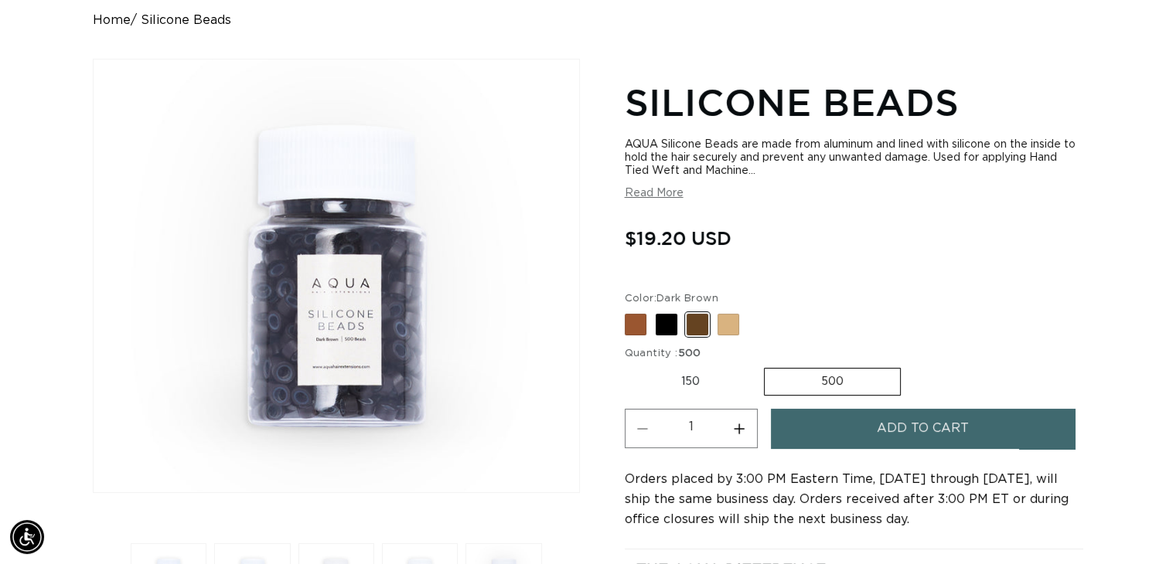
click at [897, 434] on span "Add to cart" at bounding box center [922, 428] width 92 height 39
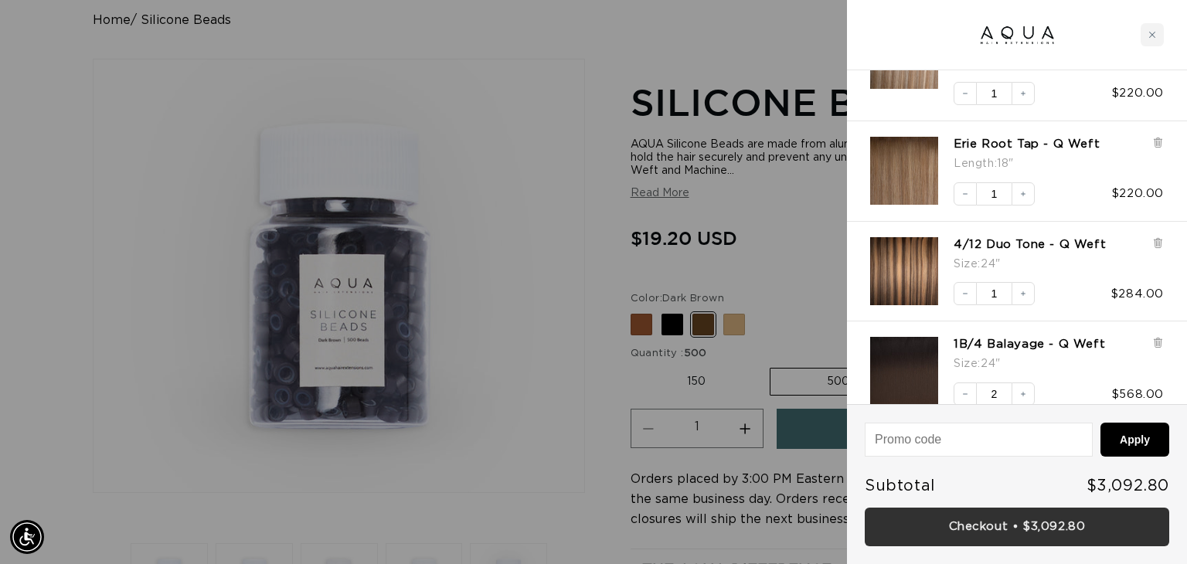
click at [963, 529] on link "Checkout • $3,092.80" at bounding box center [1017, 527] width 305 height 39
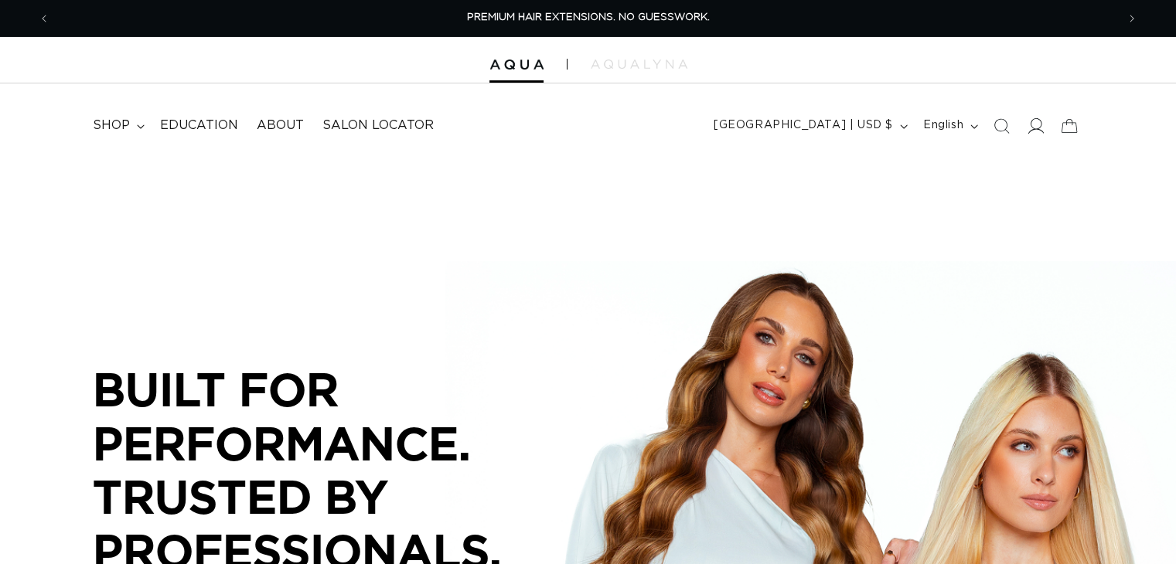
click at [1040, 122] on icon at bounding box center [1036, 125] width 16 height 15
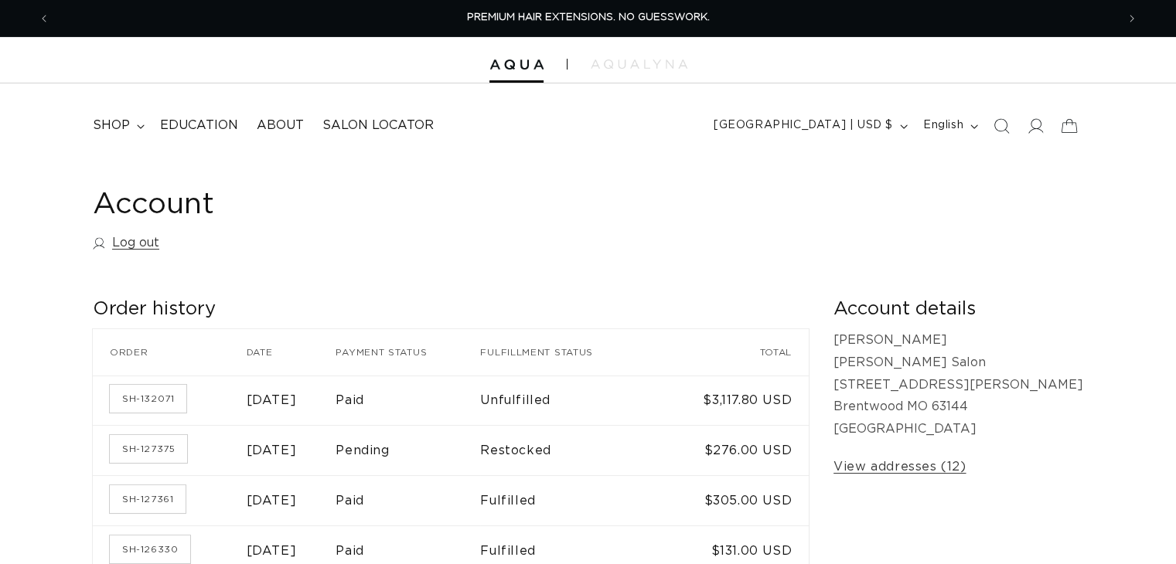
scroll to position [77, 0]
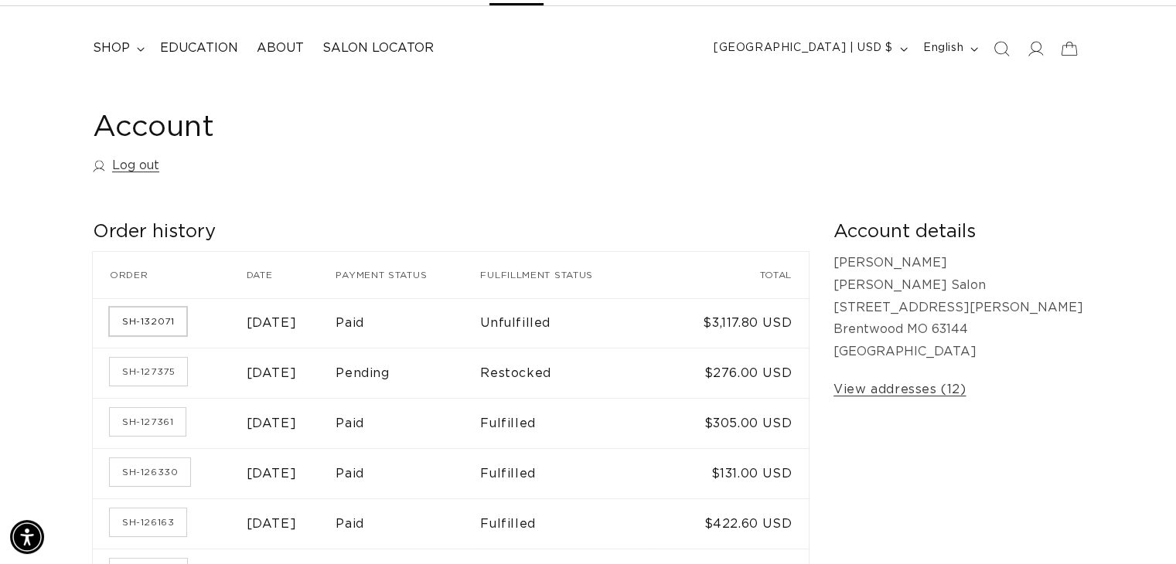
click at [154, 318] on link "SH-132071" at bounding box center [148, 322] width 77 height 28
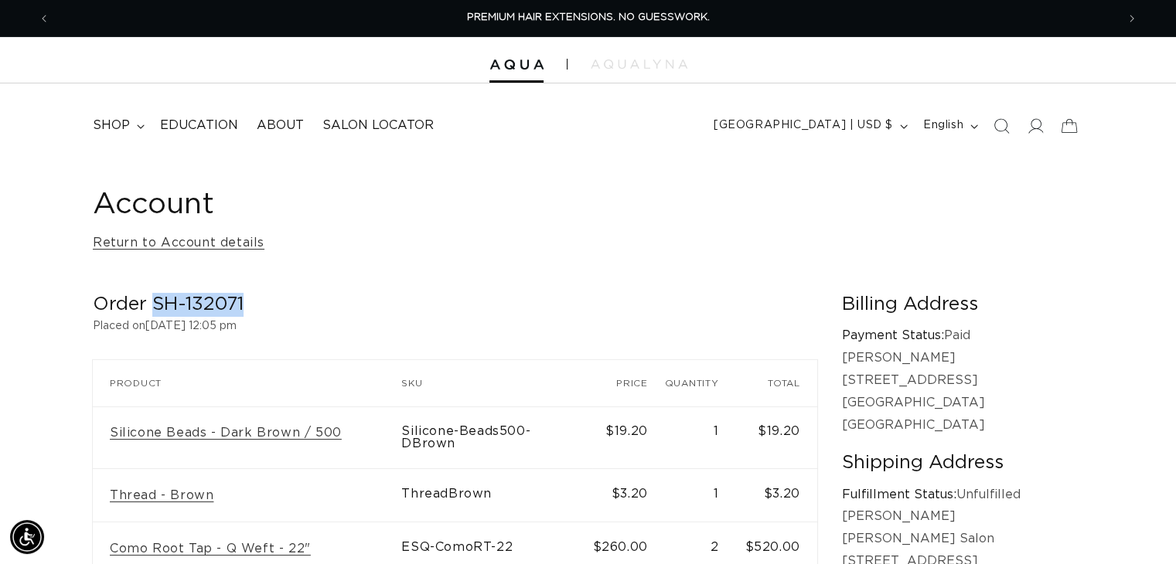
drag, startPoint x: 269, startPoint y: 301, endPoint x: 149, endPoint y: 310, distance: 120.2
click at [149, 310] on h2 "Order SH-132071" at bounding box center [455, 305] width 724 height 24
copy h2 "SH-132071"
